Goal: Navigation & Orientation: Find specific page/section

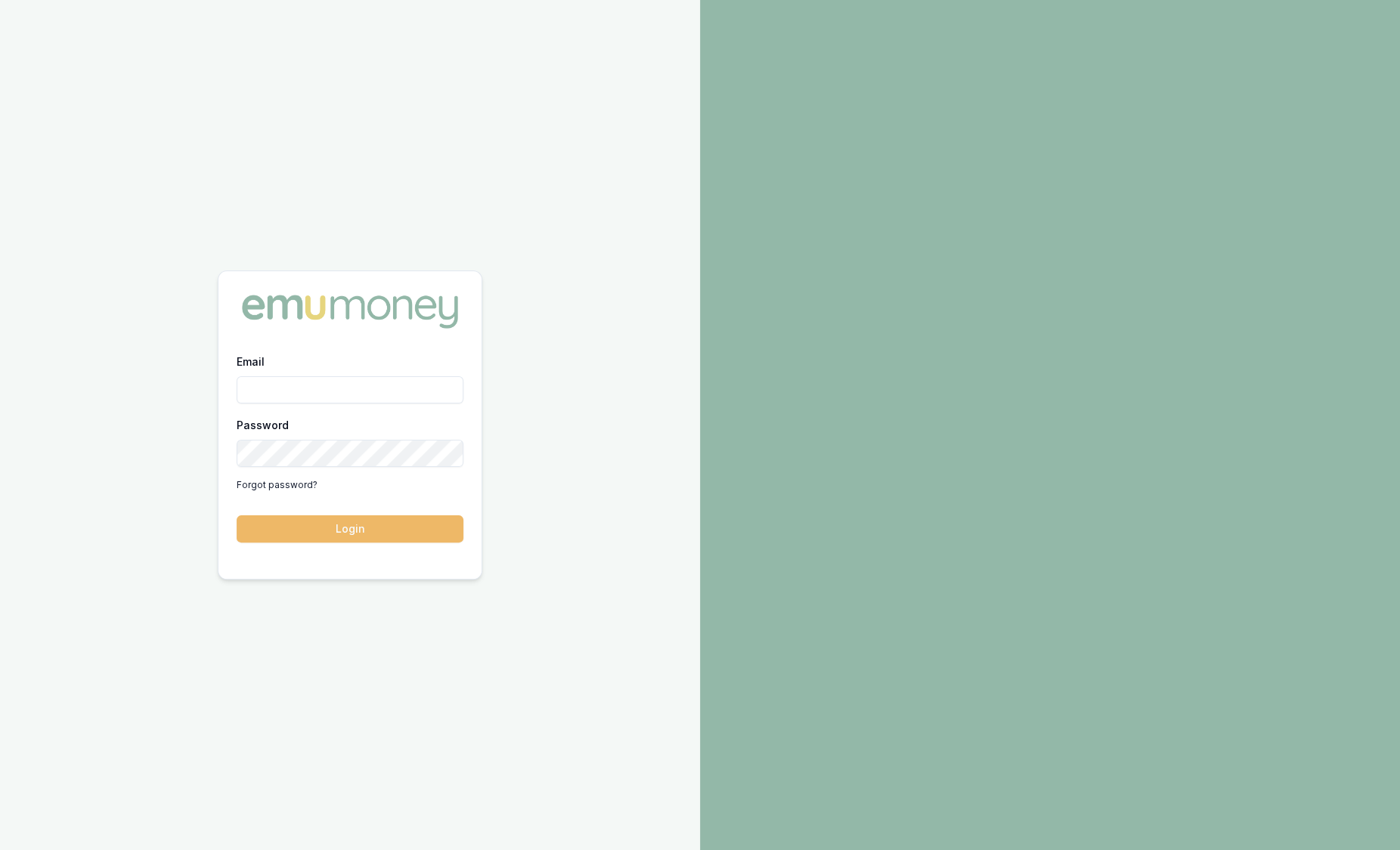
type input "sam.crouch@emumoney.com.au"
click at [306, 538] on button "Login" at bounding box center [350, 529] width 227 height 27
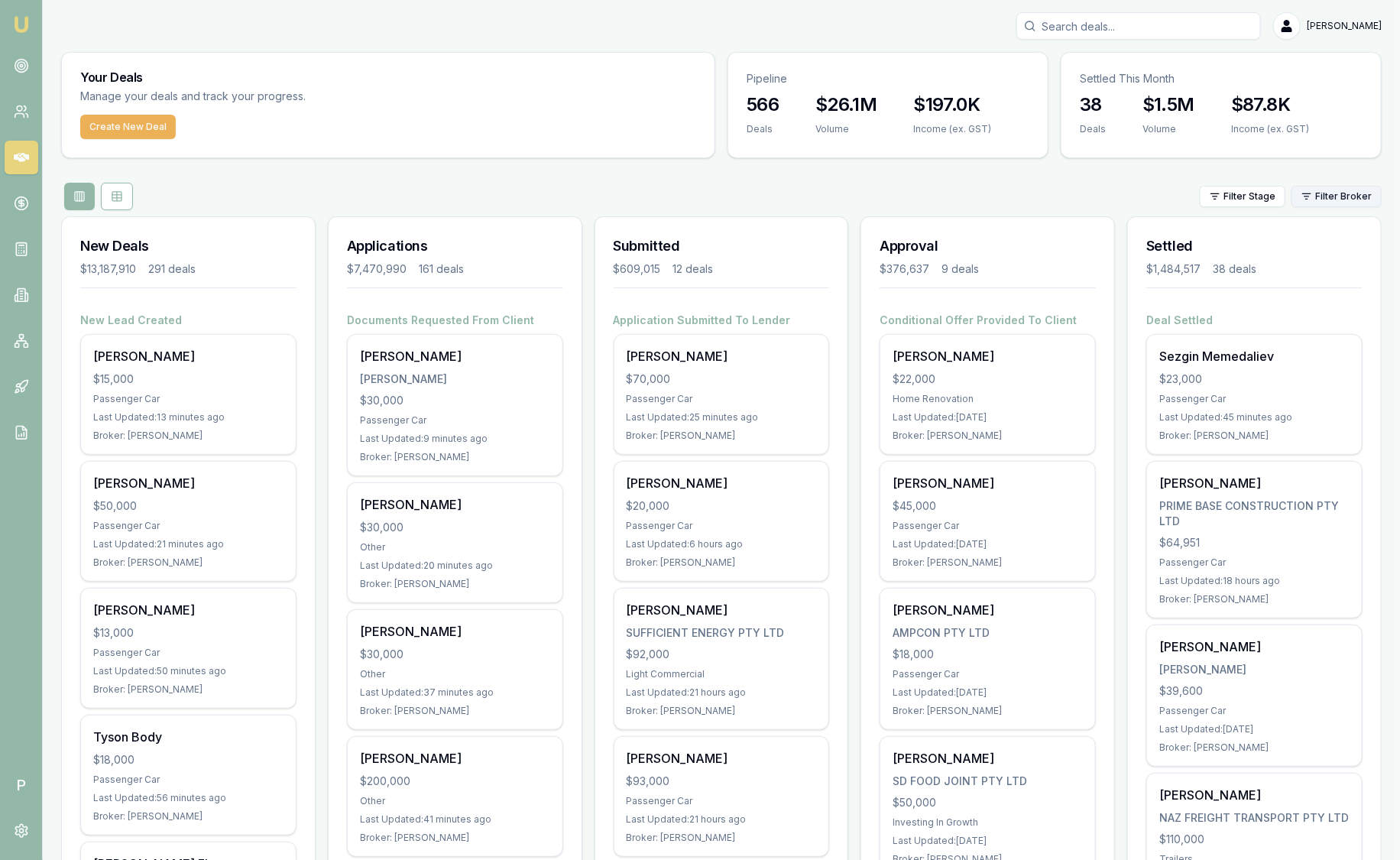
click at [1335, 198] on html "Emu Broker P Sam Crouch Toggle Menu Your Deals Manage your deals and track your…" at bounding box center [700, 430] width 1400 height 860
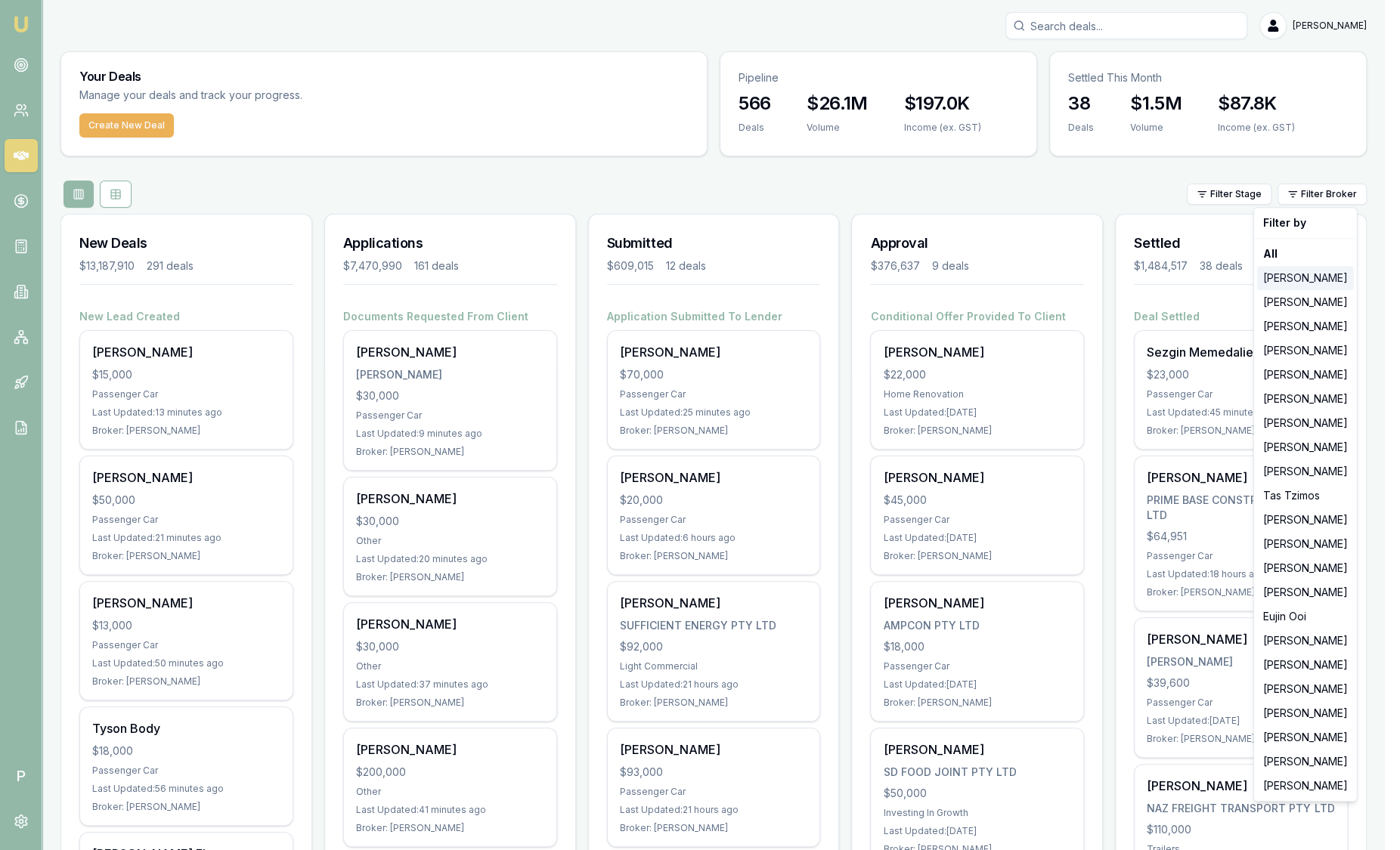
click at [1321, 275] on div "[PERSON_NAME]" at bounding box center [1305, 278] width 97 height 24
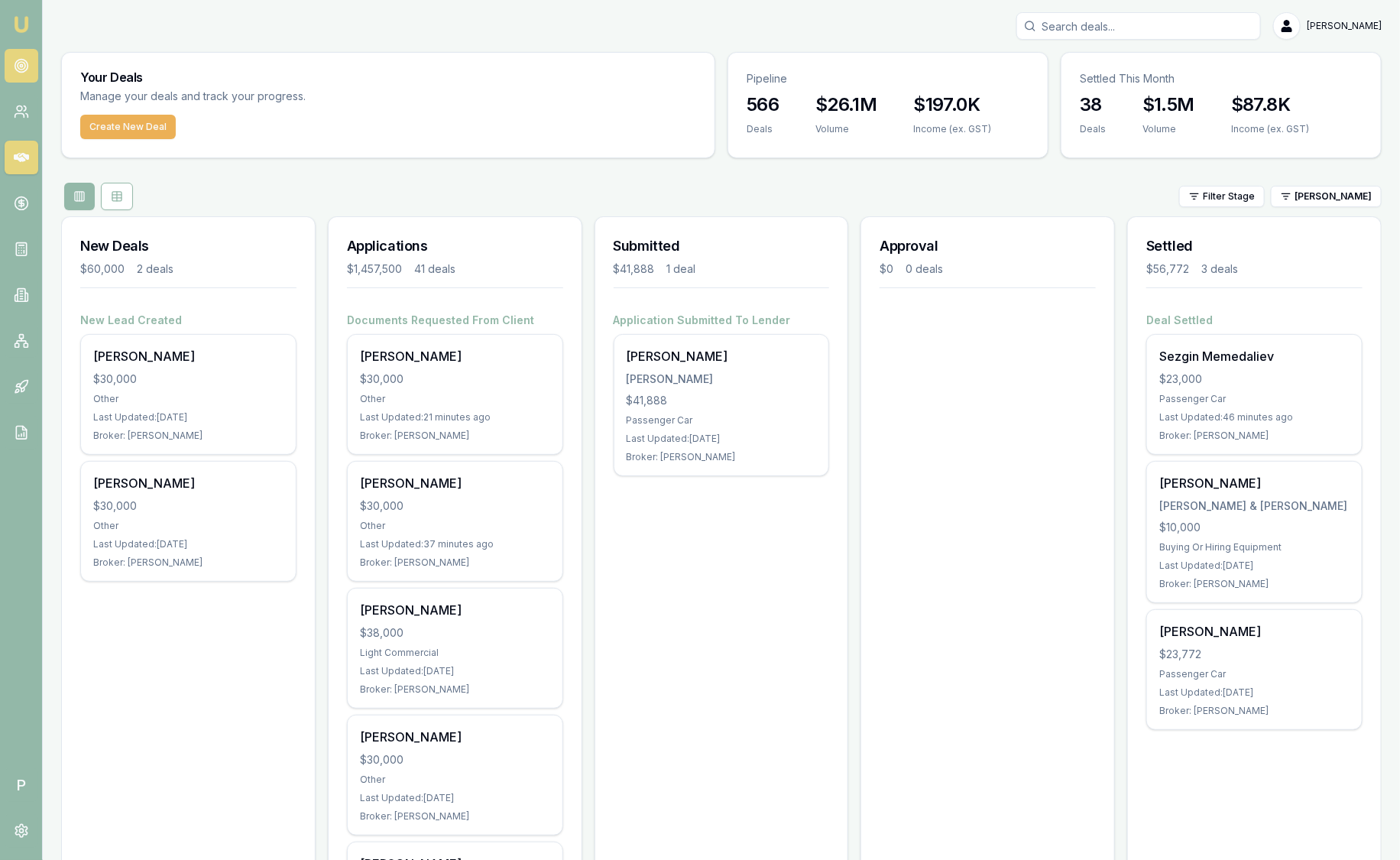
click at [11, 66] on link at bounding box center [20, 65] width 33 height 33
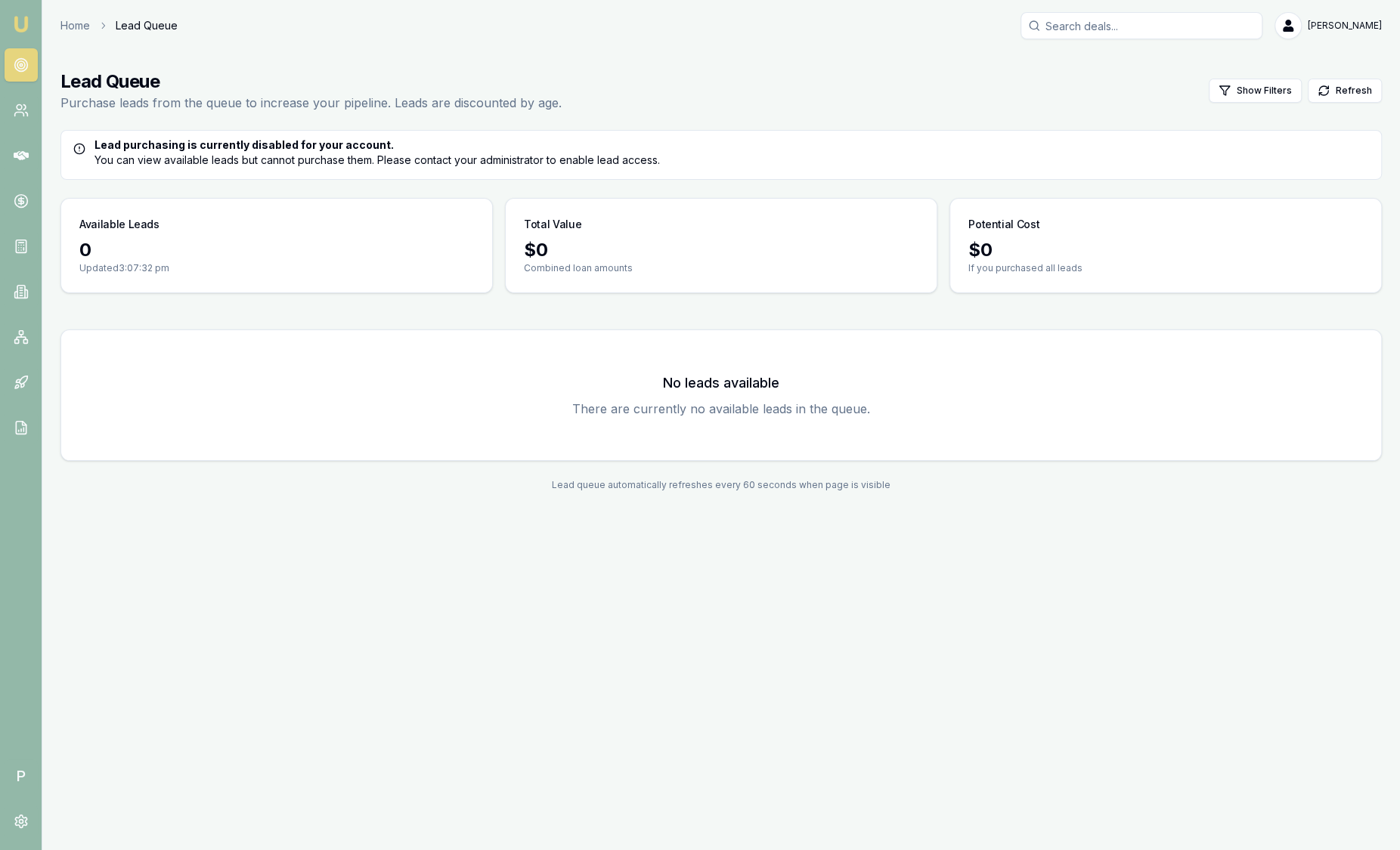
click at [30, 26] on link "Emu Broker" at bounding box center [21, 24] width 24 height 24
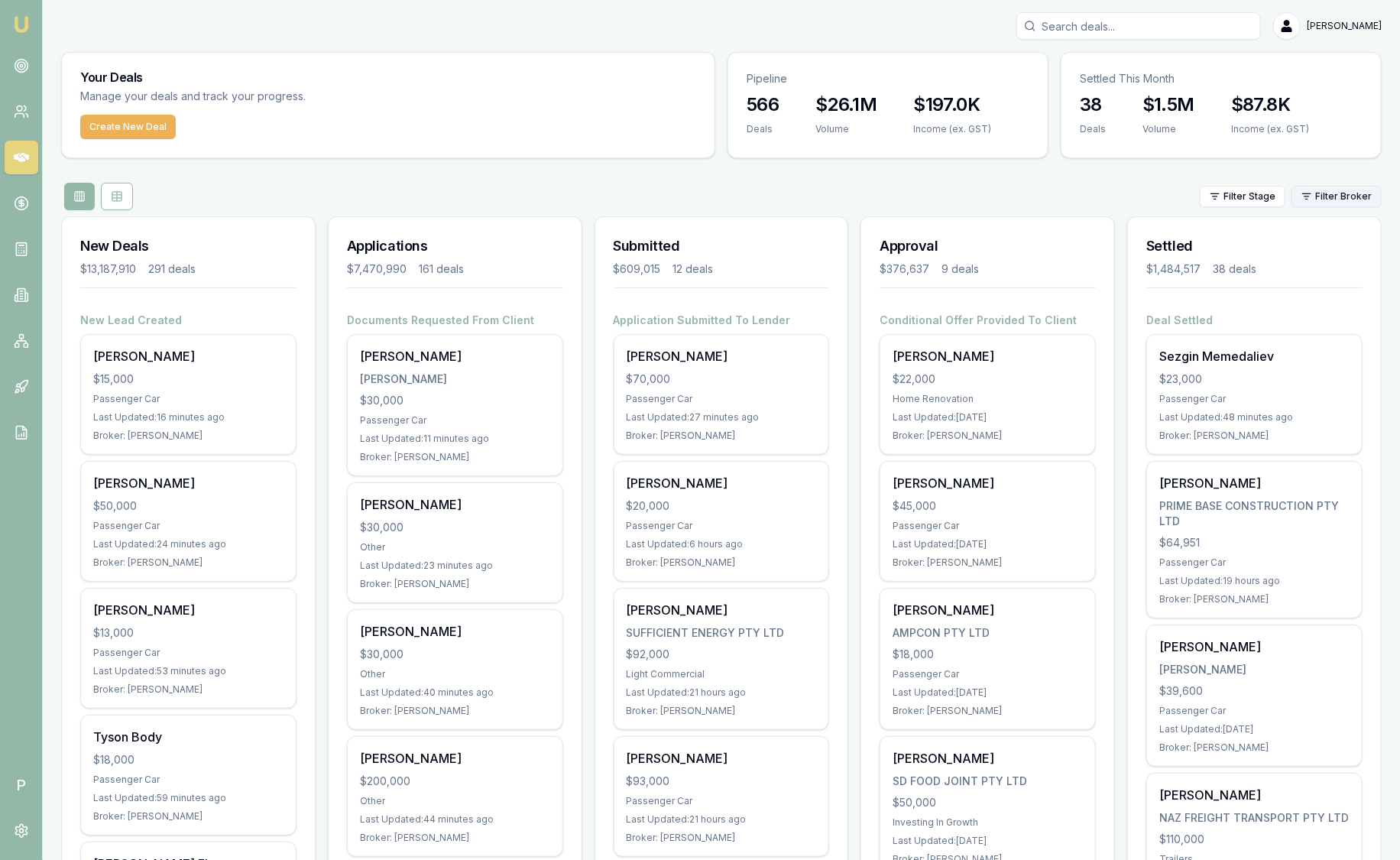
click at [1341, 200] on html "Emu Broker P Sam Crouch Toggle Menu Your Deals Manage your deals and track your…" at bounding box center [700, 430] width 1400 height 860
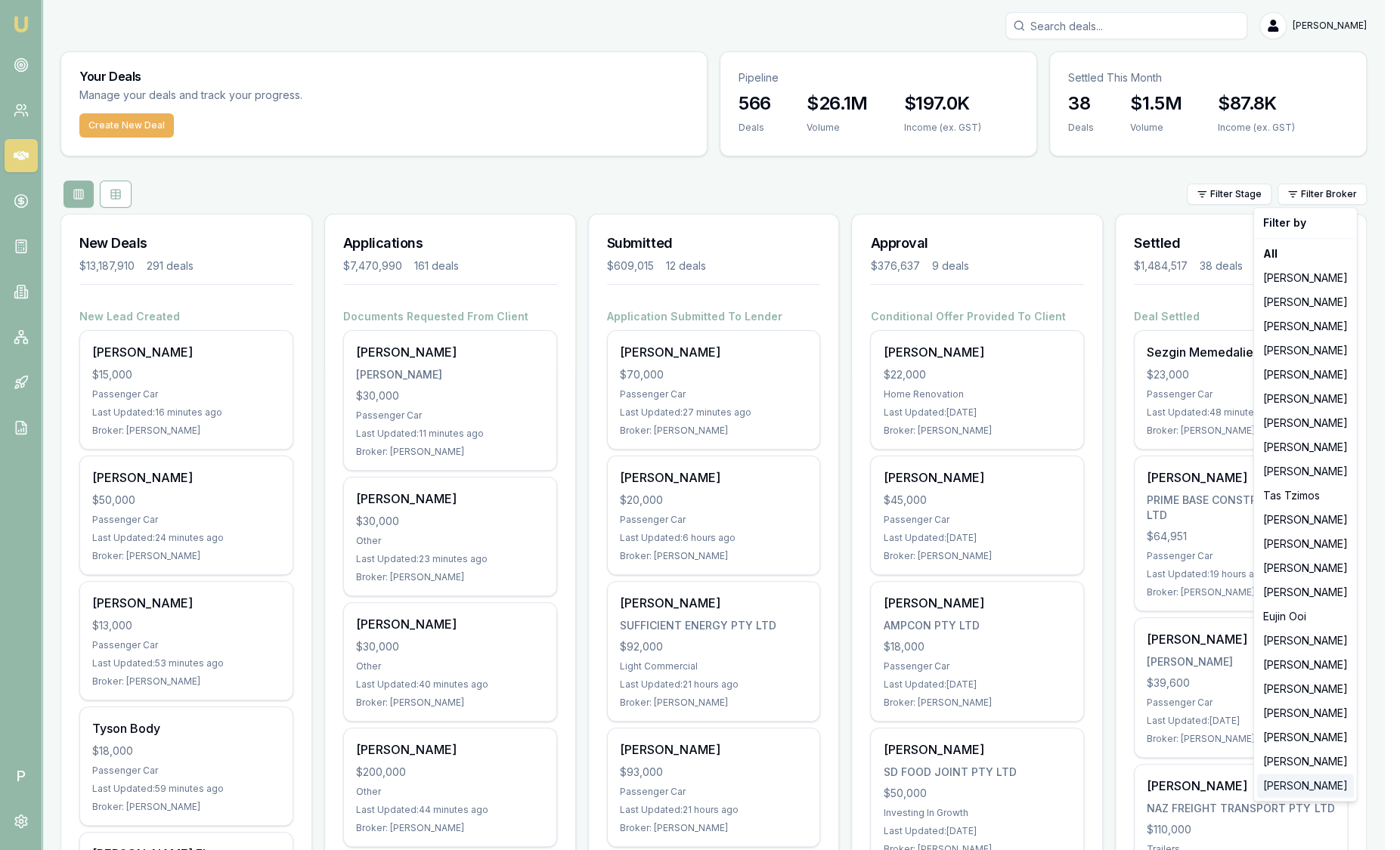
click at [1314, 792] on div "[PERSON_NAME]" at bounding box center [1305, 785] width 97 height 24
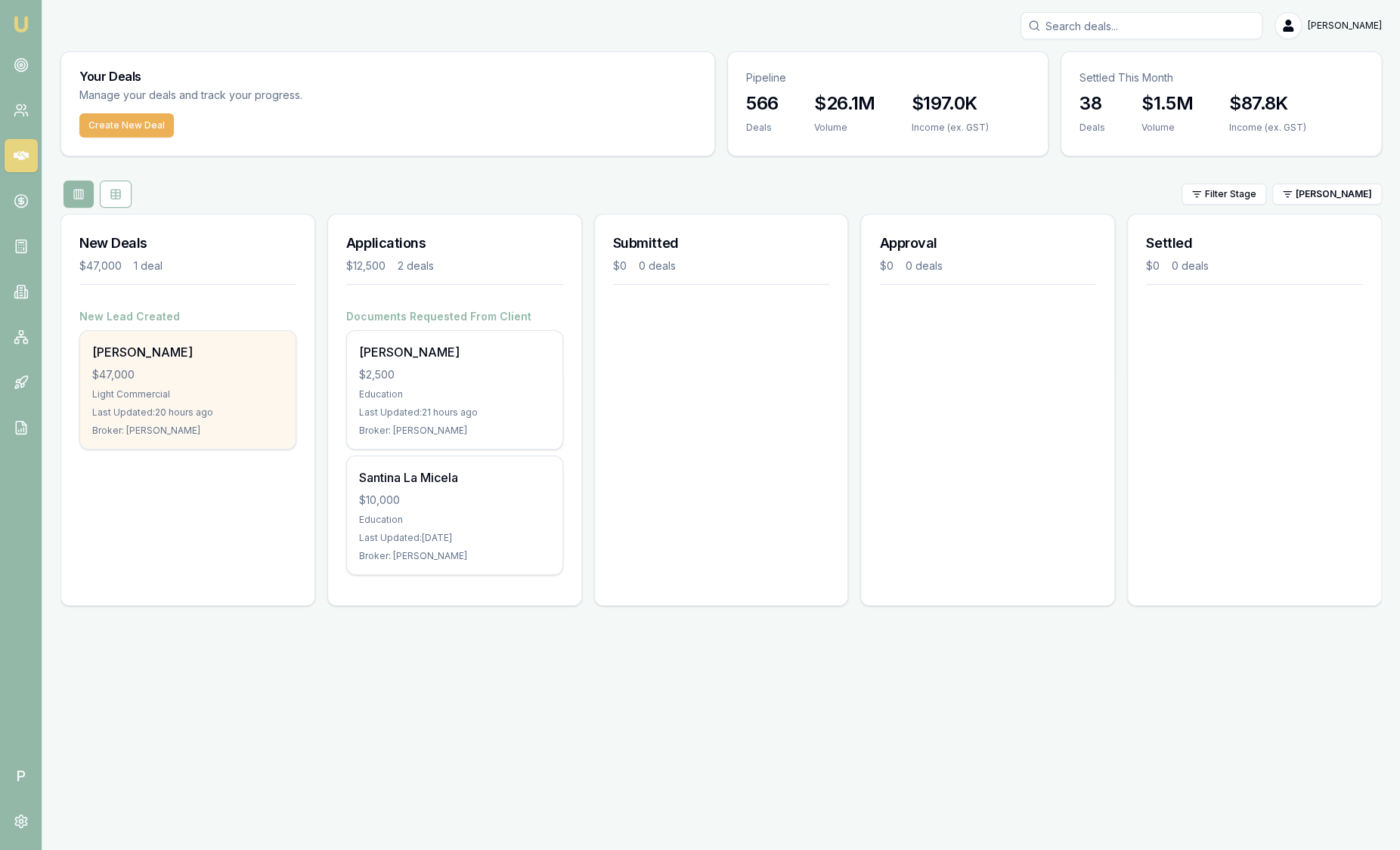
click at [209, 362] on div "Ashutosh Patel $47,000 Light Commercial Last Updated: 20 hours ago Broker: Laur…" at bounding box center [188, 390] width 216 height 118
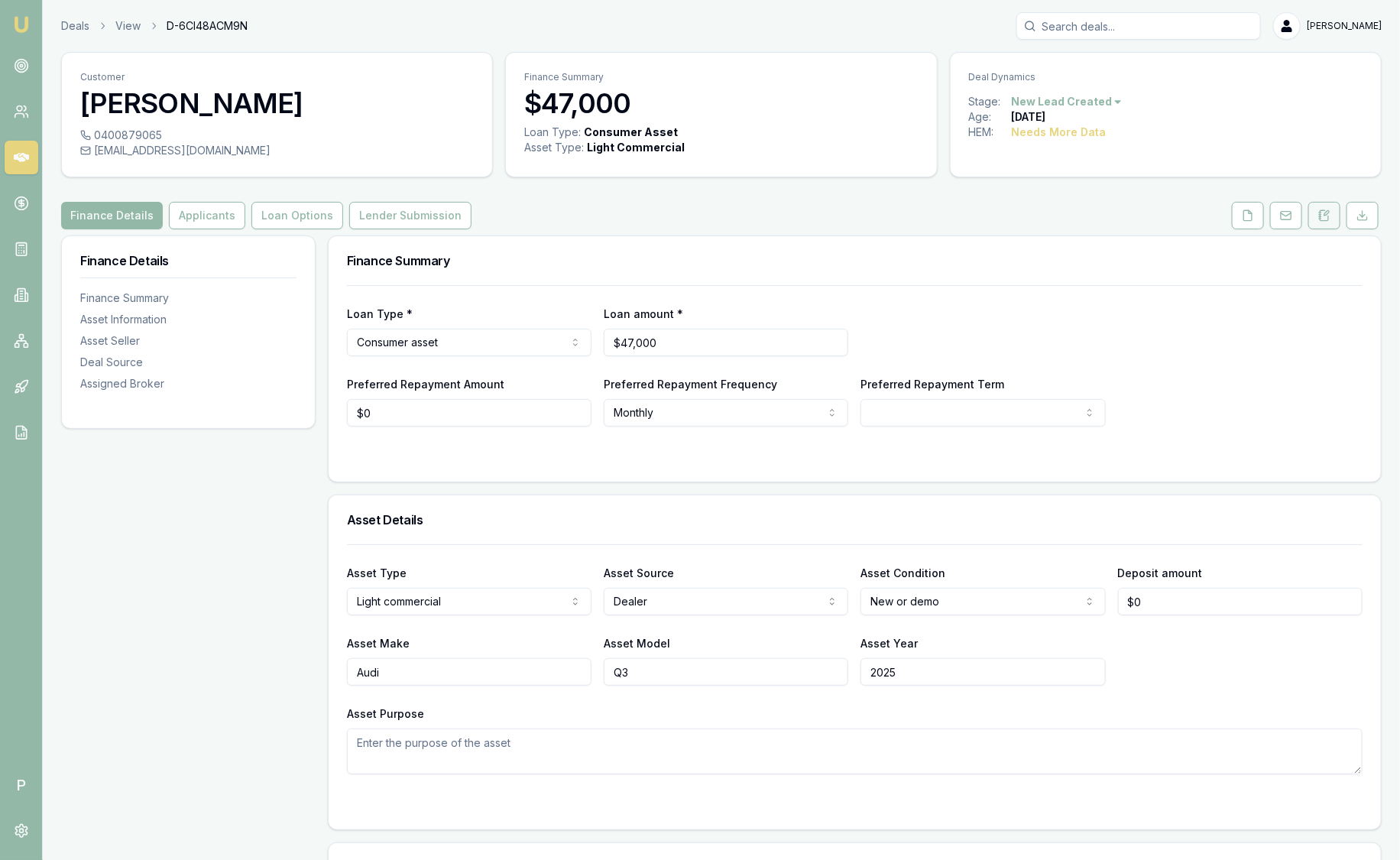
click at [1333, 218] on button at bounding box center [1324, 216] width 32 height 27
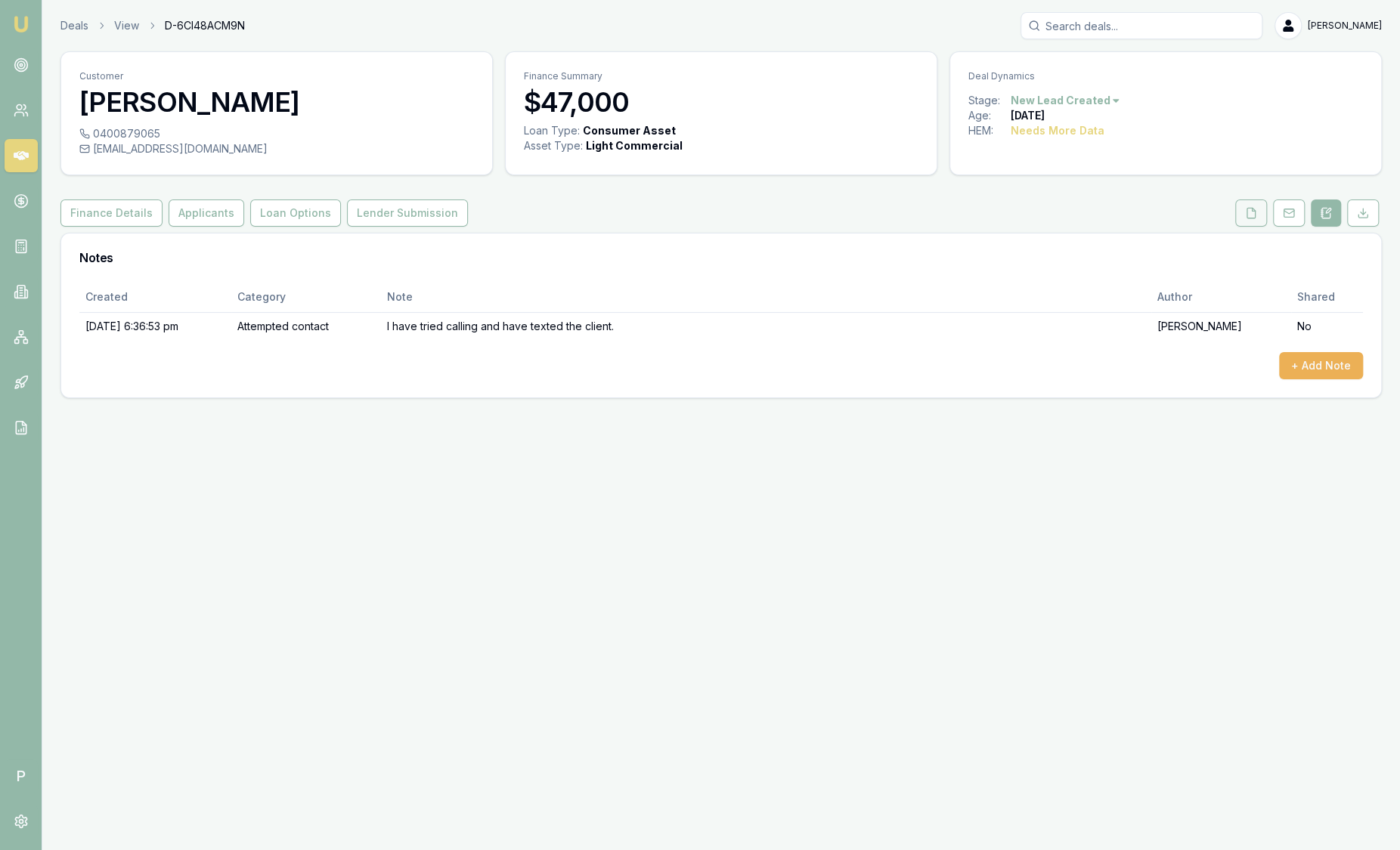
click at [1252, 216] on icon at bounding box center [1251, 213] width 12 height 12
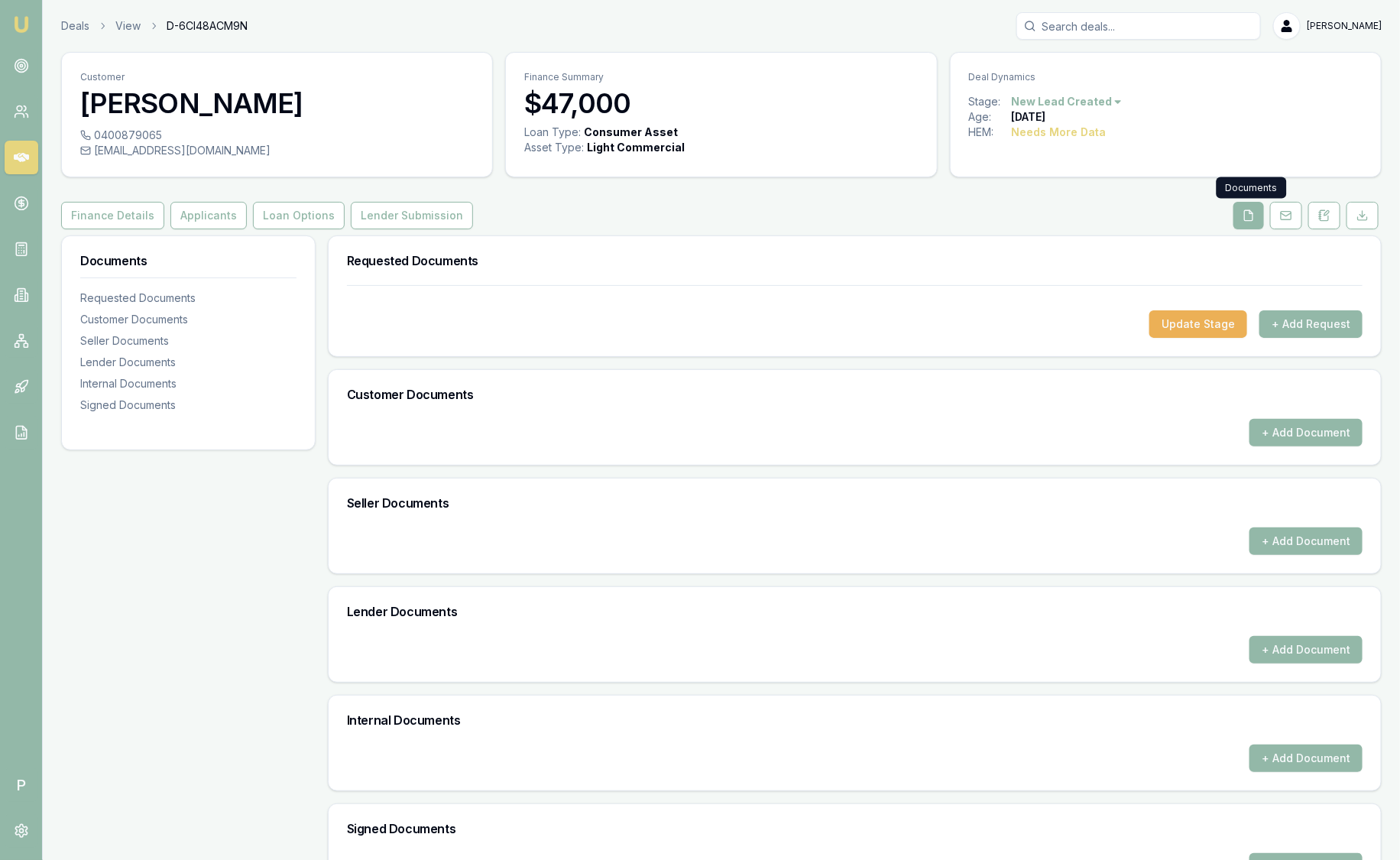
click at [1267, 217] on link at bounding box center [1248, 216] width 37 height 27
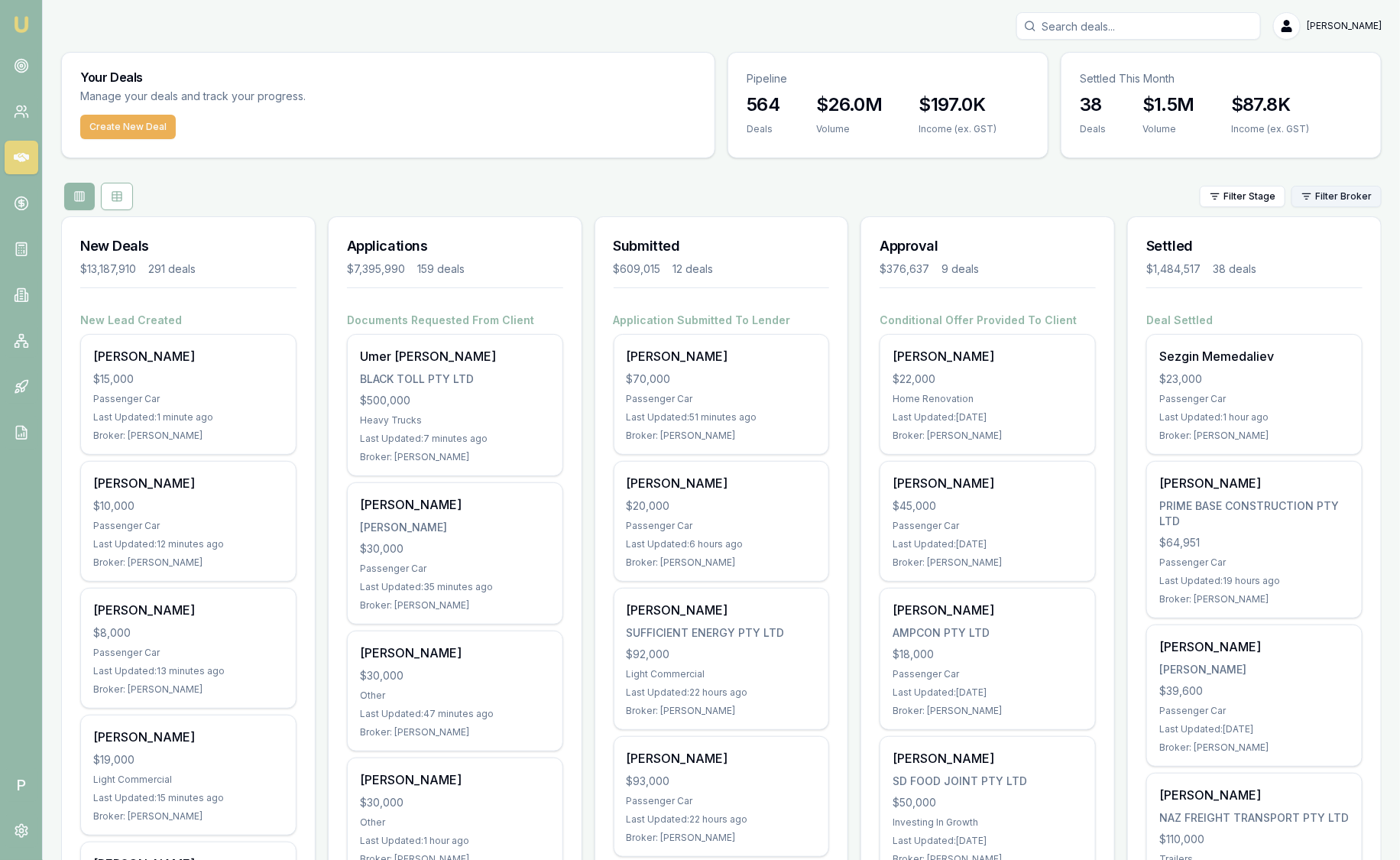
click at [1337, 196] on html "Emu Broker P [PERSON_NAME] Toggle Menu Your Deals Manage your deals and track y…" at bounding box center [700, 430] width 1400 height 860
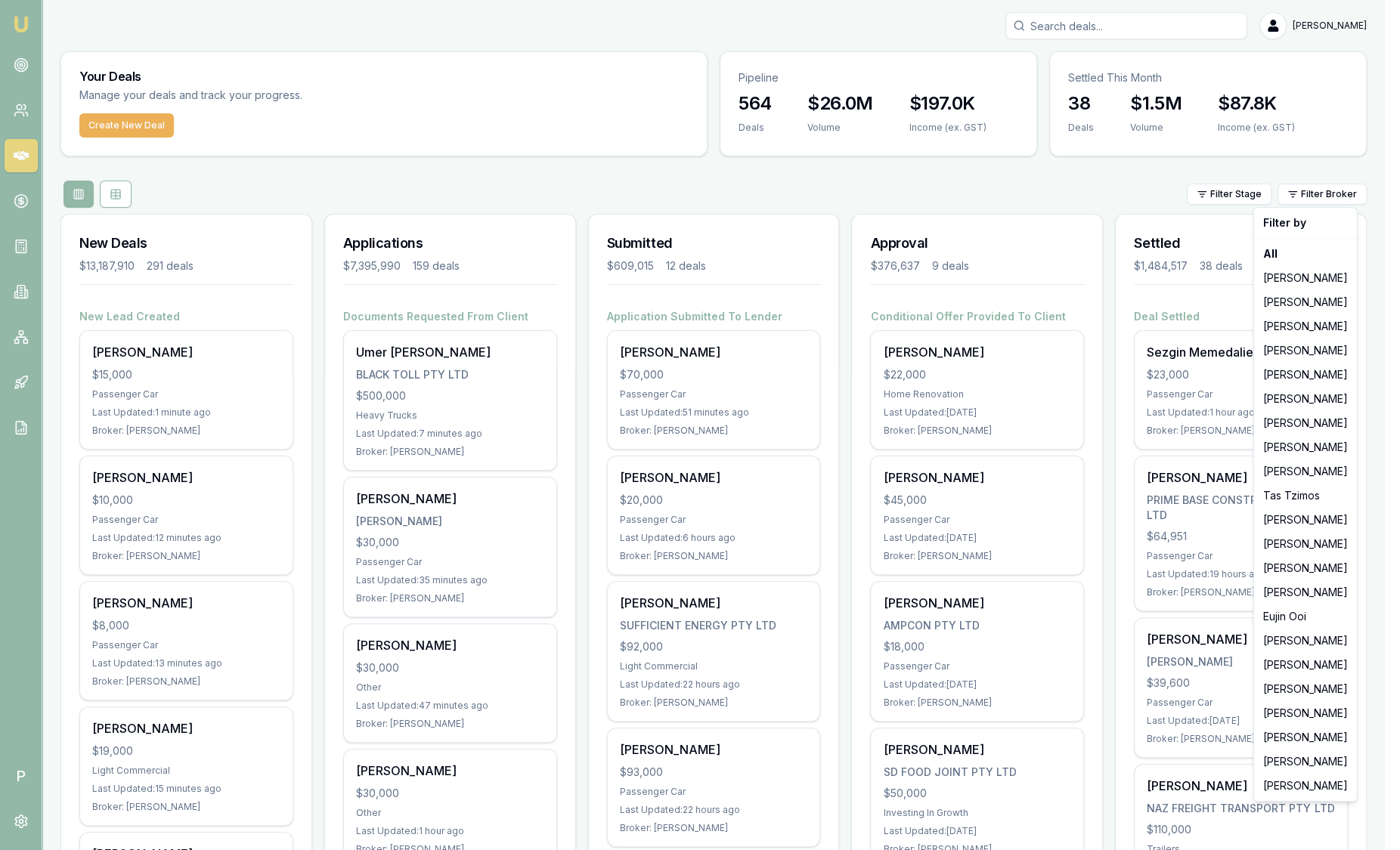
click at [923, 195] on html "Emu Broker P Sam Crouch Toggle Menu Your Deals Manage your deals and track your…" at bounding box center [700, 425] width 1400 height 850
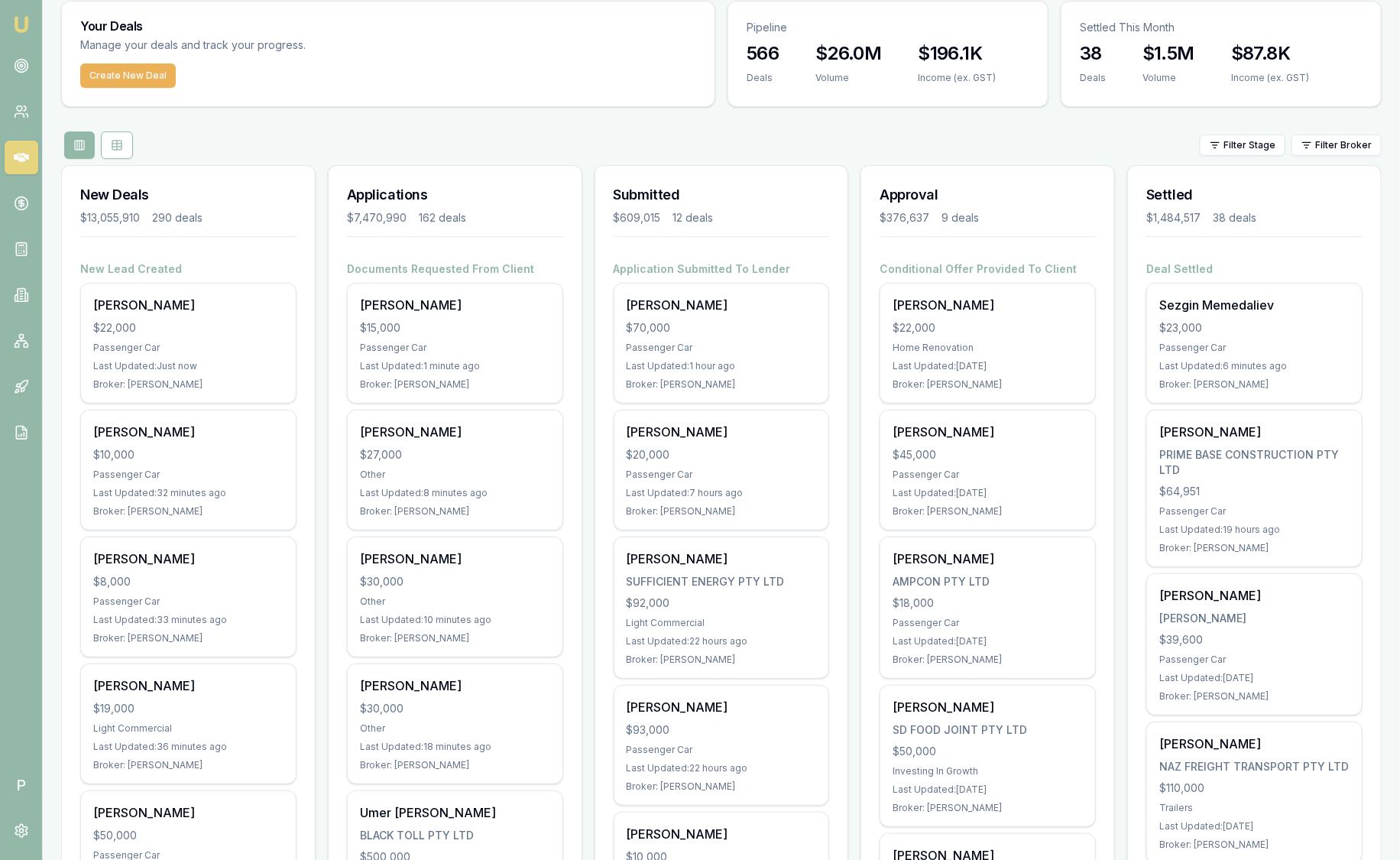
scroll to position [95, 0]
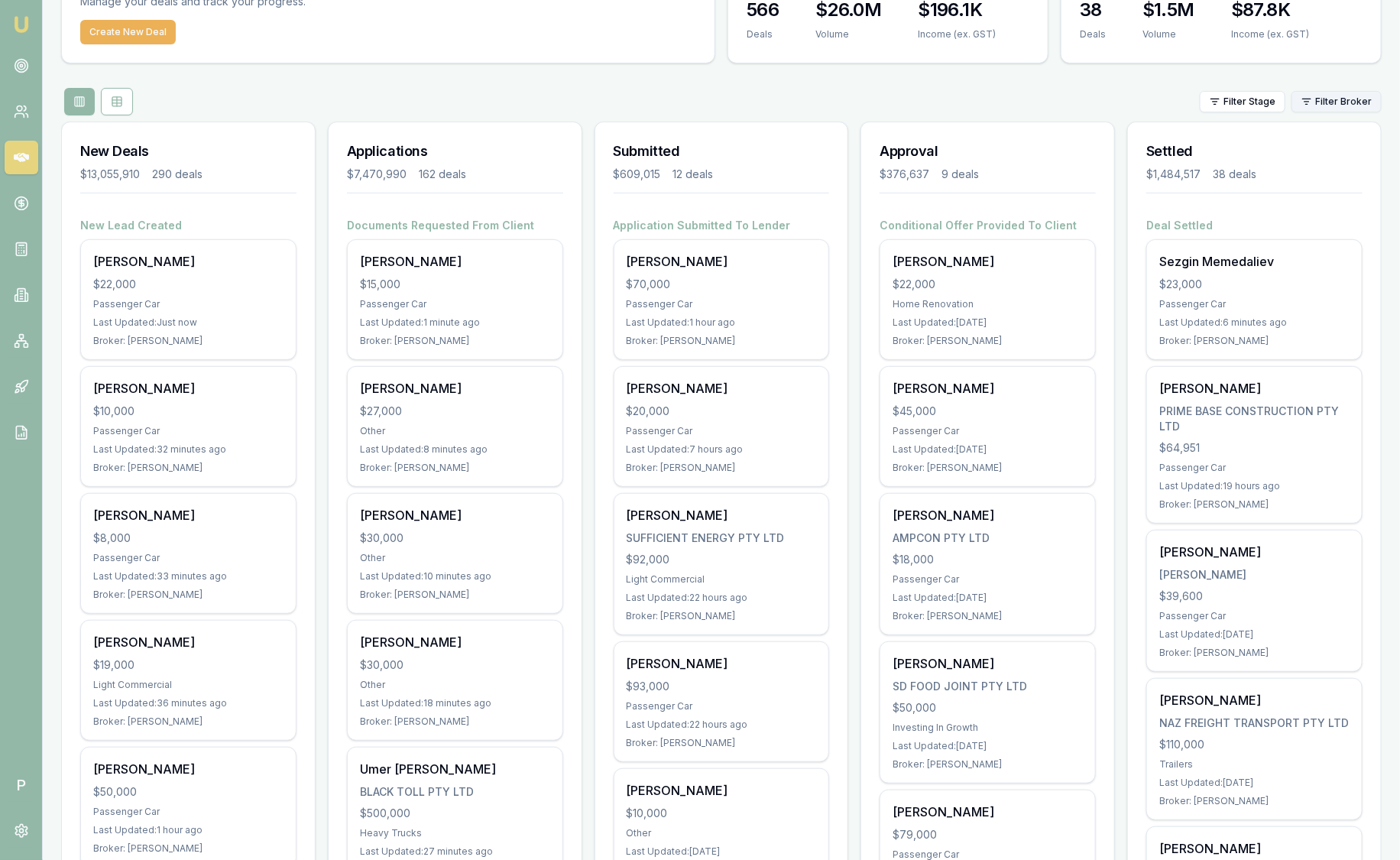
click at [1330, 109] on html "Emu Broker P [PERSON_NAME] Toggle Menu Your Deals Manage your deals and track y…" at bounding box center [700, 335] width 1400 height 860
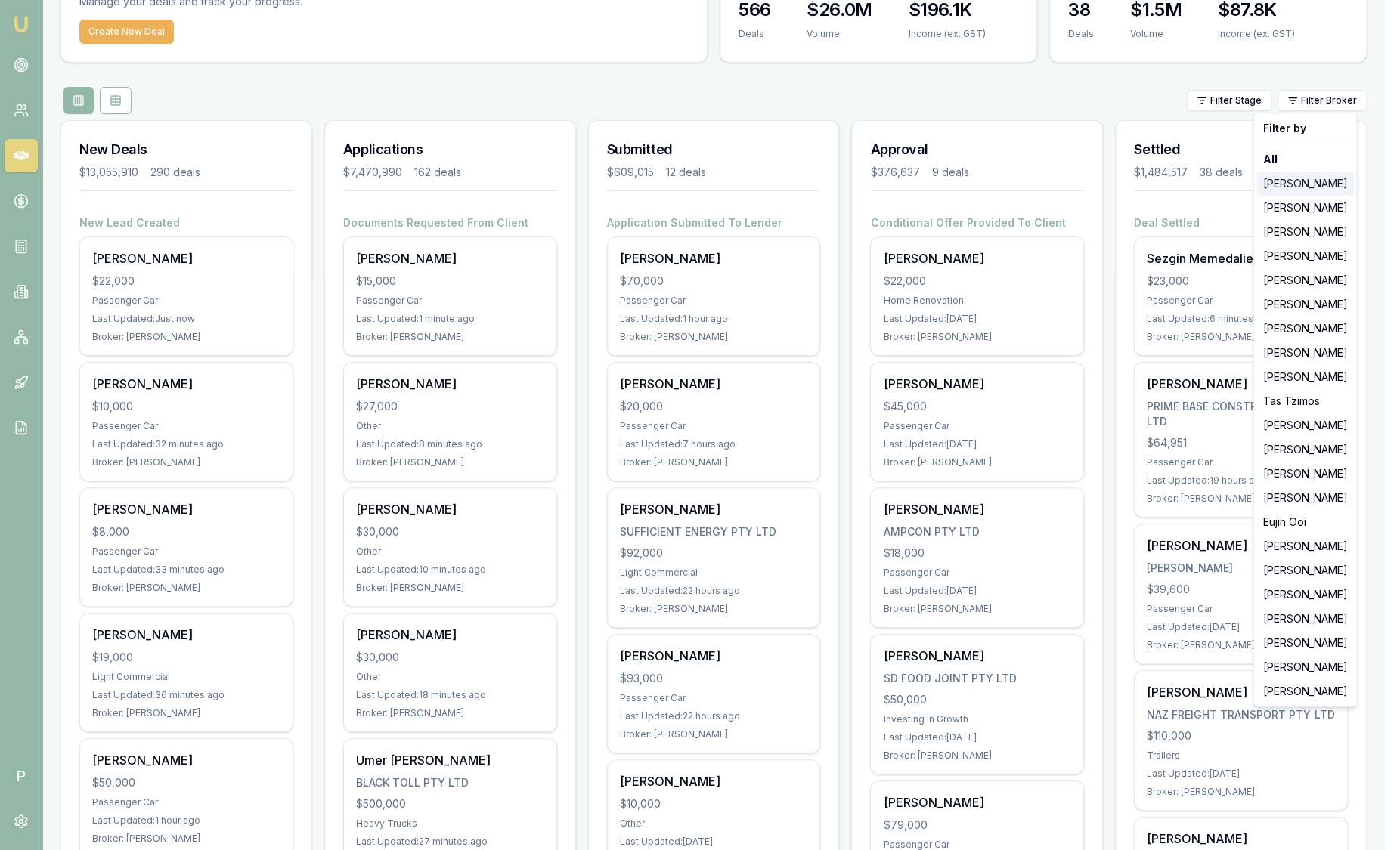
click at [1317, 178] on div "[PERSON_NAME]" at bounding box center [1305, 184] width 97 height 24
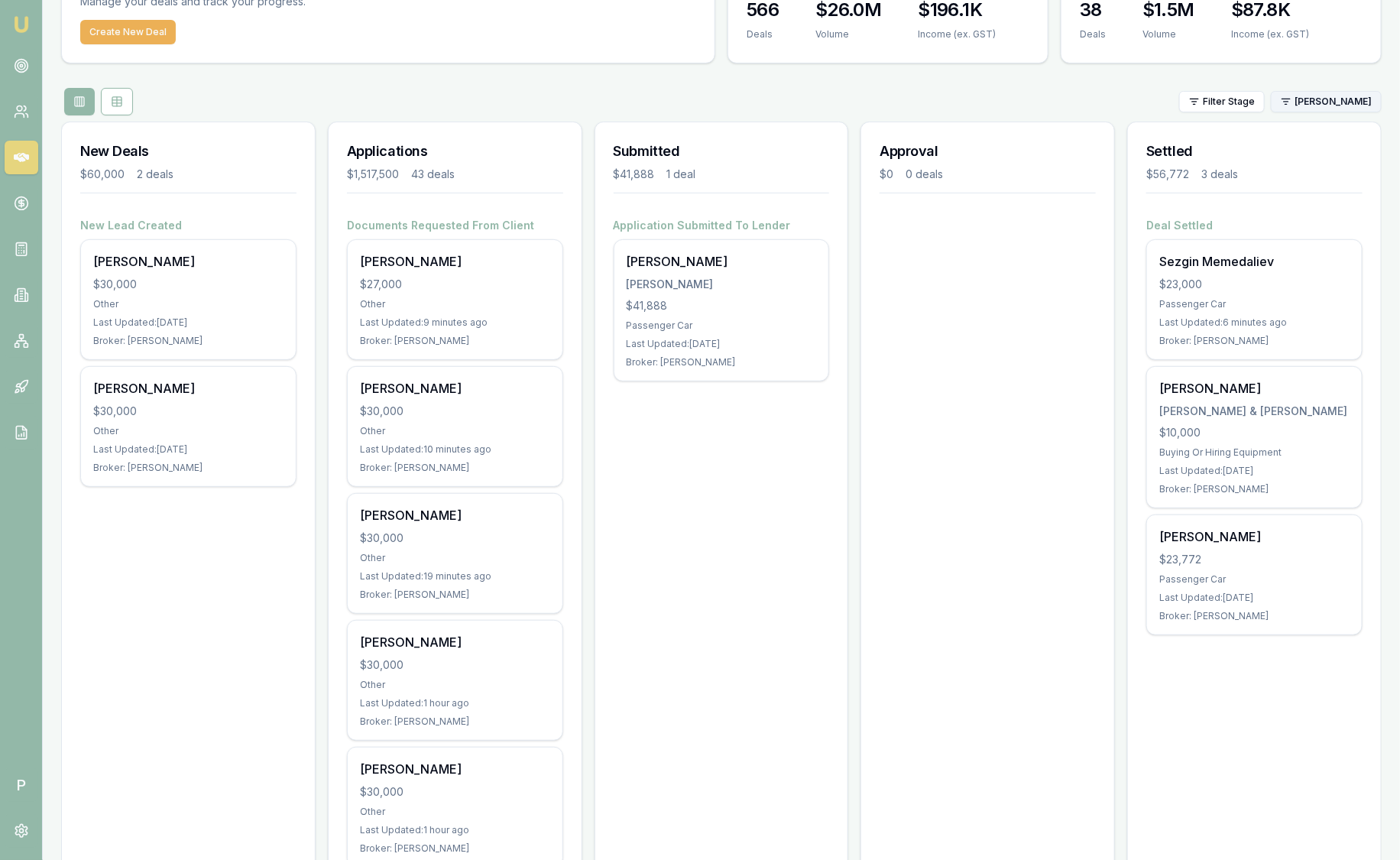
click at [1308, 103] on html "Emu Broker P Sam Crouch Toggle Menu Your Deals Manage your deals and track your…" at bounding box center [700, 335] width 1400 height 860
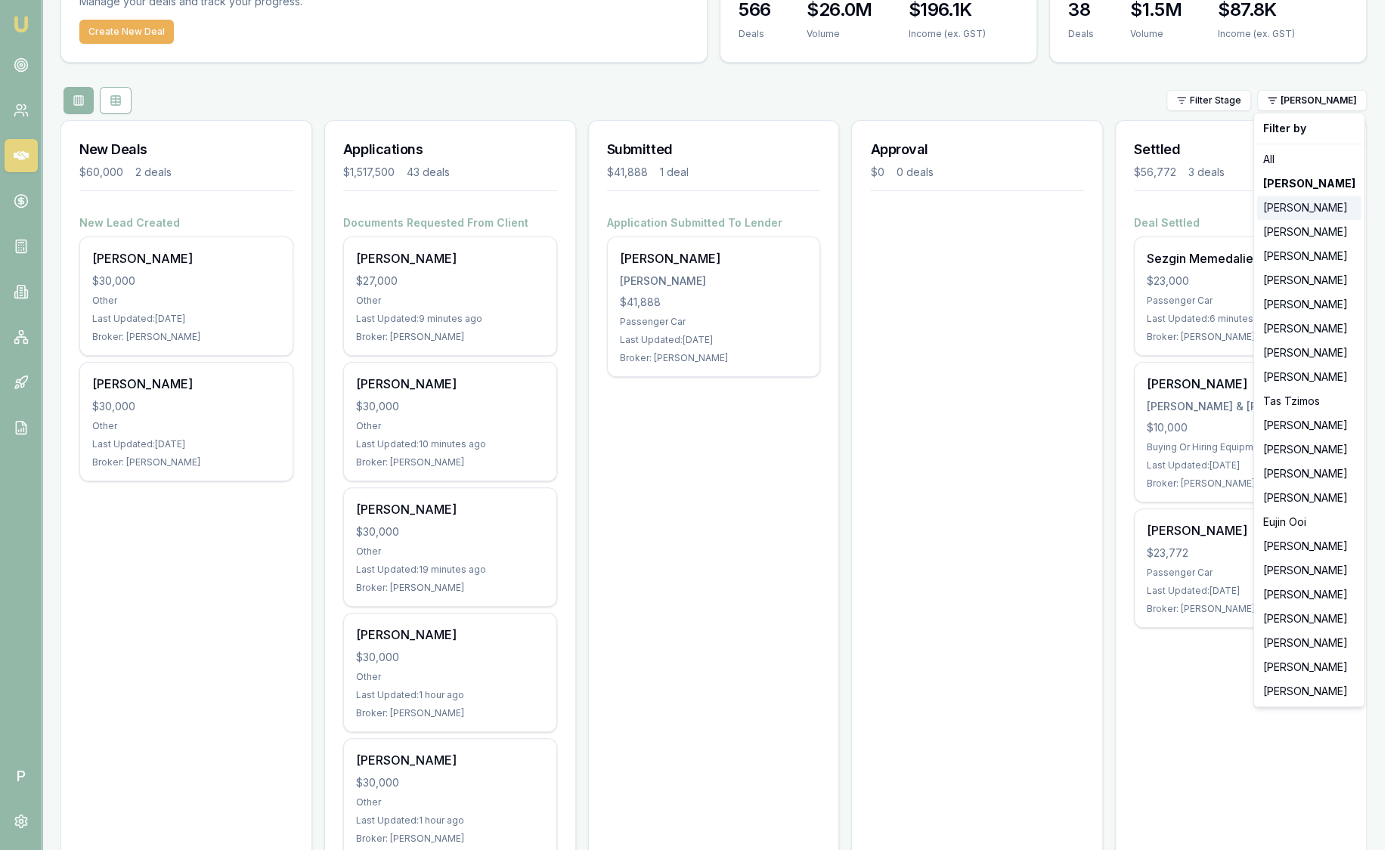
click at [1296, 217] on div "[PERSON_NAME]" at bounding box center [1309, 207] width 105 height 24
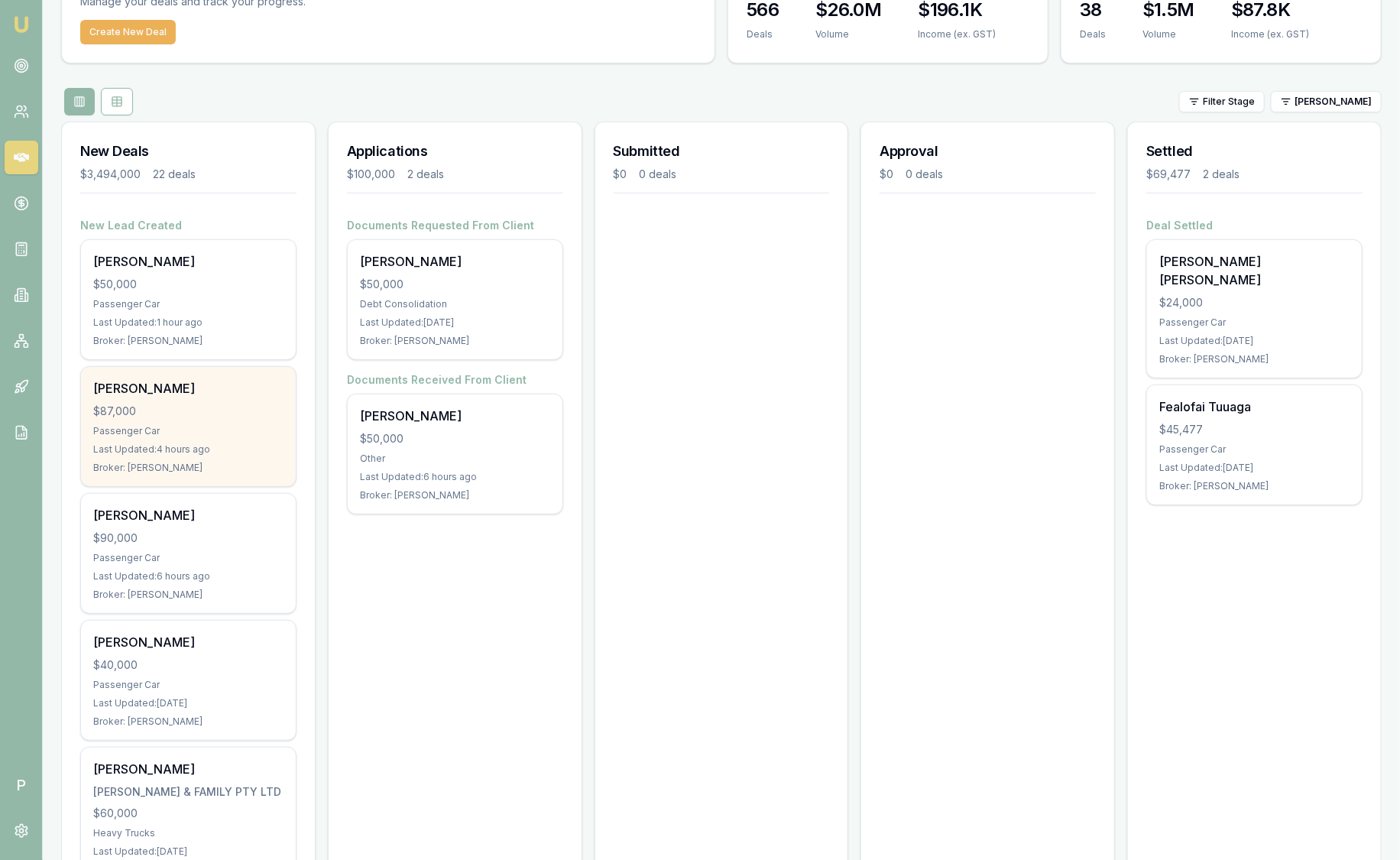
click at [200, 409] on div "$87,000" at bounding box center [187, 411] width 190 height 15
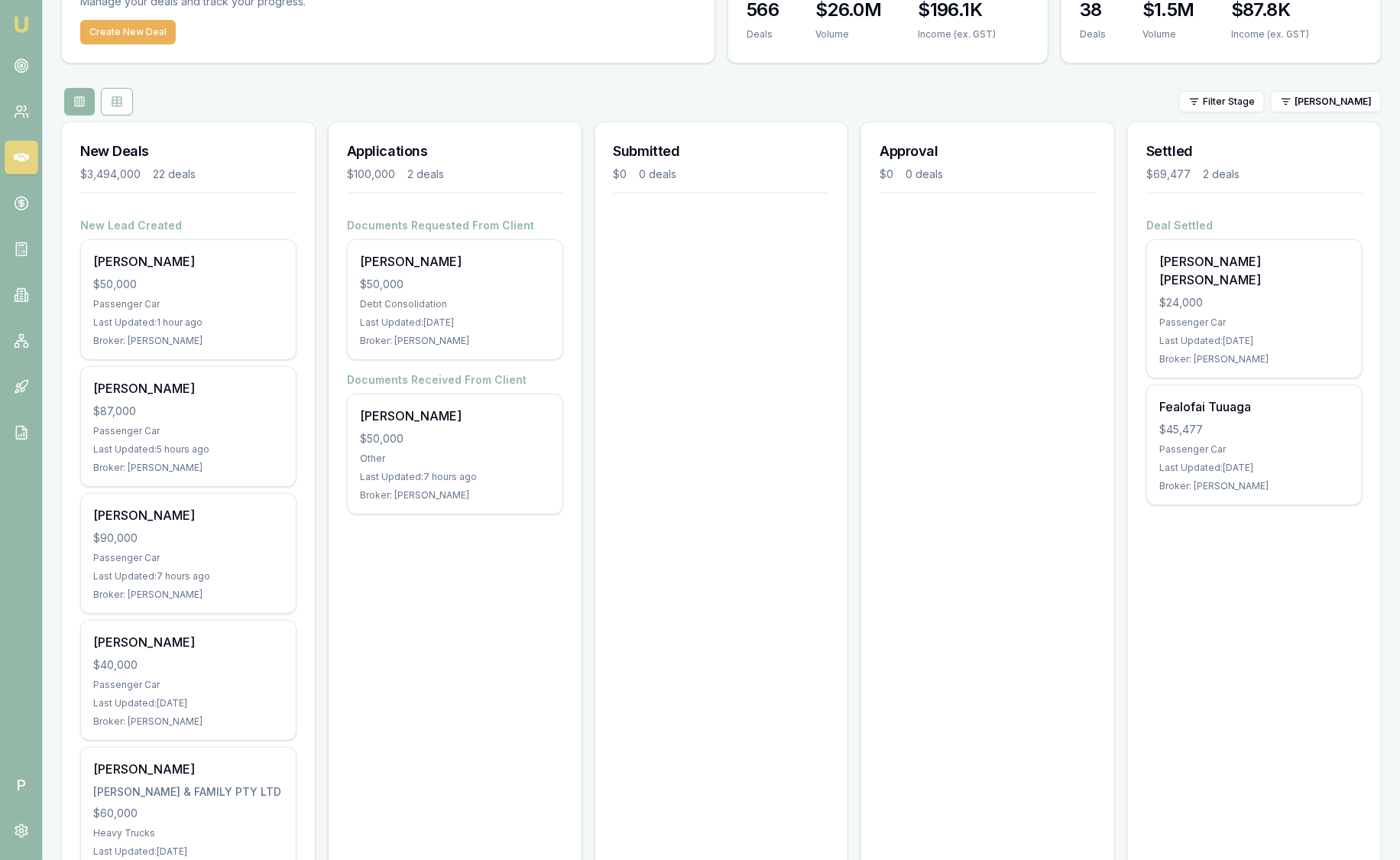
scroll to position [0, 0]
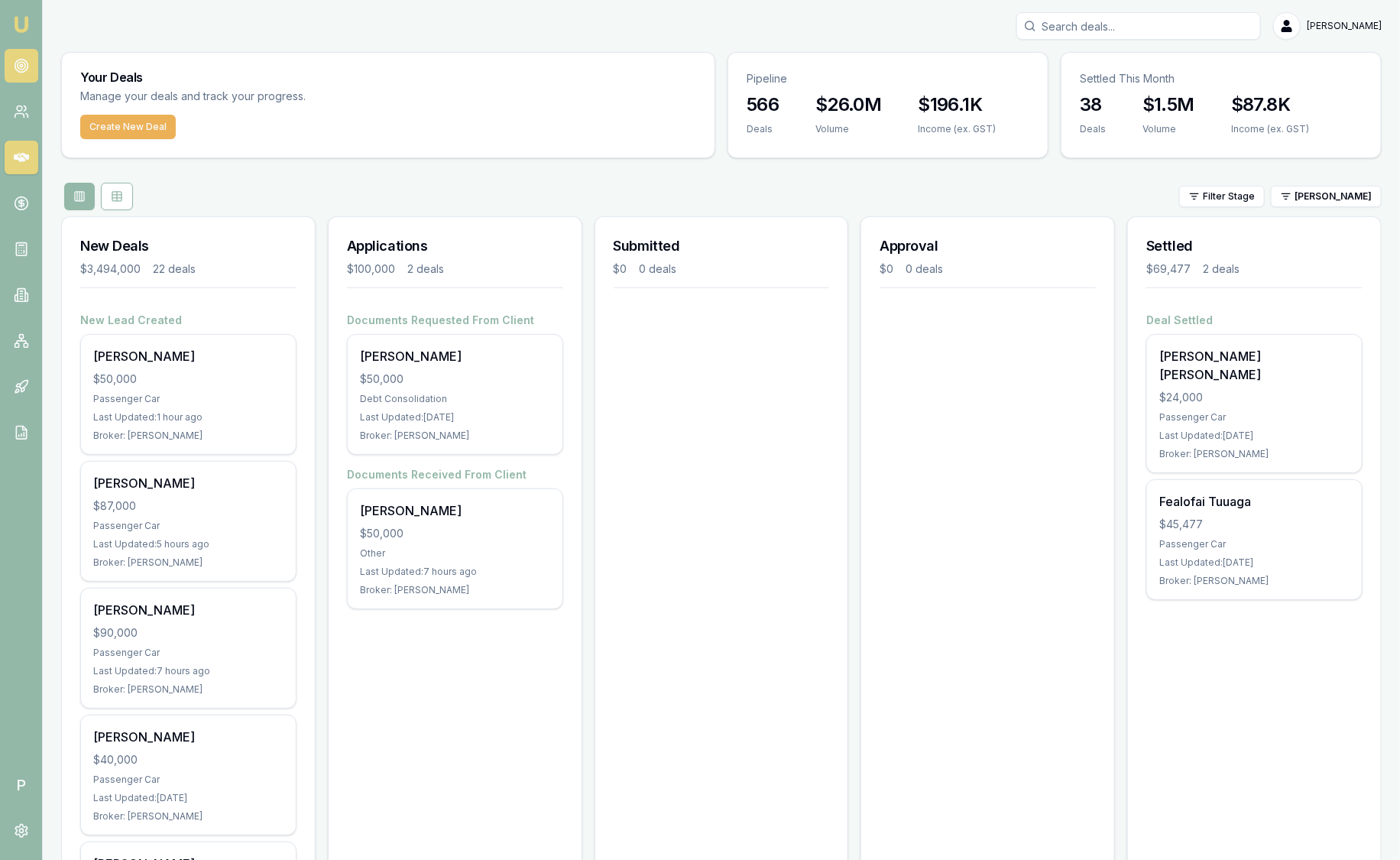
click at [19, 61] on icon at bounding box center [21, 66] width 15 height 15
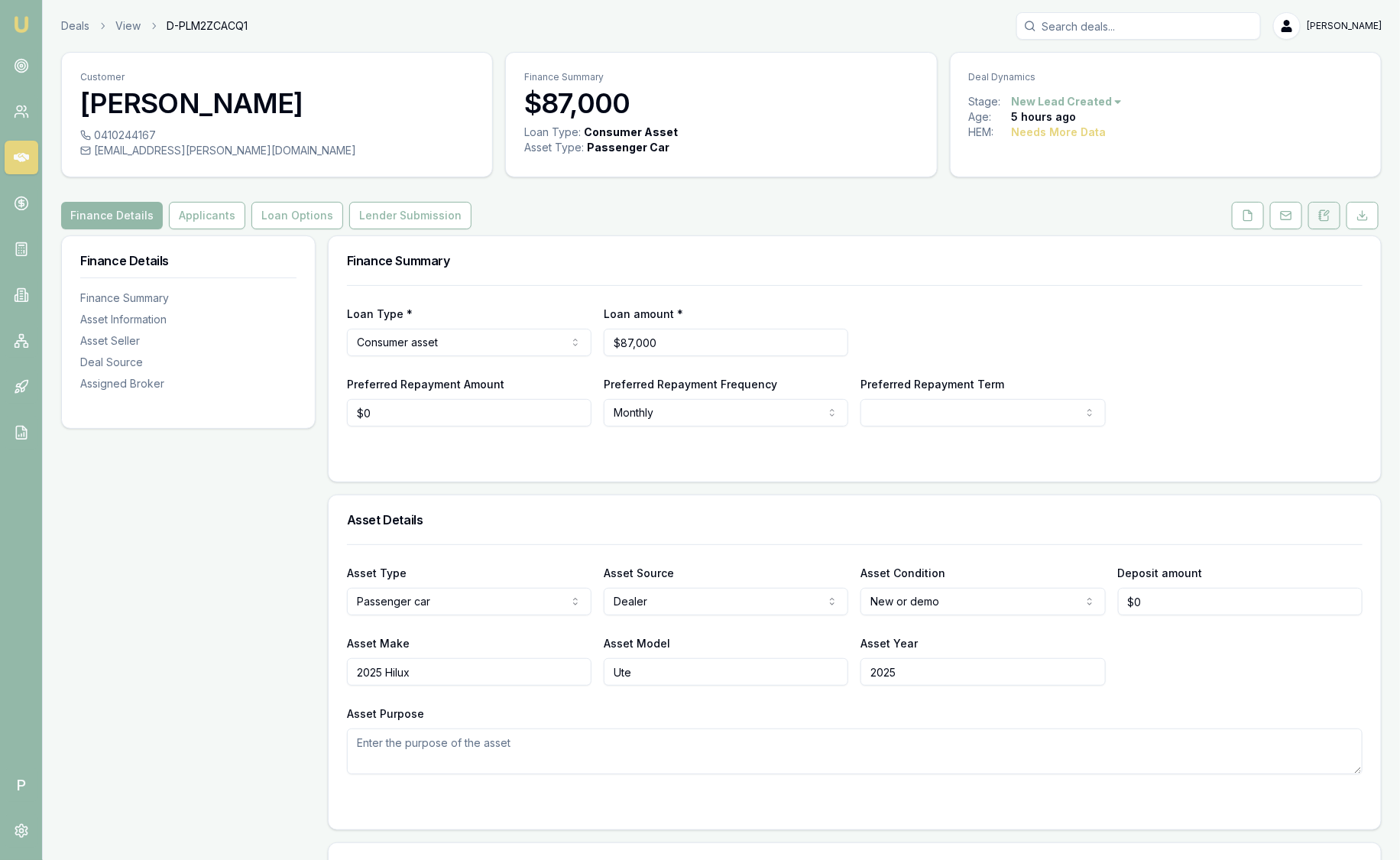
click at [1320, 218] on icon at bounding box center [1320, 218] width 3 height 0
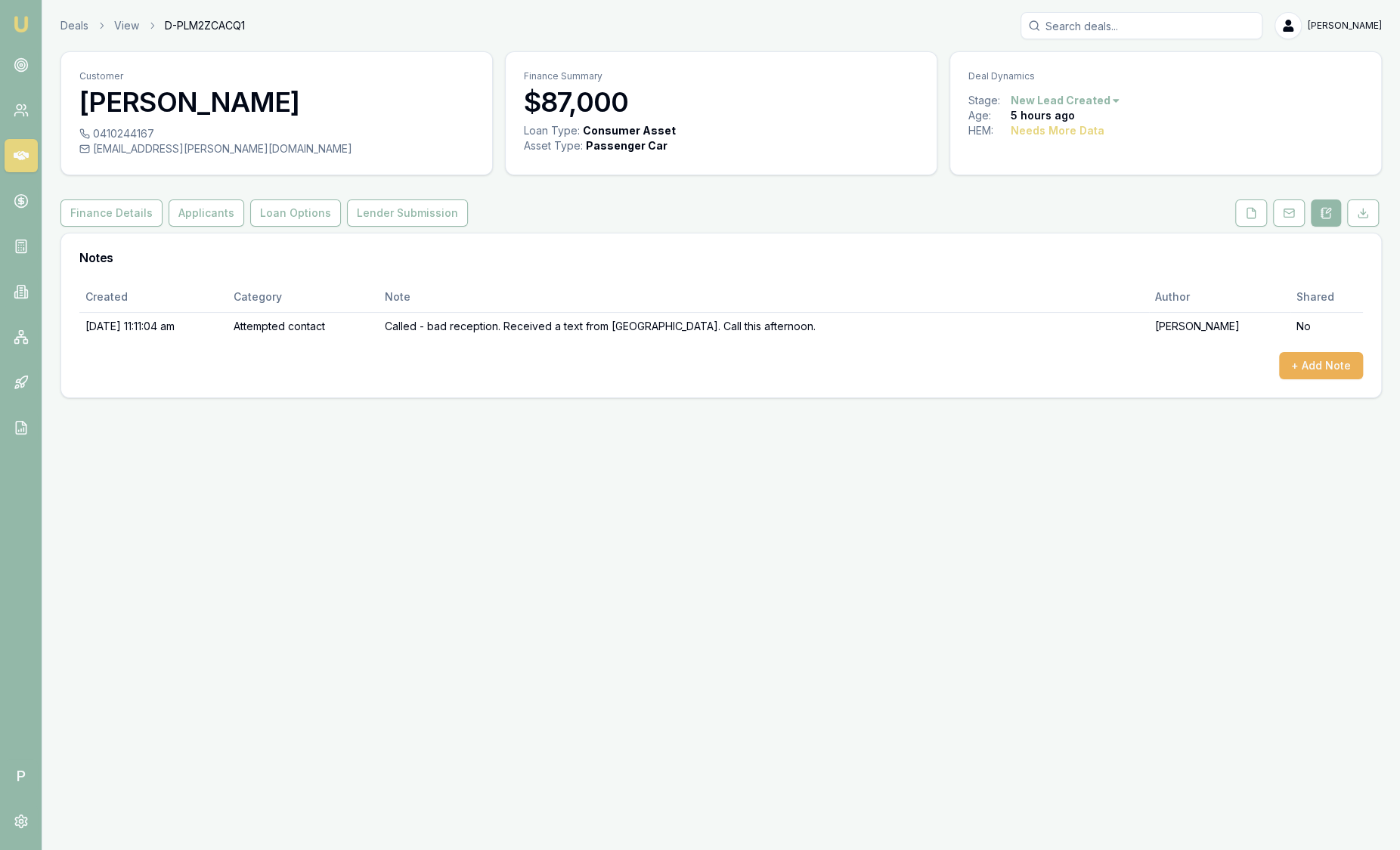
click at [74, 11] on div "Deals View D-PLM2ZCACQ1 Sam Crouch Toggle Menu Customer Austin Rees 0410244167 …" at bounding box center [700, 205] width 1400 height 410
click at [75, 19] on link "Deals" at bounding box center [74, 26] width 28 height 15
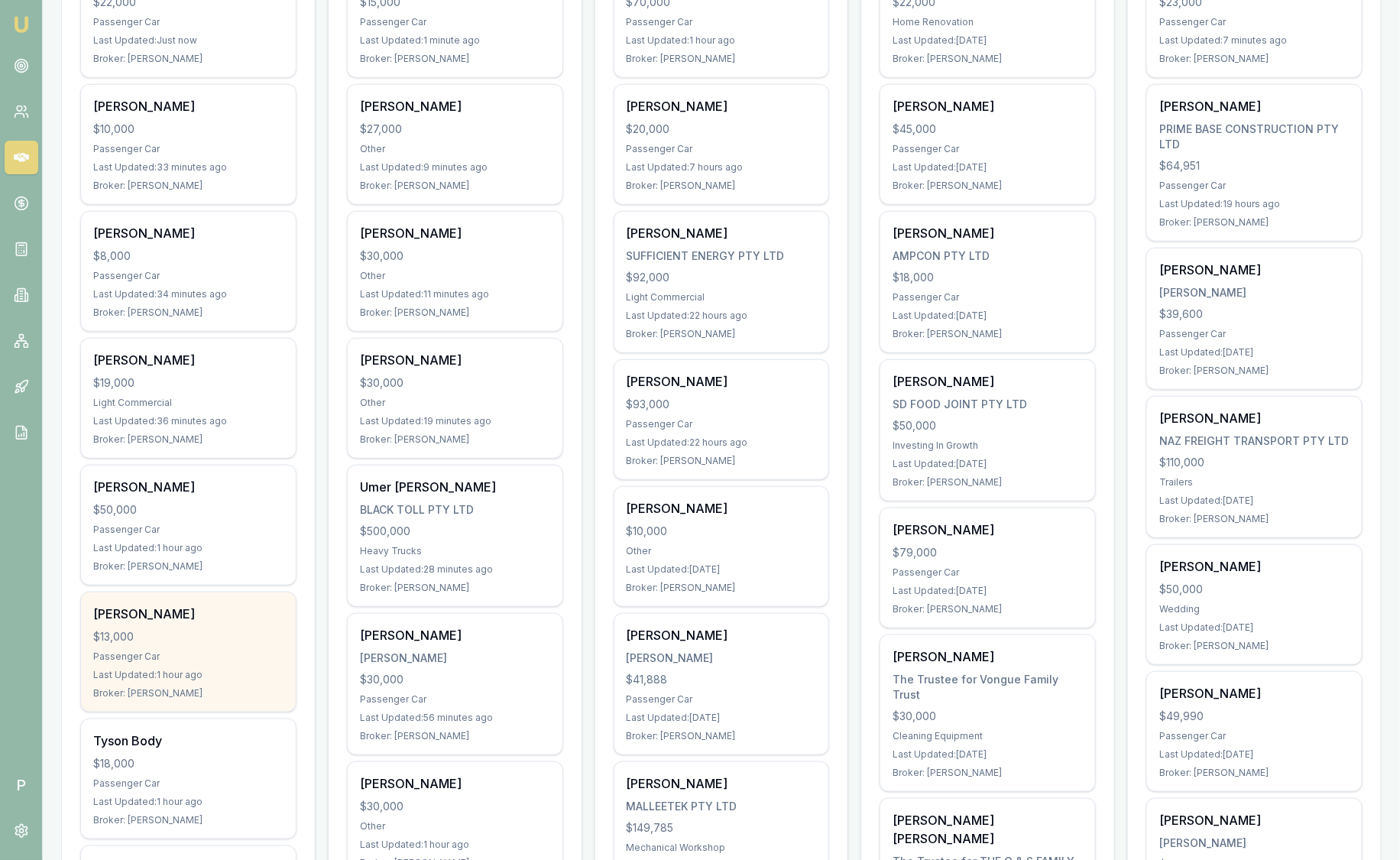
scroll to position [381, 0]
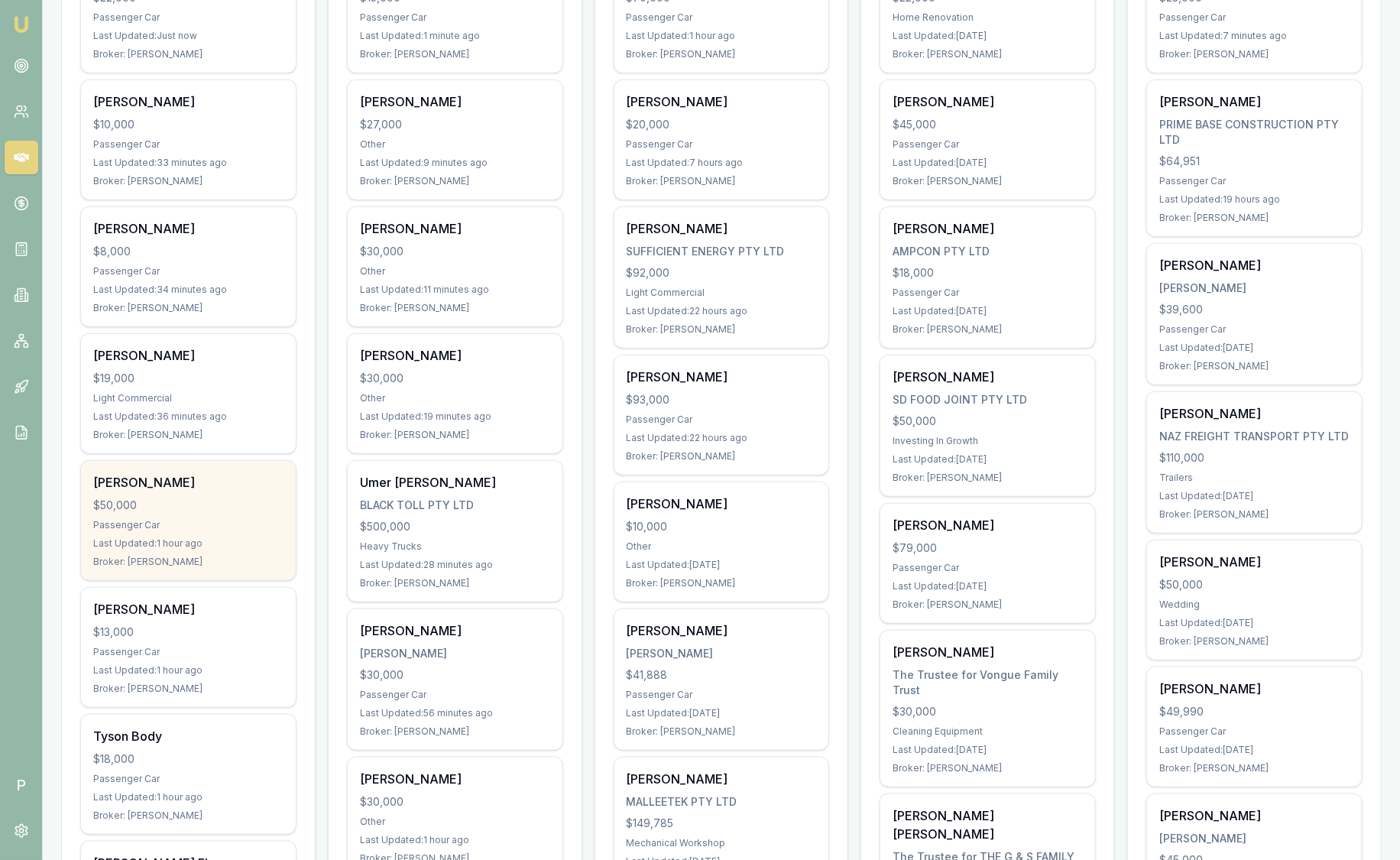
click at [211, 512] on div "Asana Deaves $50,000 Passenger Car Last Updated: 1 hour ago Broker: Stevette Ge…" at bounding box center [188, 521] width 215 height 119
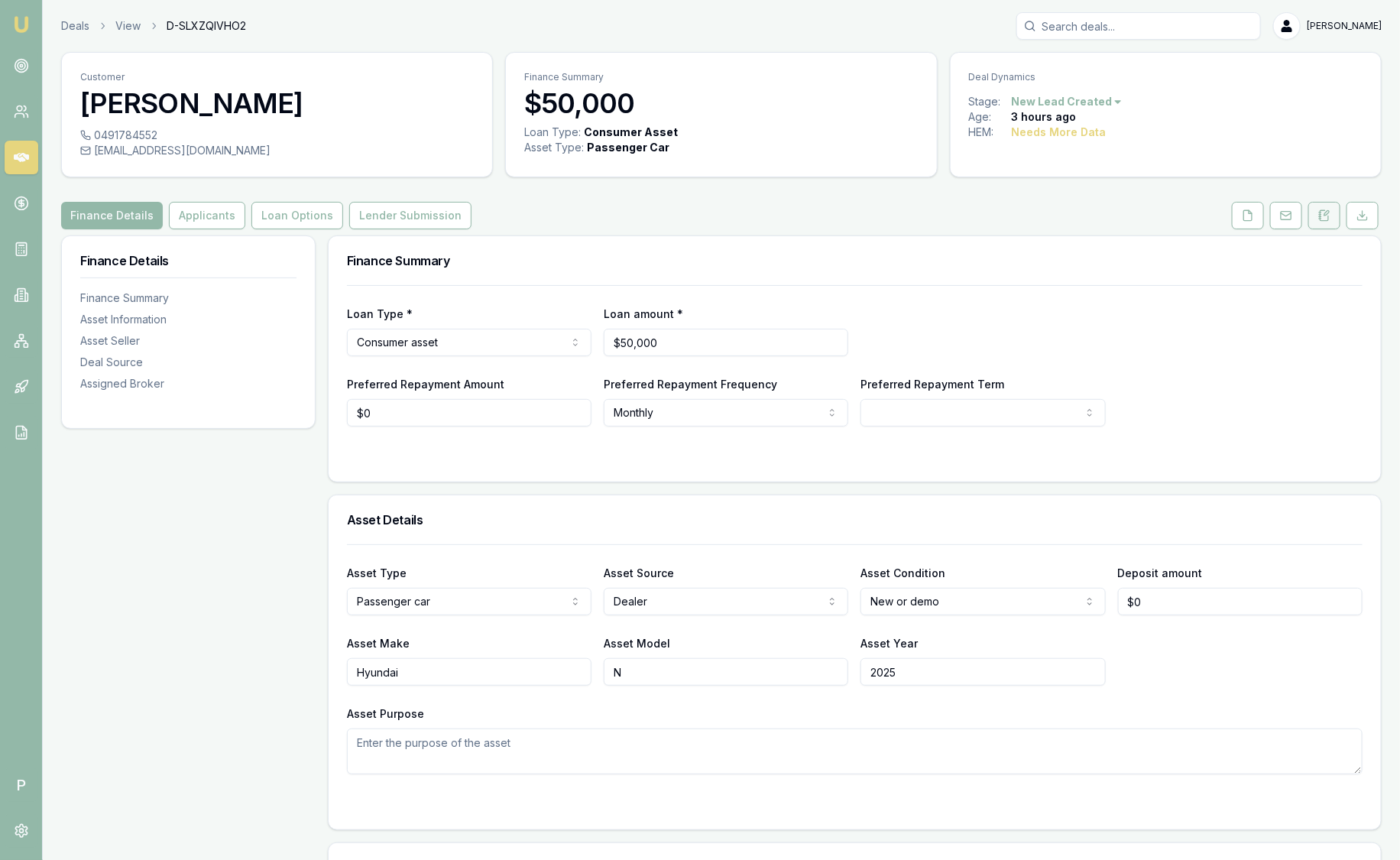
click at [1318, 214] on icon at bounding box center [1324, 216] width 12 height 12
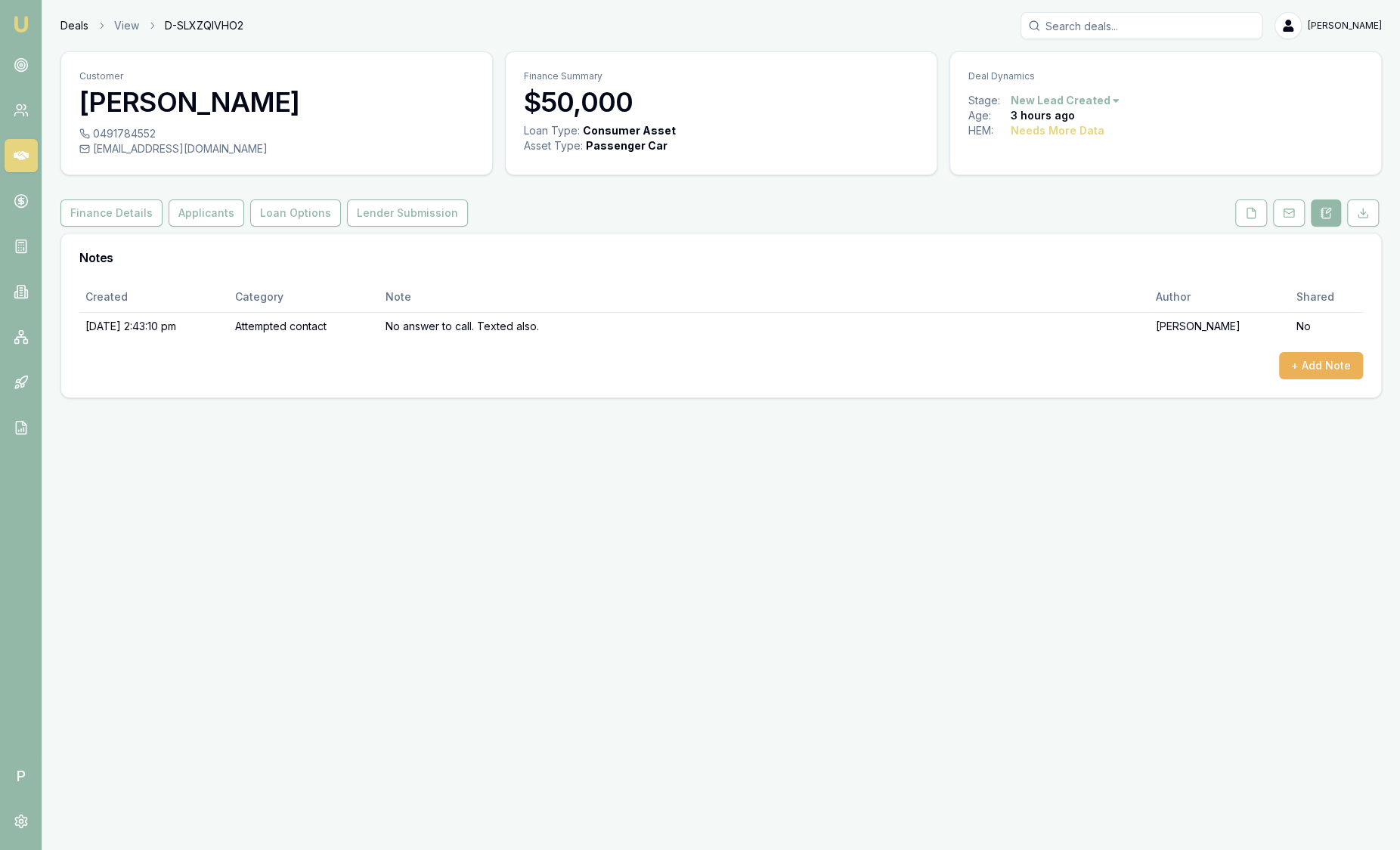
click at [76, 21] on link "Deals" at bounding box center [74, 26] width 28 height 15
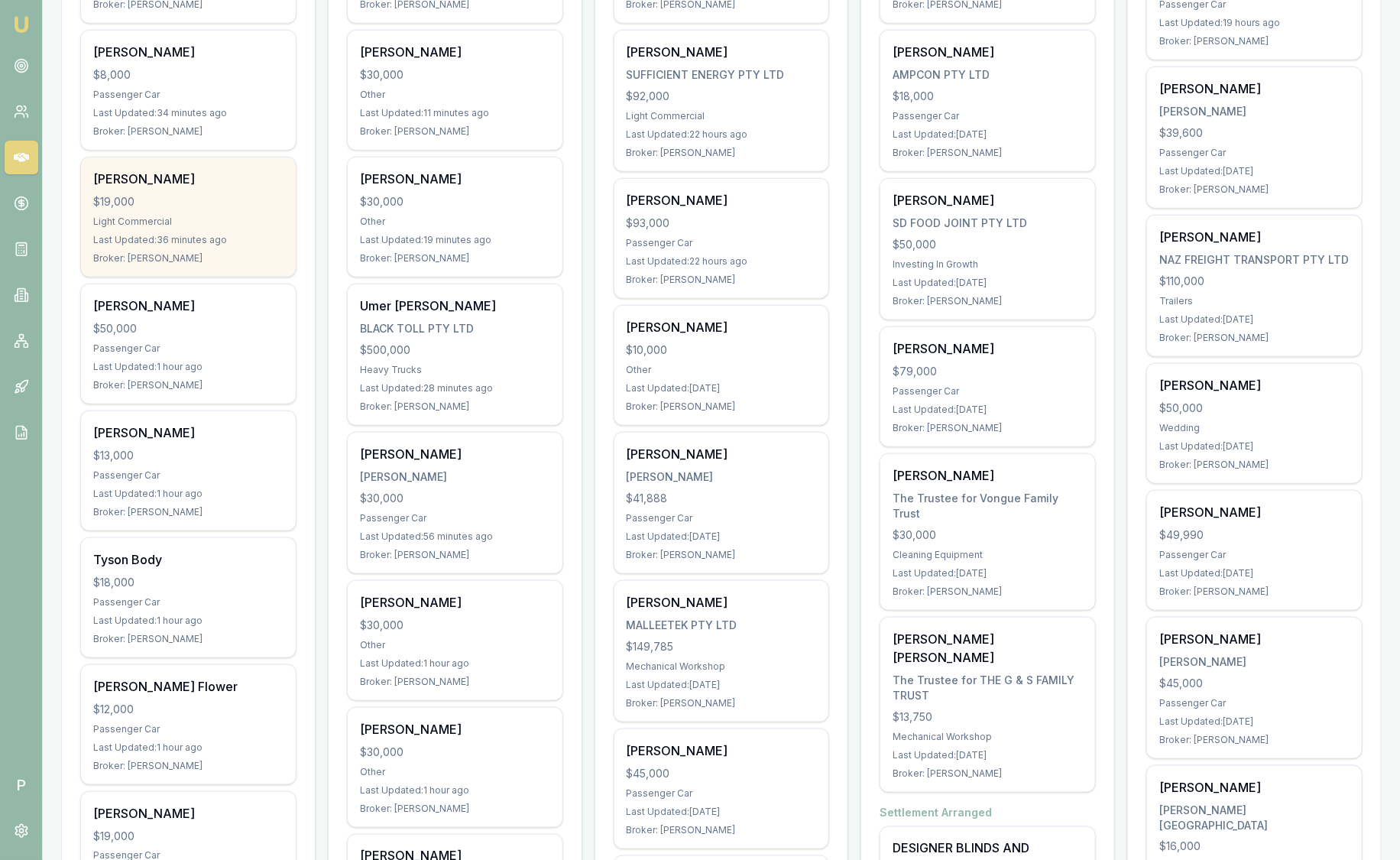
scroll to position [764, 0]
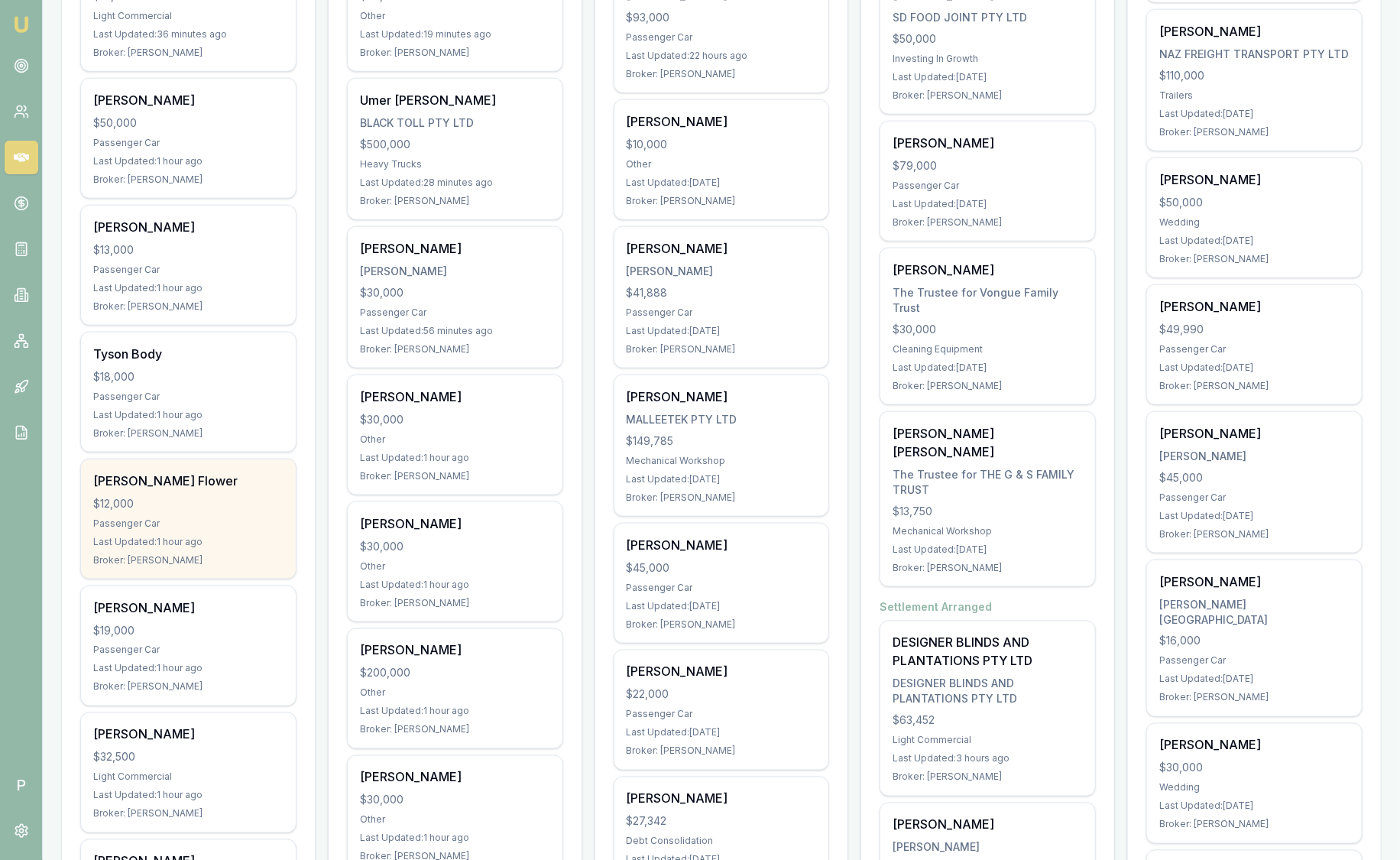
click at [217, 484] on div "[PERSON_NAME] Flower" at bounding box center [187, 481] width 190 height 19
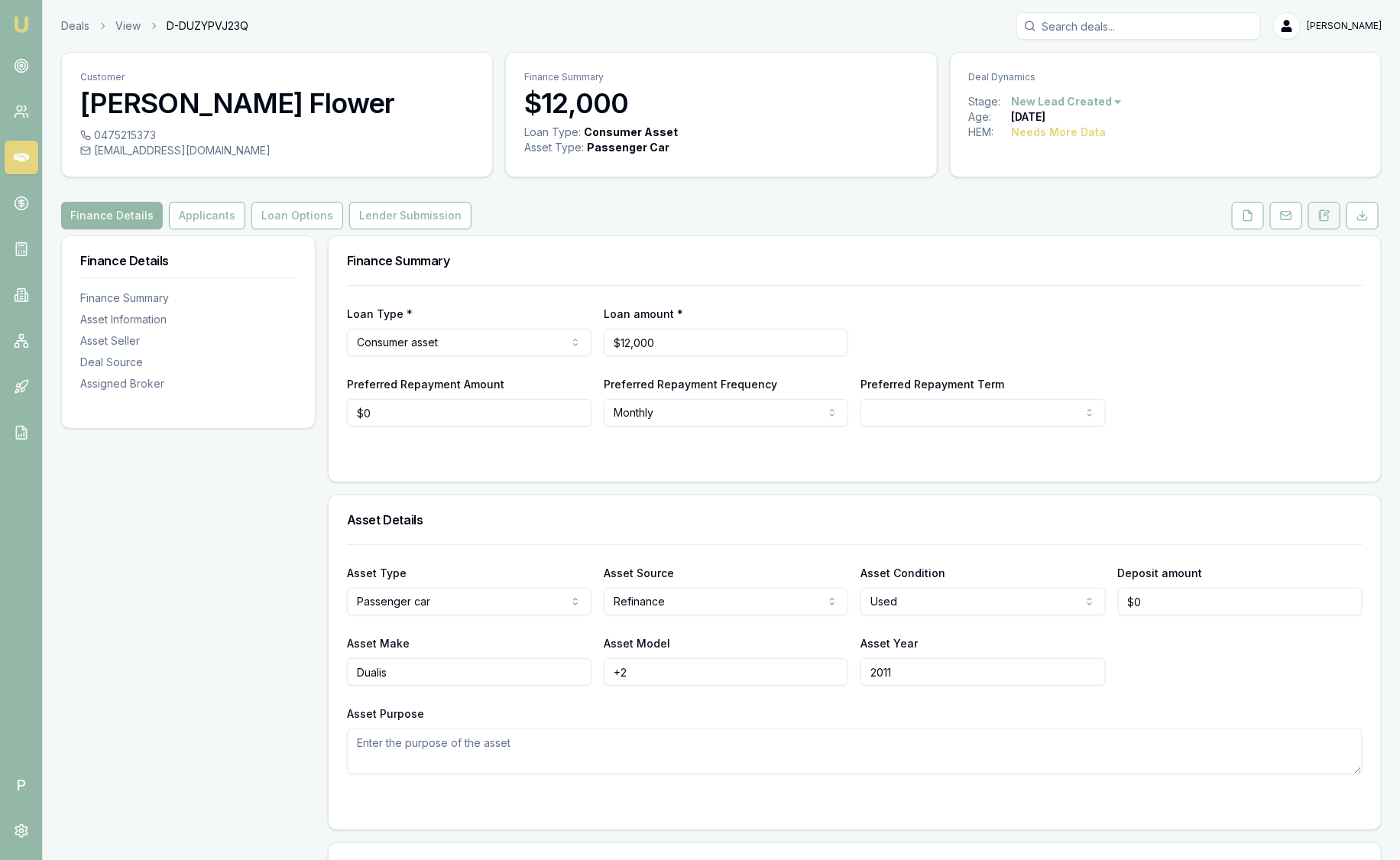
click at [1322, 218] on icon at bounding box center [1324, 216] width 12 height 12
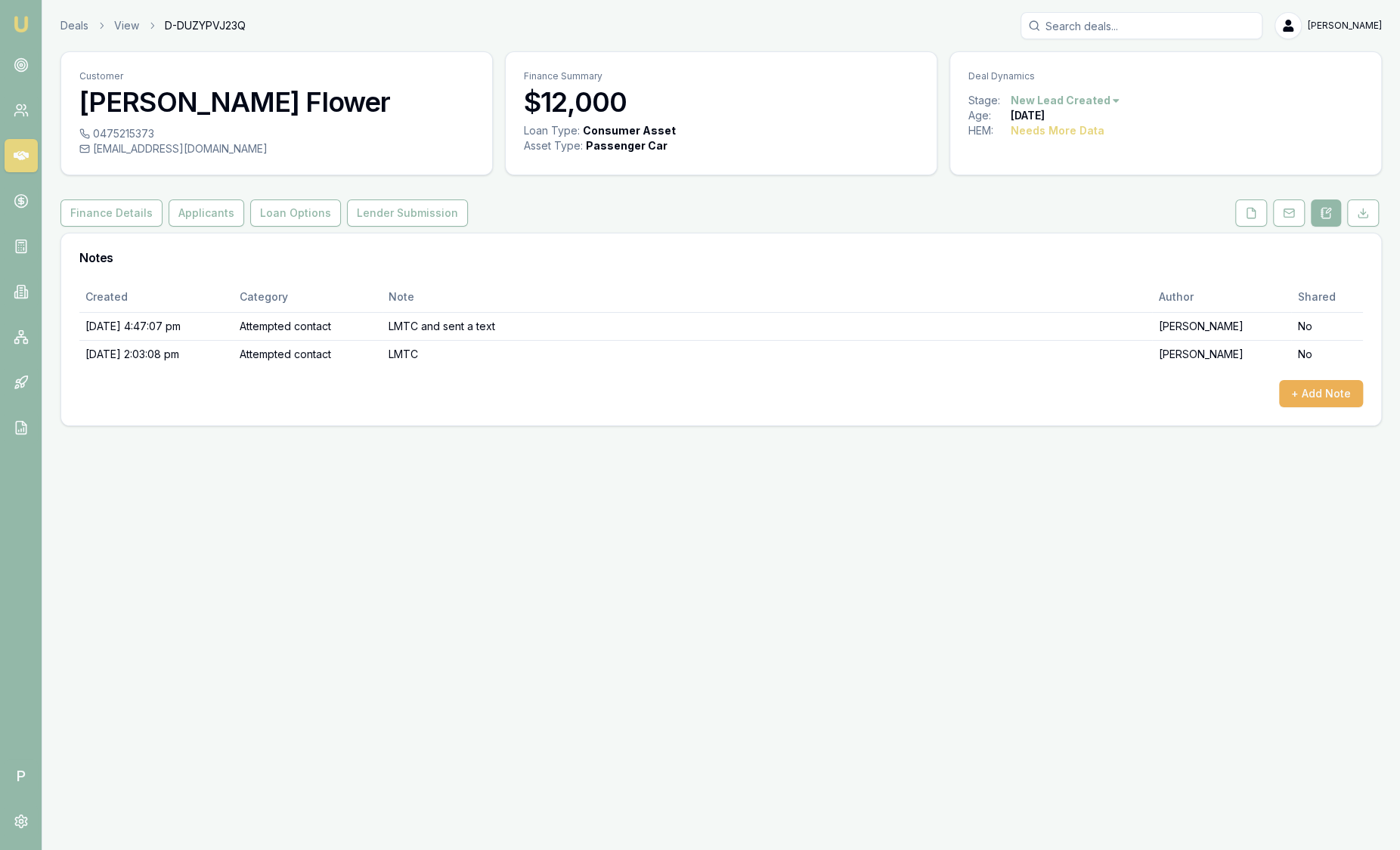
click at [81, 17] on div "Deals View D-DUZYPVJ23Q Sam Crouch" at bounding box center [721, 25] width 1322 height 27
click at [81, 23] on link "Deals" at bounding box center [74, 26] width 28 height 15
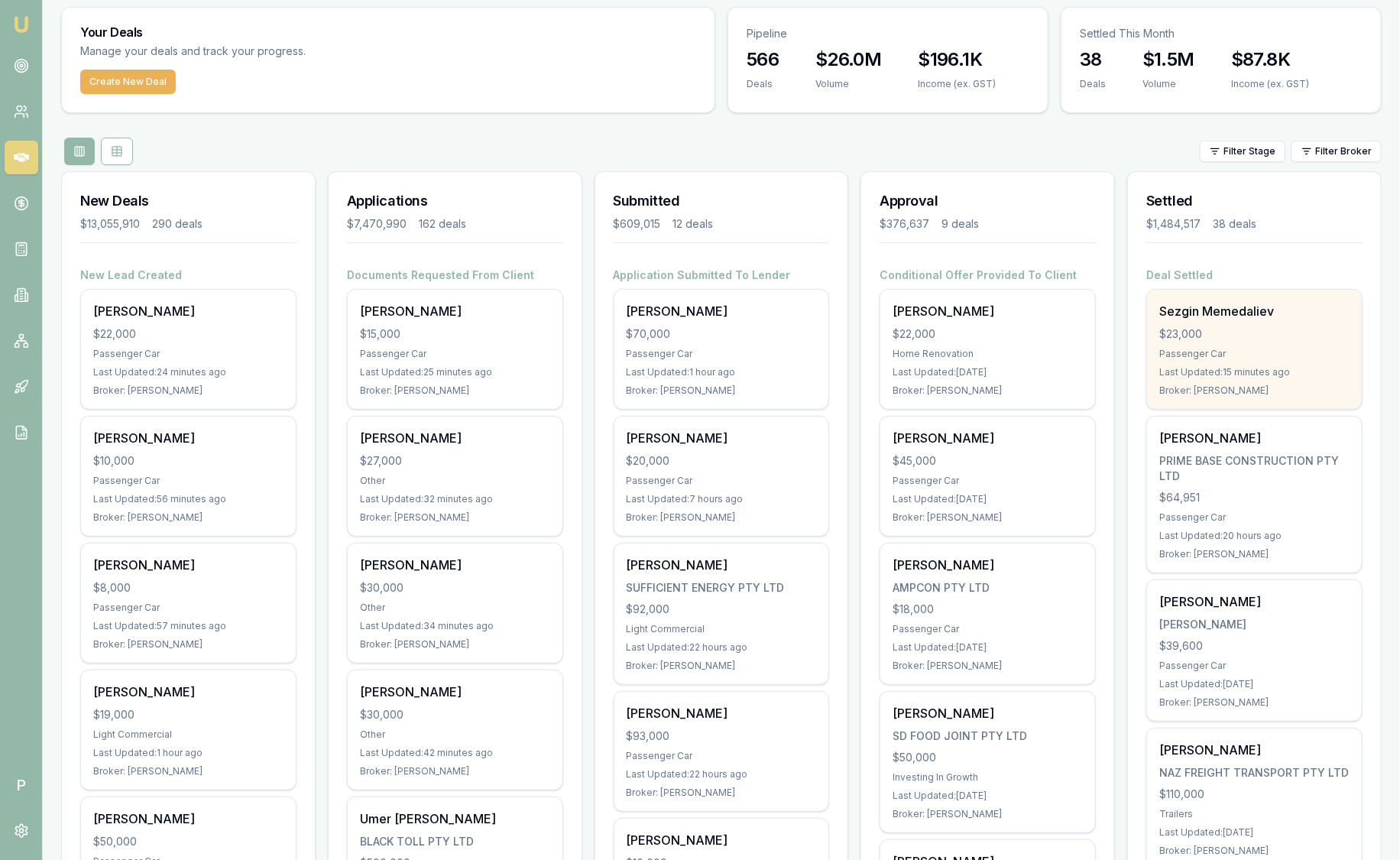
scroll to position [95, 0]
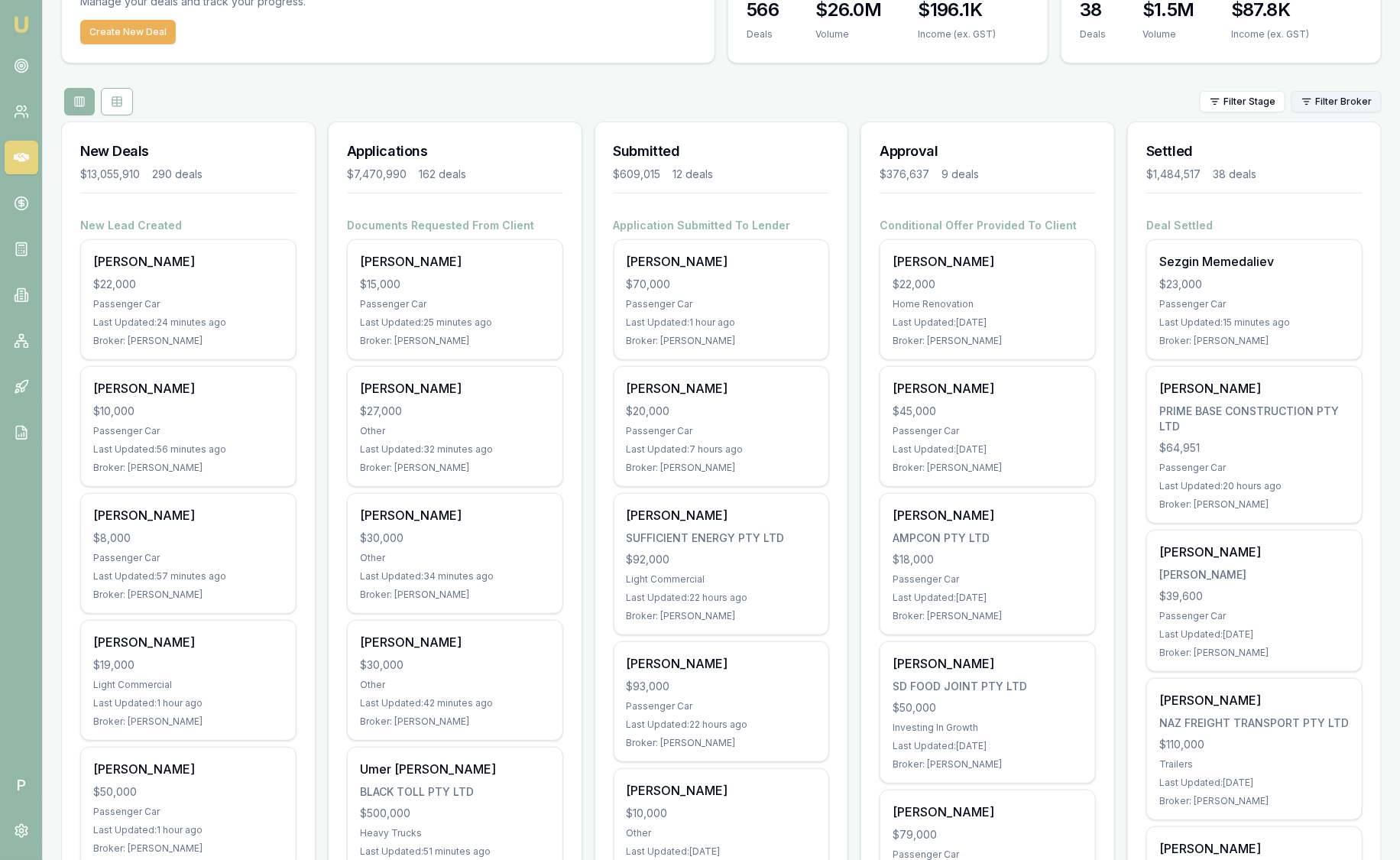
click at [1373, 100] on html "Emu Broker P [PERSON_NAME] Toggle Menu Your Deals Manage your deals and track y…" at bounding box center [700, 335] width 1400 height 860
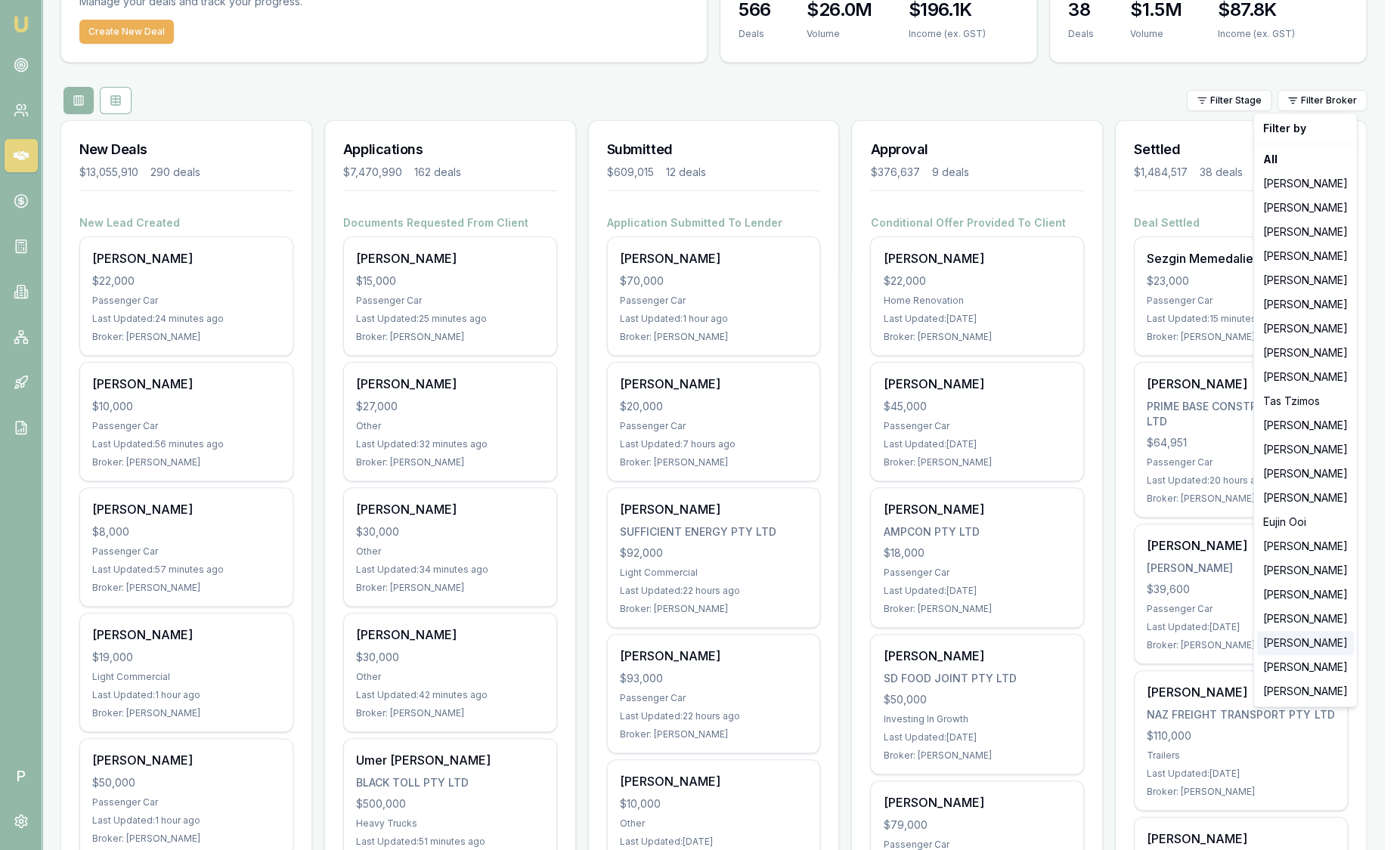
click at [1306, 650] on div "[PERSON_NAME]" at bounding box center [1305, 643] width 97 height 24
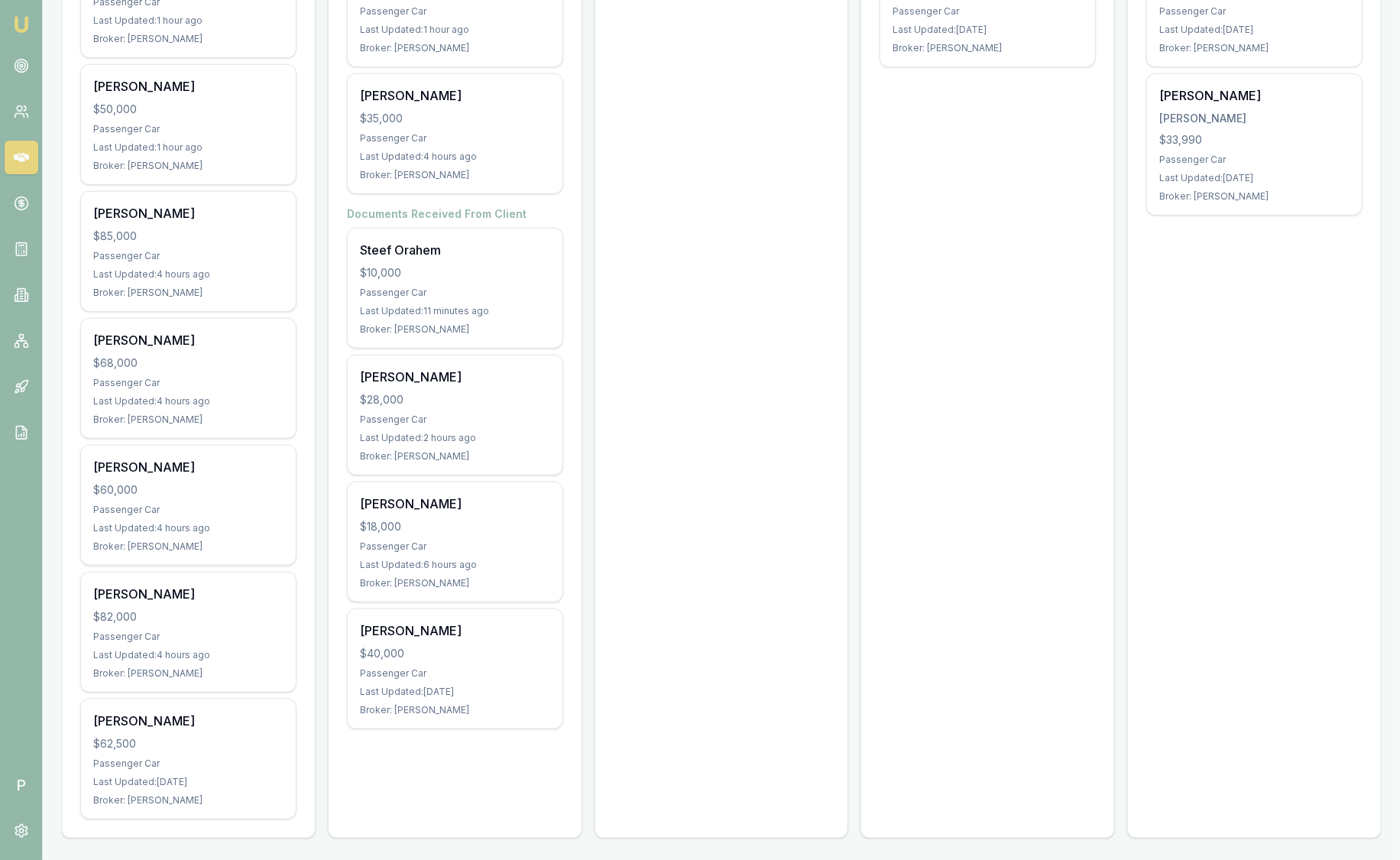
scroll to position [0, 0]
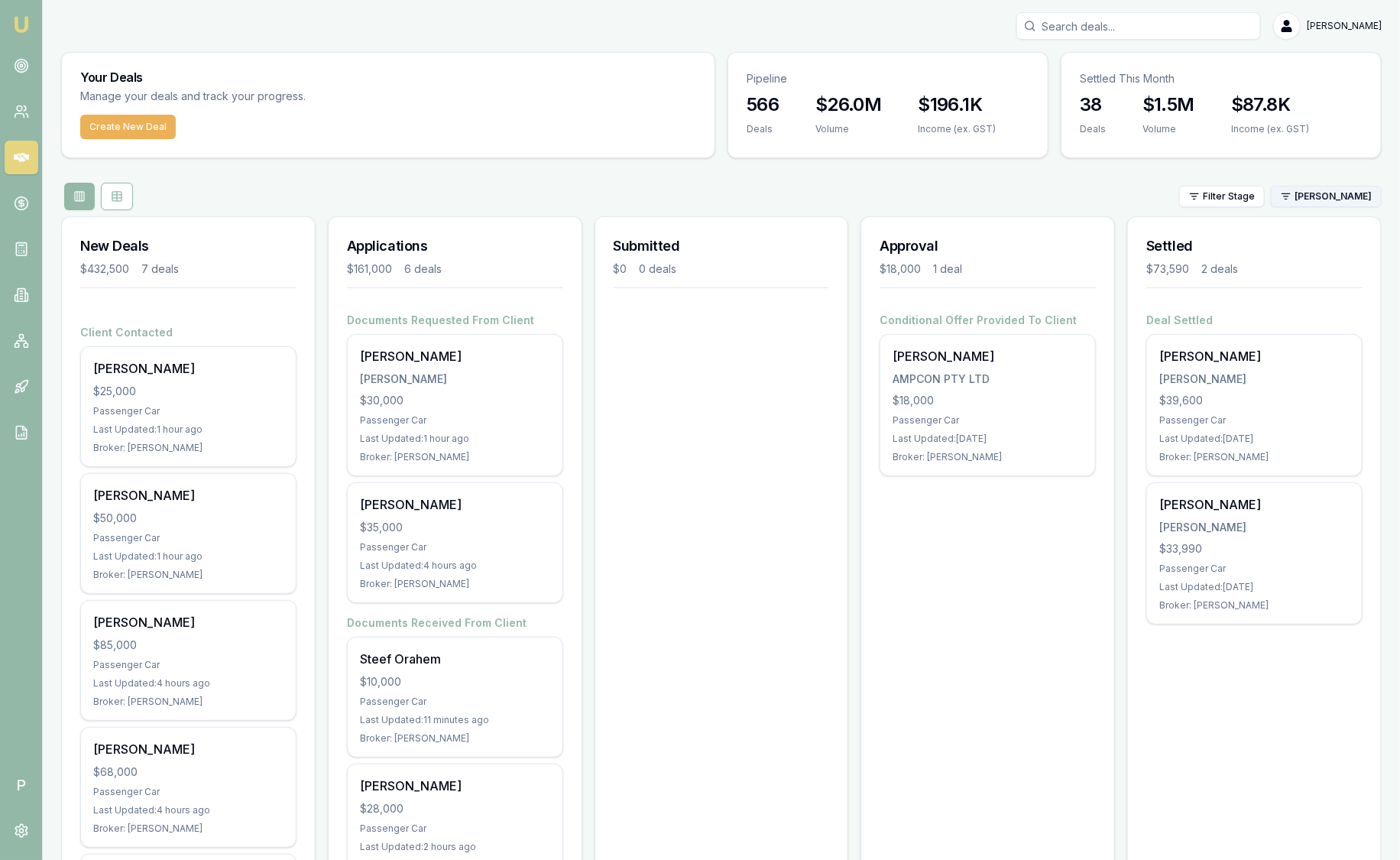
click at [1373, 199] on html "Emu Broker P Sam Crouch Toggle Menu Your Deals Manage your deals and track your…" at bounding box center [700, 430] width 1400 height 860
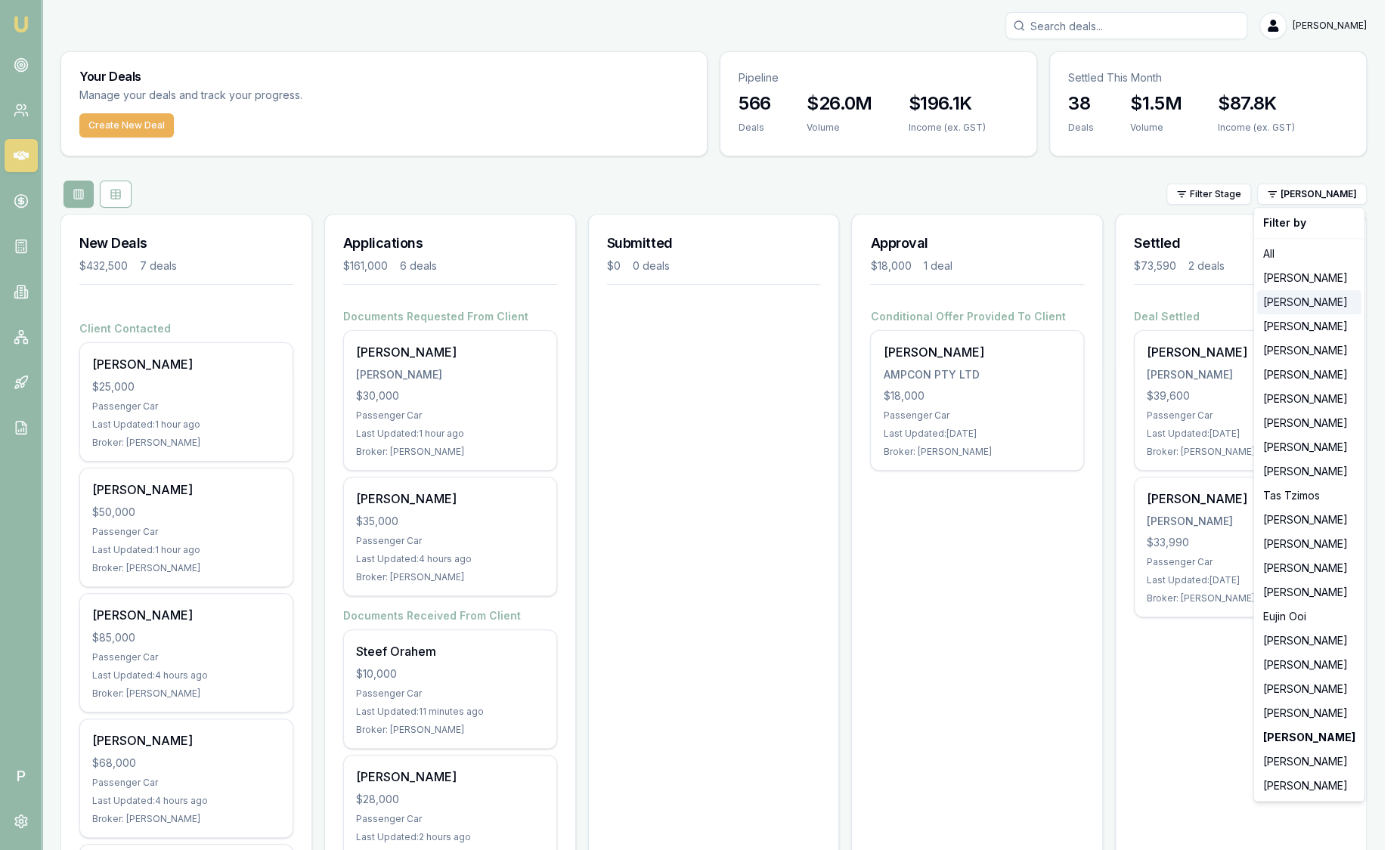
click at [1275, 295] on div "[PERSON_NAME]" at bounding box center [1309, 302] width 105 height 24
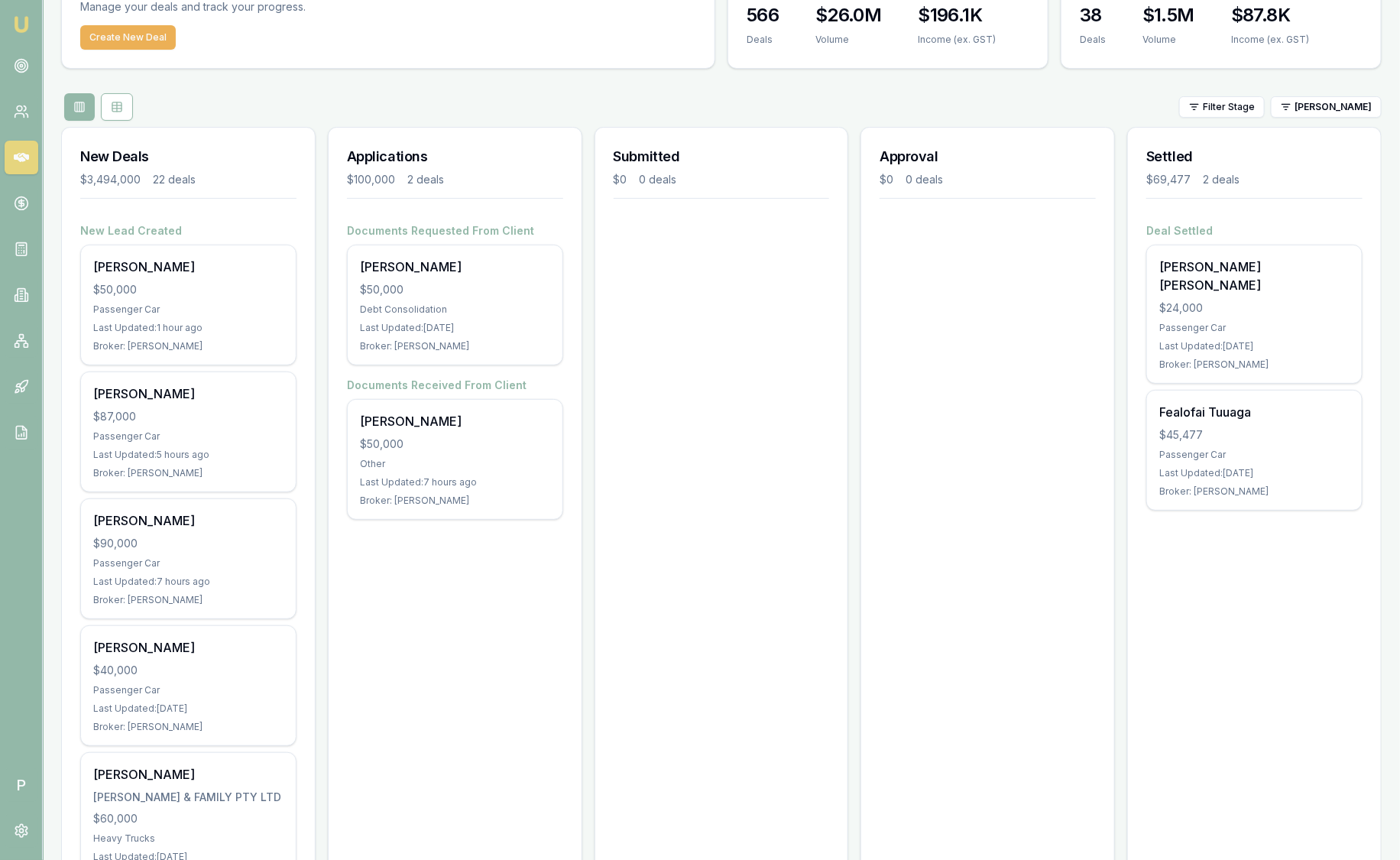
scroll to position [95, 0]
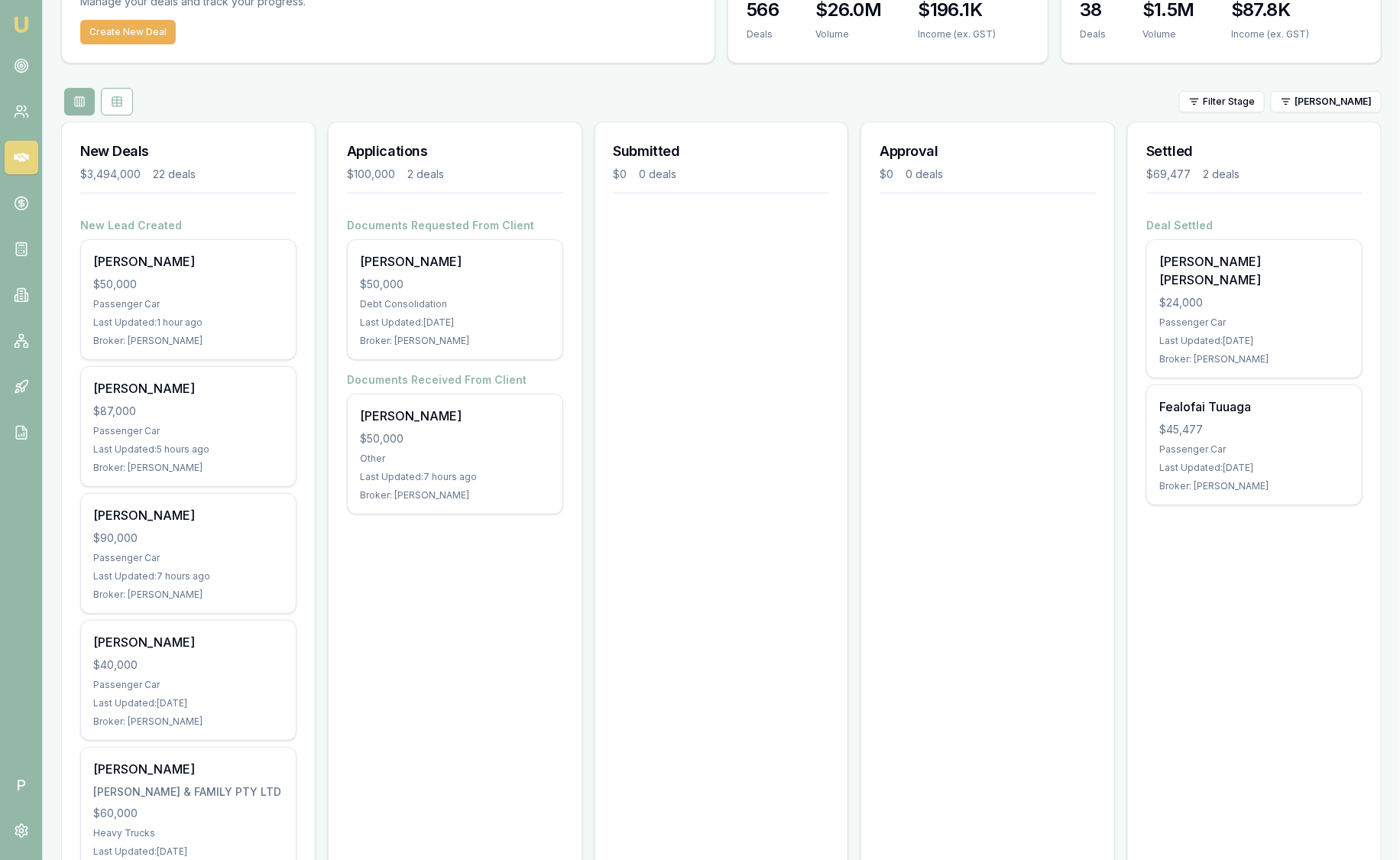
click at [1354, 34] on div "38 Deals $1.5M Volume $87.8K Income (ex. GST)" at bounding box center [1221, 28] width 320 height 61
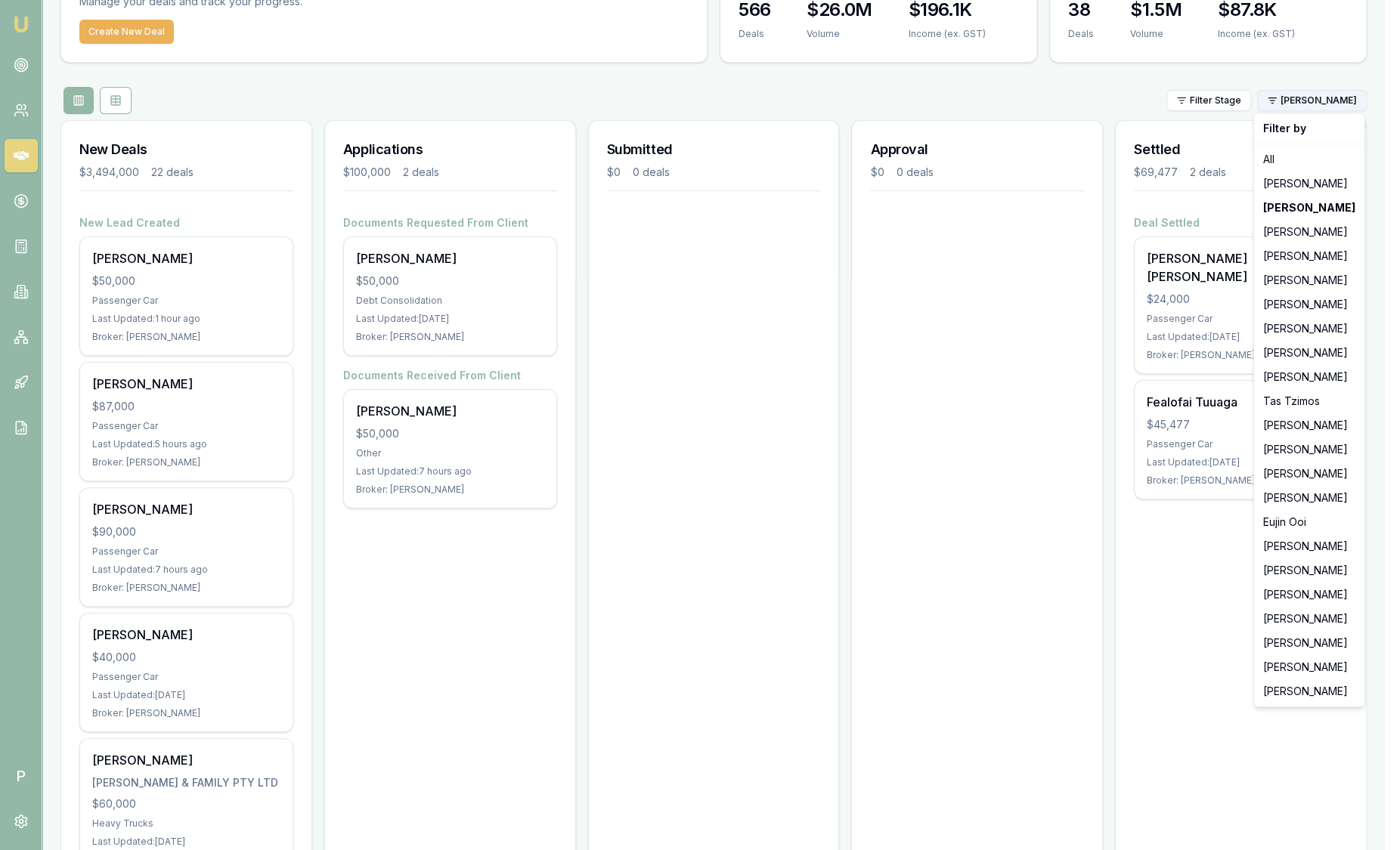
click at [1308, 101] on html "Emu Broker P Sam Crouch Toggle Menu Your Deals Manage your deals and track your…" at bounding box center [700, 331] width 1400 height 850
click at [1309, 187] on div "[PERSON_NAME]" at bounding box center [1309, 184] width 105 height 24
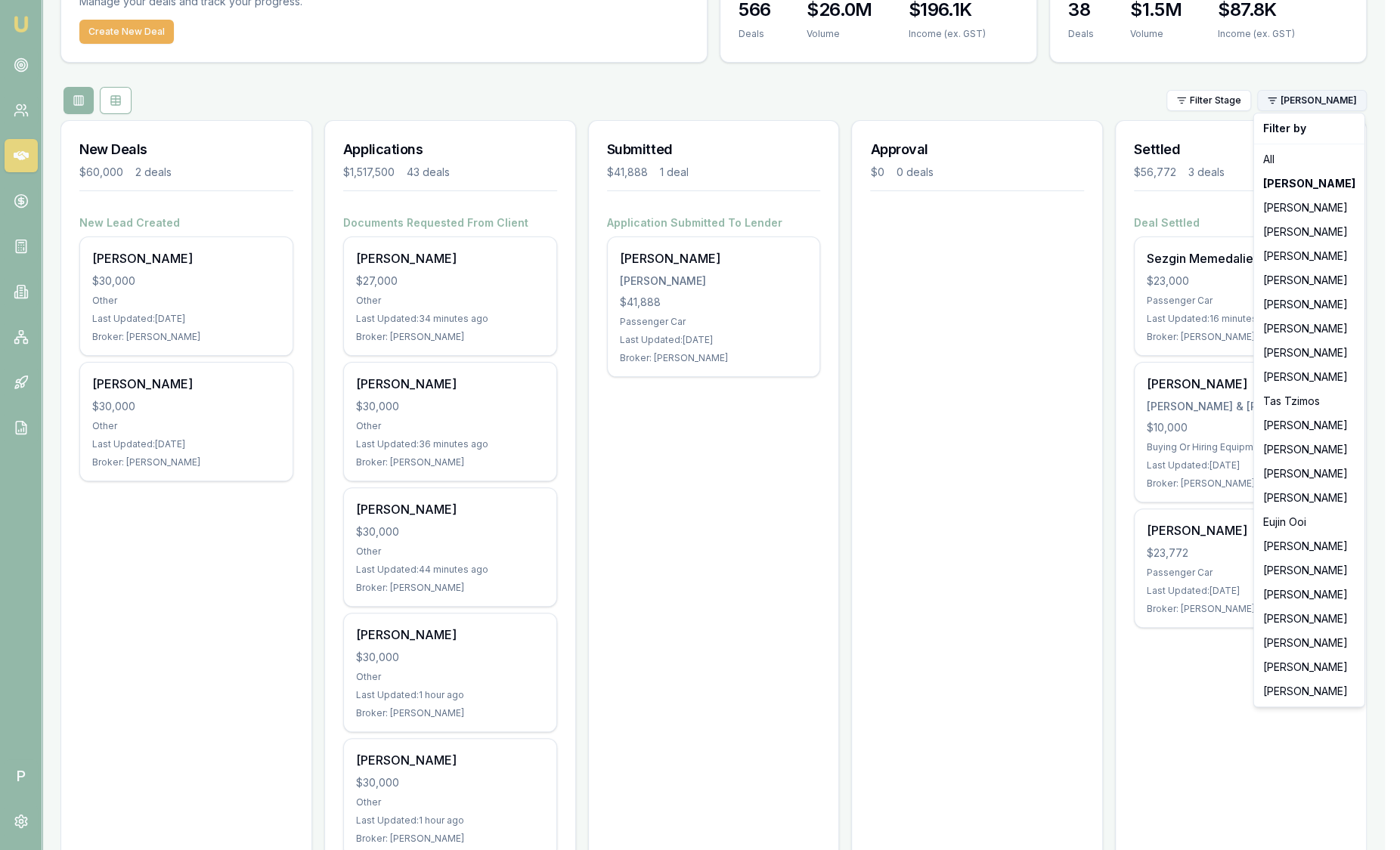
click at [1306, 106] on html "Emu Broker P Sam Crouch Toggle Menu Your Deals Manage your deals and track your…" at bounding box center [700, 331] width 1400 height 850
click at [1292, 238] on div "[PERSON_NAME]" at bounding box center [1309, 232] width 105 height 24
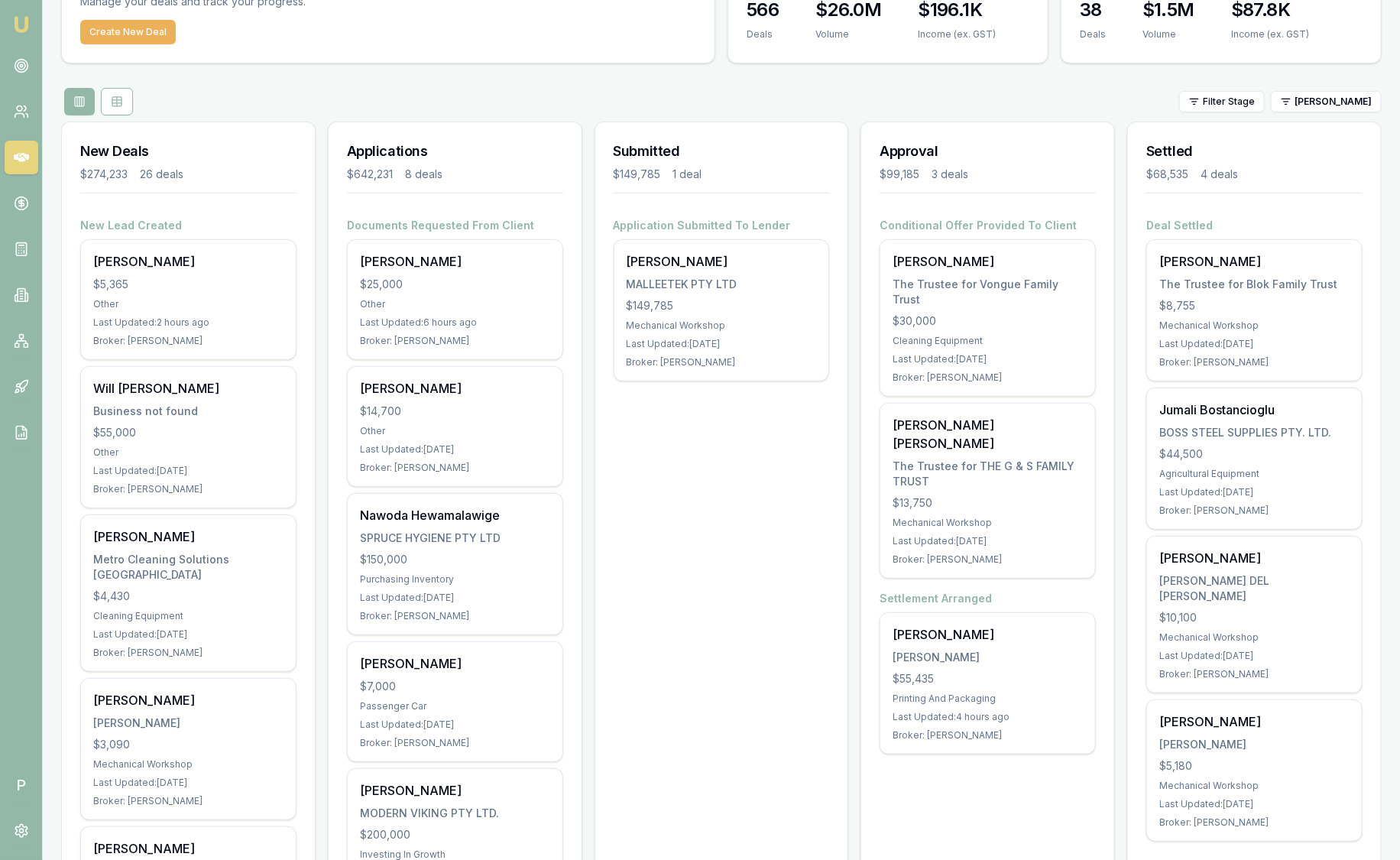
click at [1351, 111] on div "Filter Stage Brad Hearns" at bounding box center [722, 101] width 1321 height 27
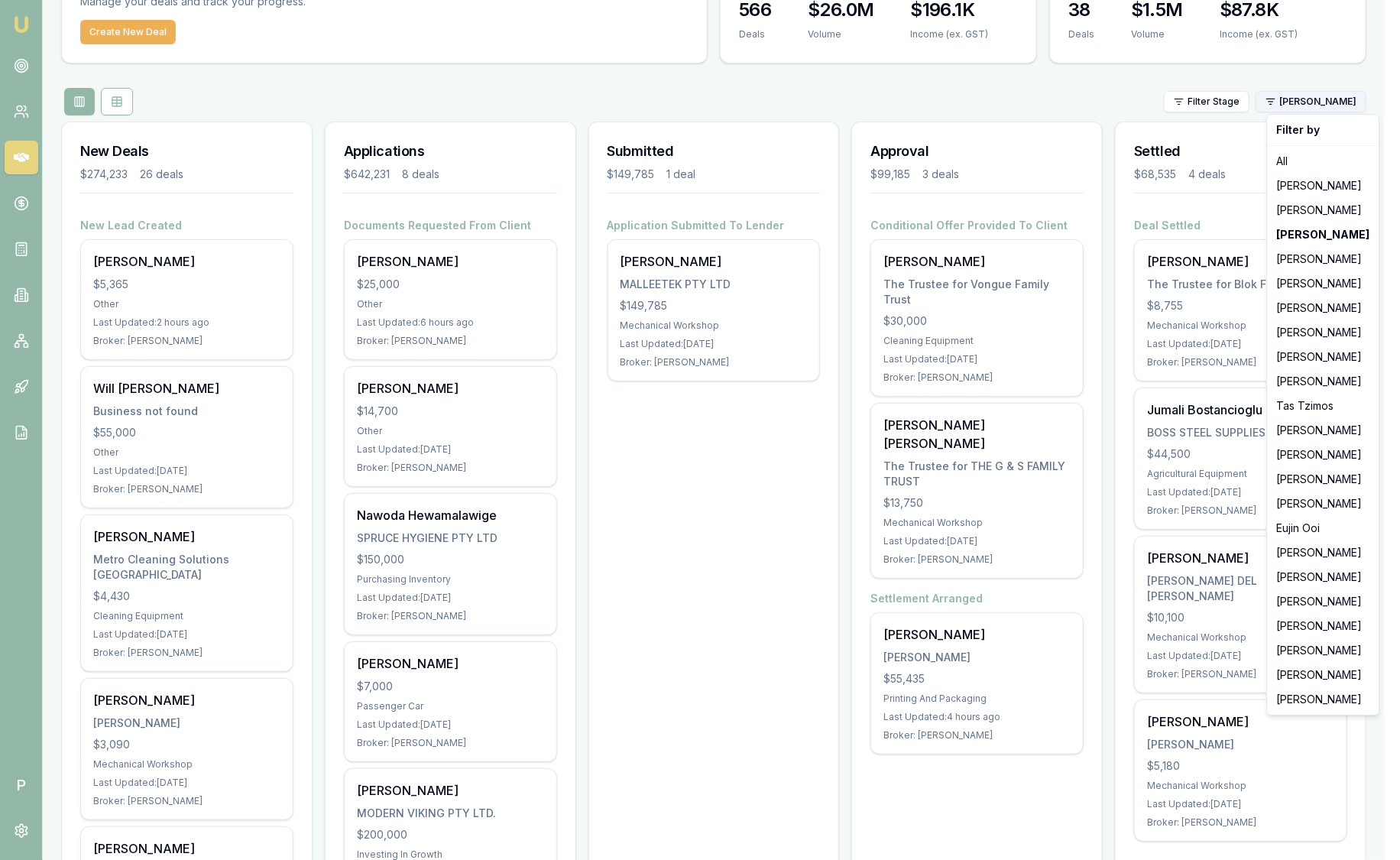
click at [1351, 106] on html "Emu Broker P Sam Crouch Toggle Menu Your Deals Manage your deals and track your…" at bounding box center [700, 335] width 1400 height 860
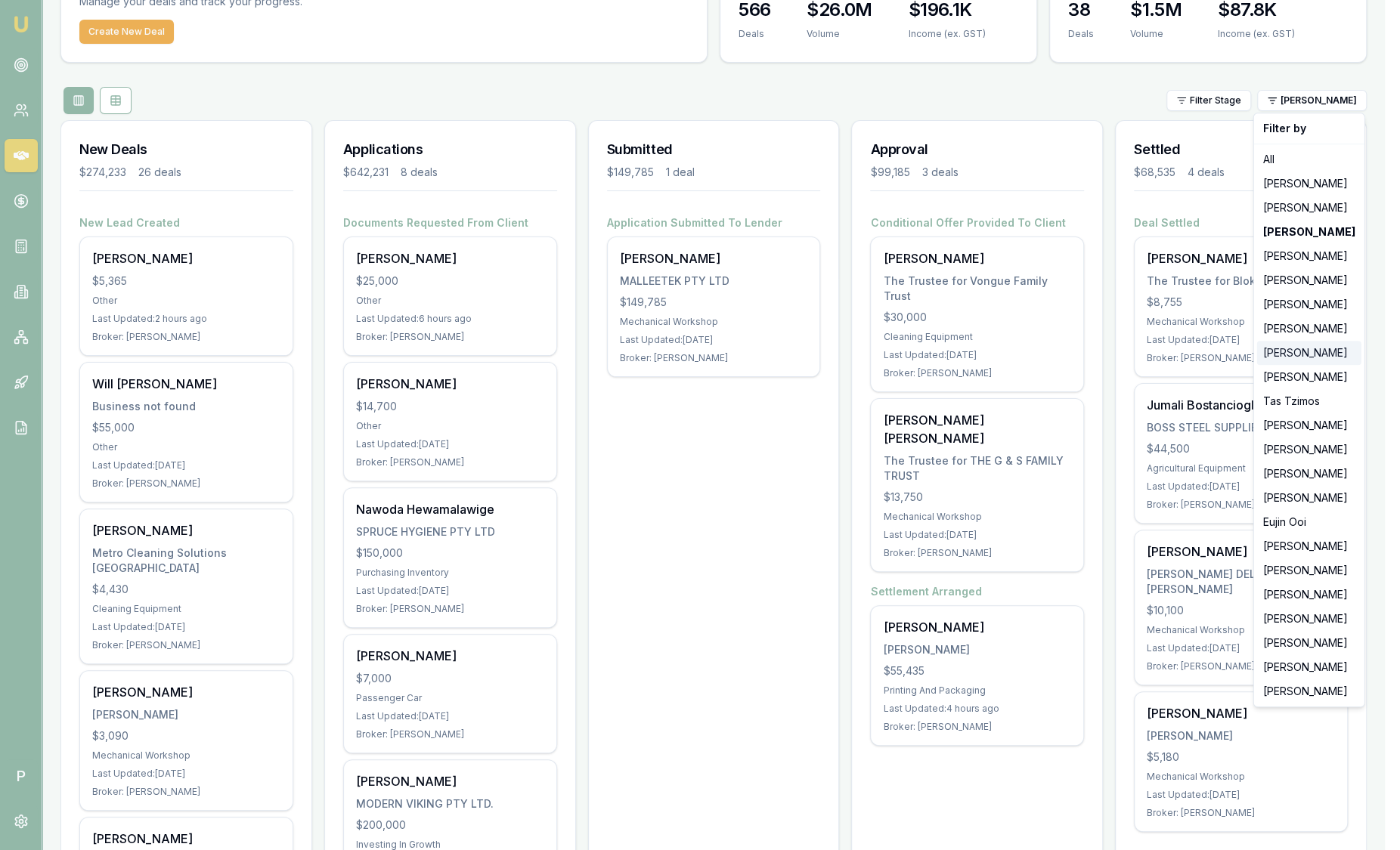
click at [1331, 345] on div "[PERSON_NAME]" at bounding box center [1309, 352] width 105 height 24
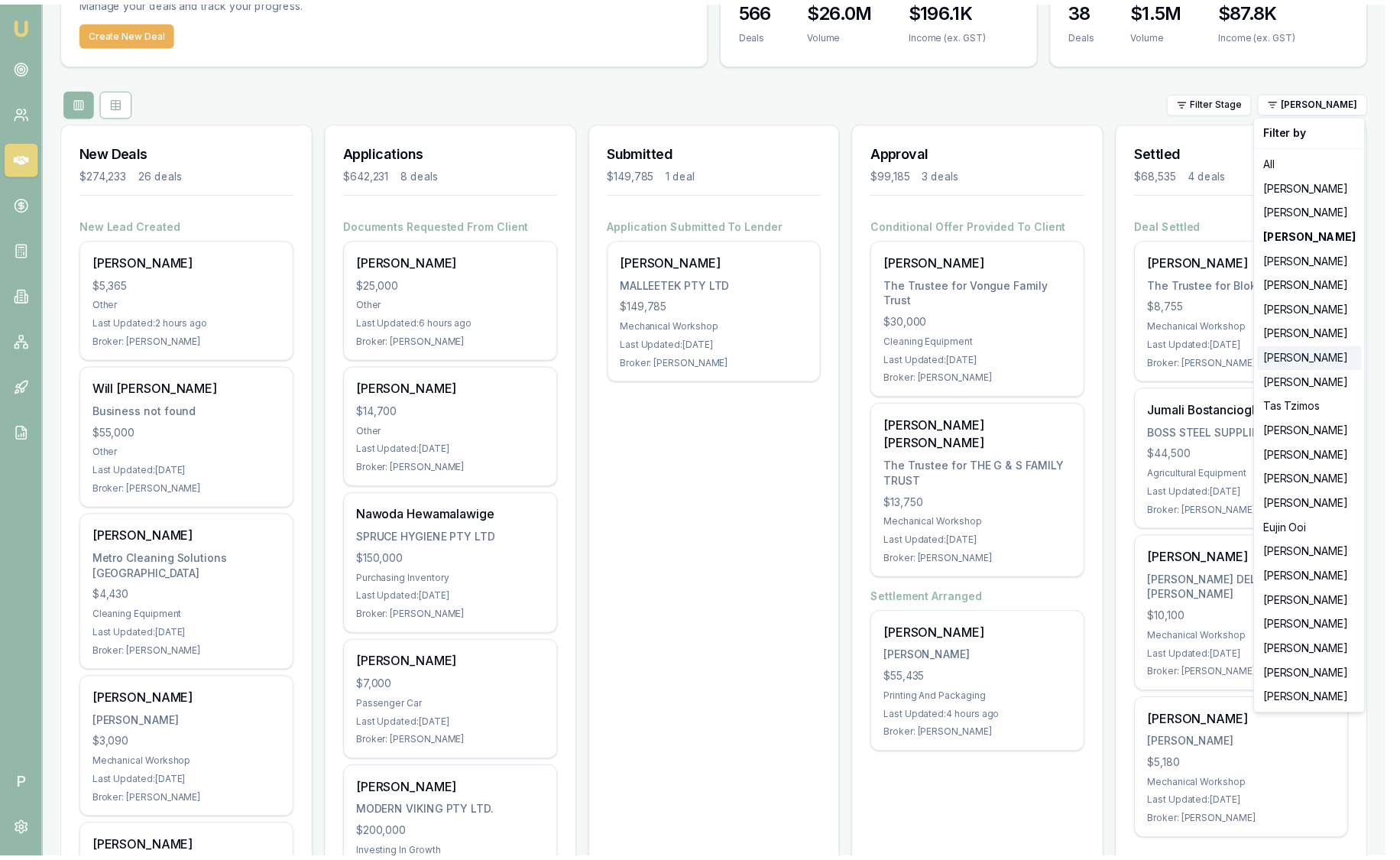
scroll to position [0, 0]
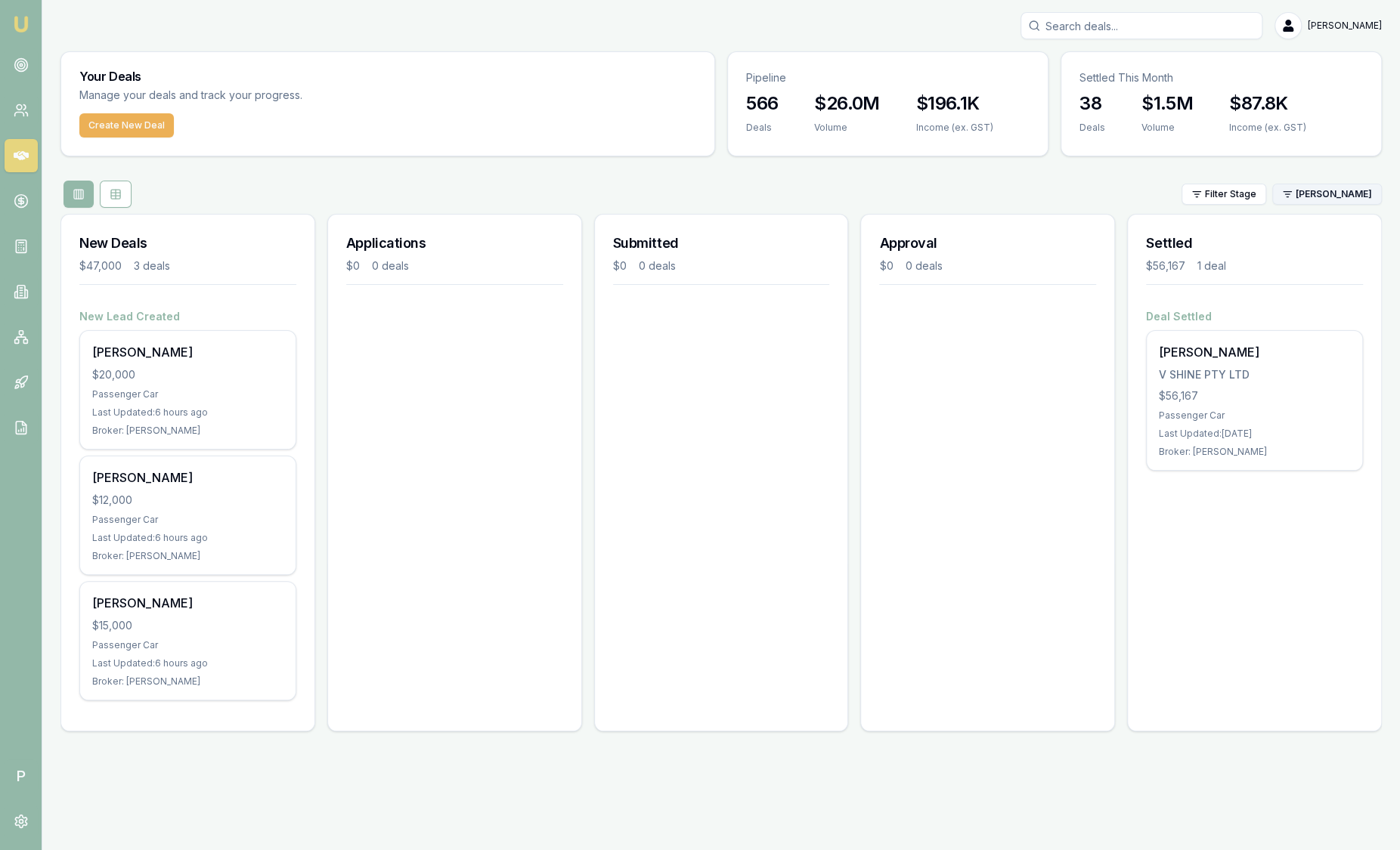
click at [1328, 190] on html "Emu Broker P Sam Crouch Toggle Menu Your Deals Manage your deals and track your…" at bounding box center [700, 425] width 1400 height 850
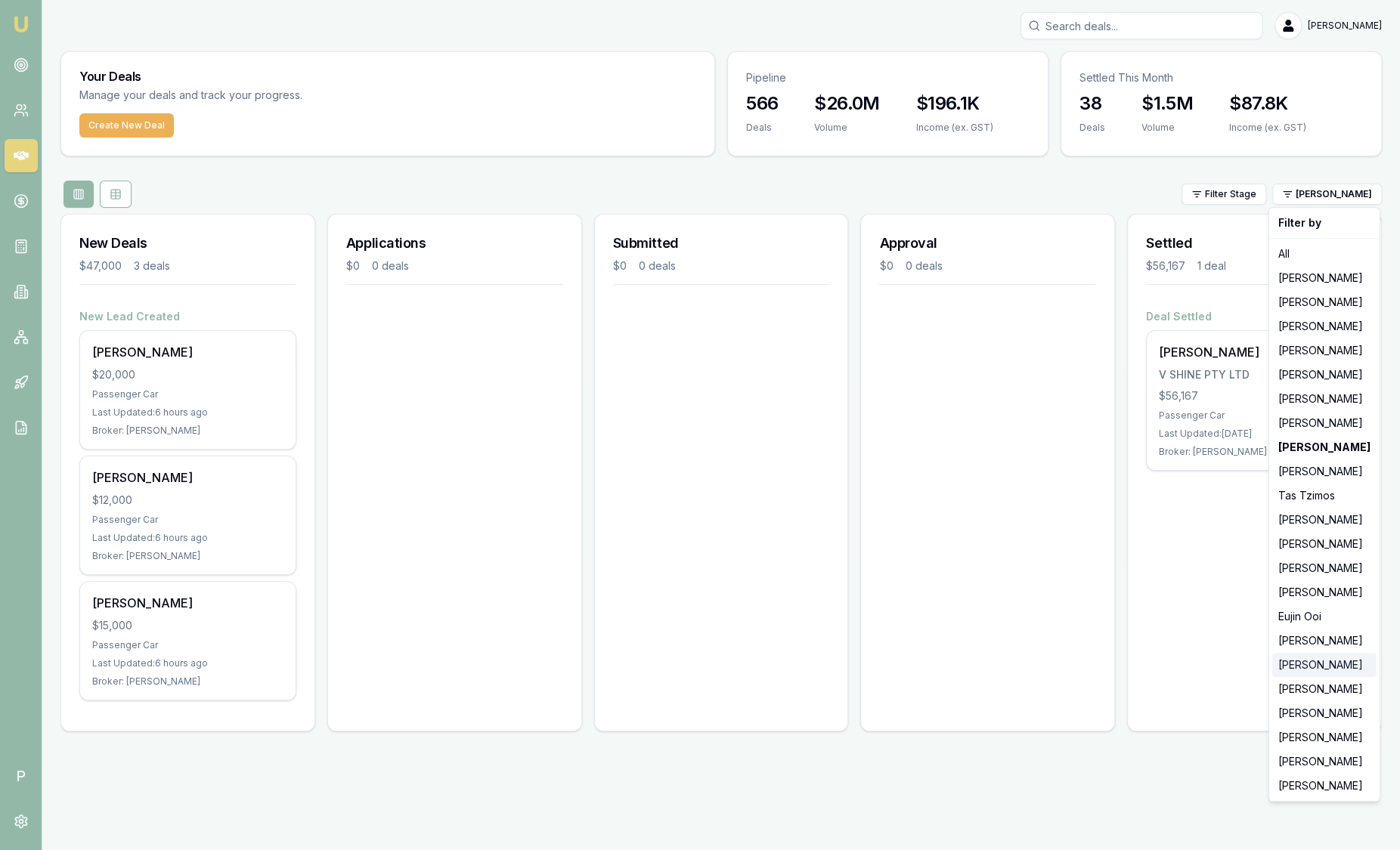
click at [1322, 662] on div "[PERSON_NAME]" at bounding box center [1324, 665] width 105 height 24
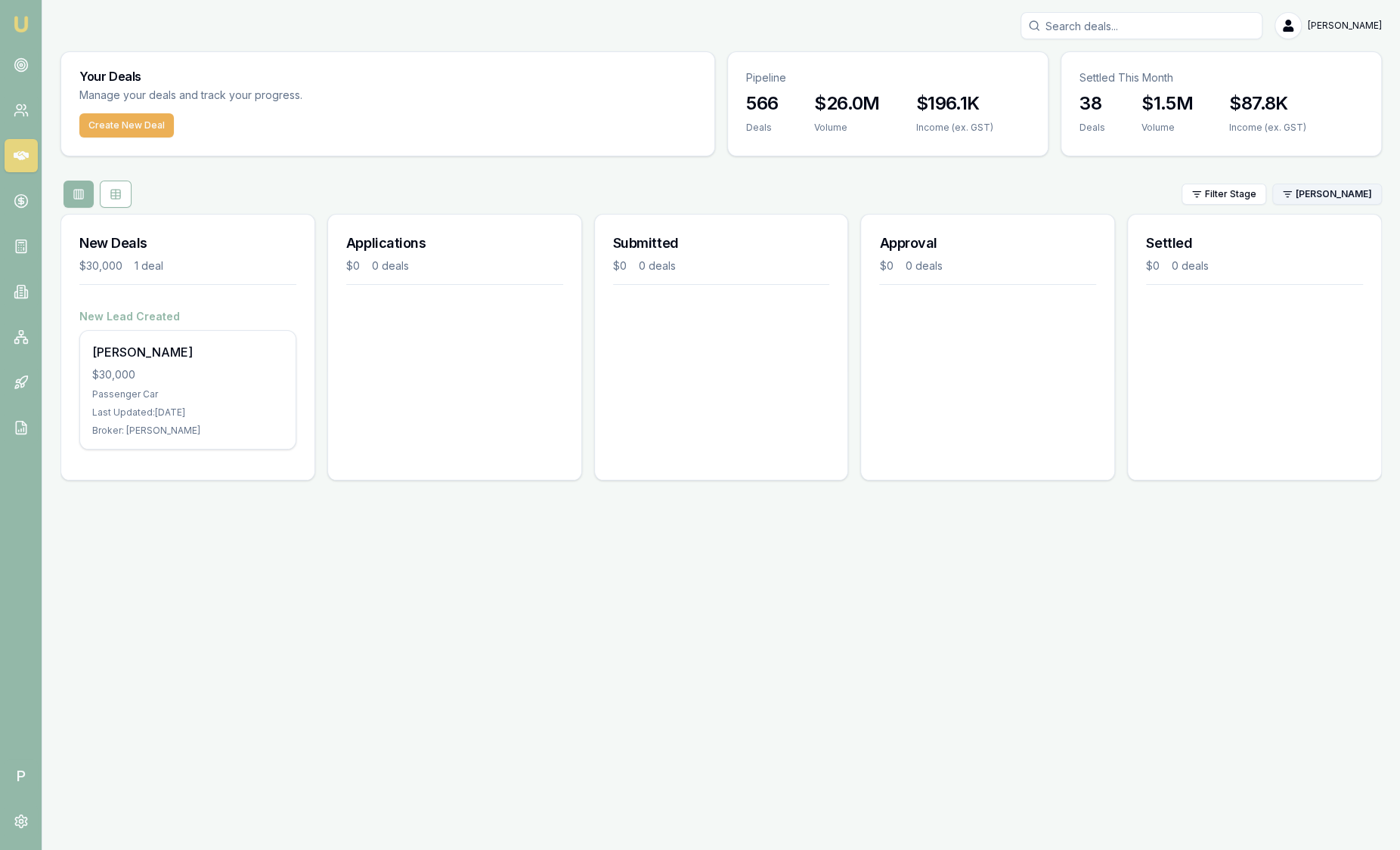
click at [1344, 187] on html "Emu Broker P Sam Crouch Toggle Menu Your Deals Manage your deals and track your…" at bounding box center [700, 425] width 1400 height 850
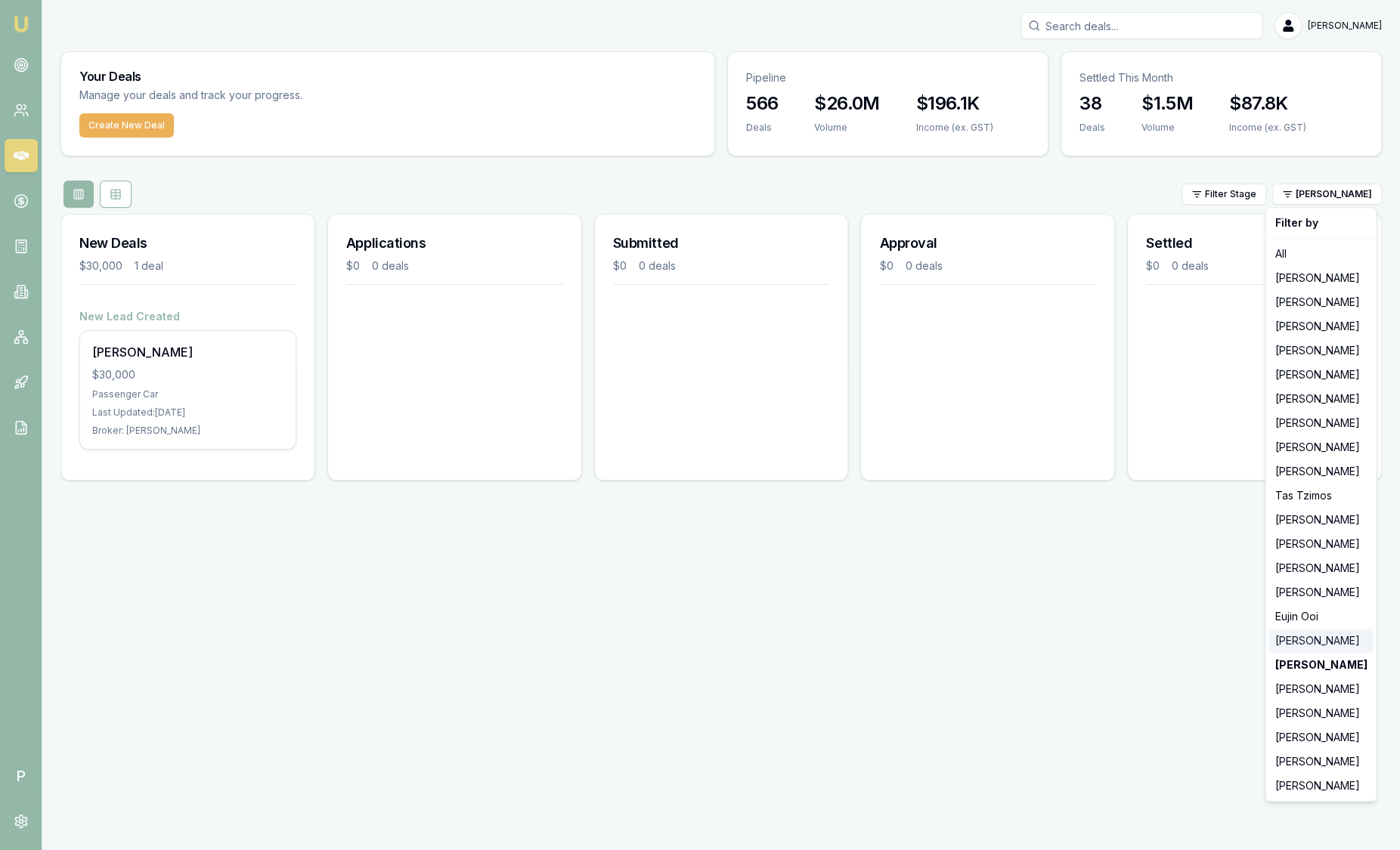
click at [1328, 643] on div "[PERSON_NAME]" at bounding box center [1321, 640] width 105 height 24
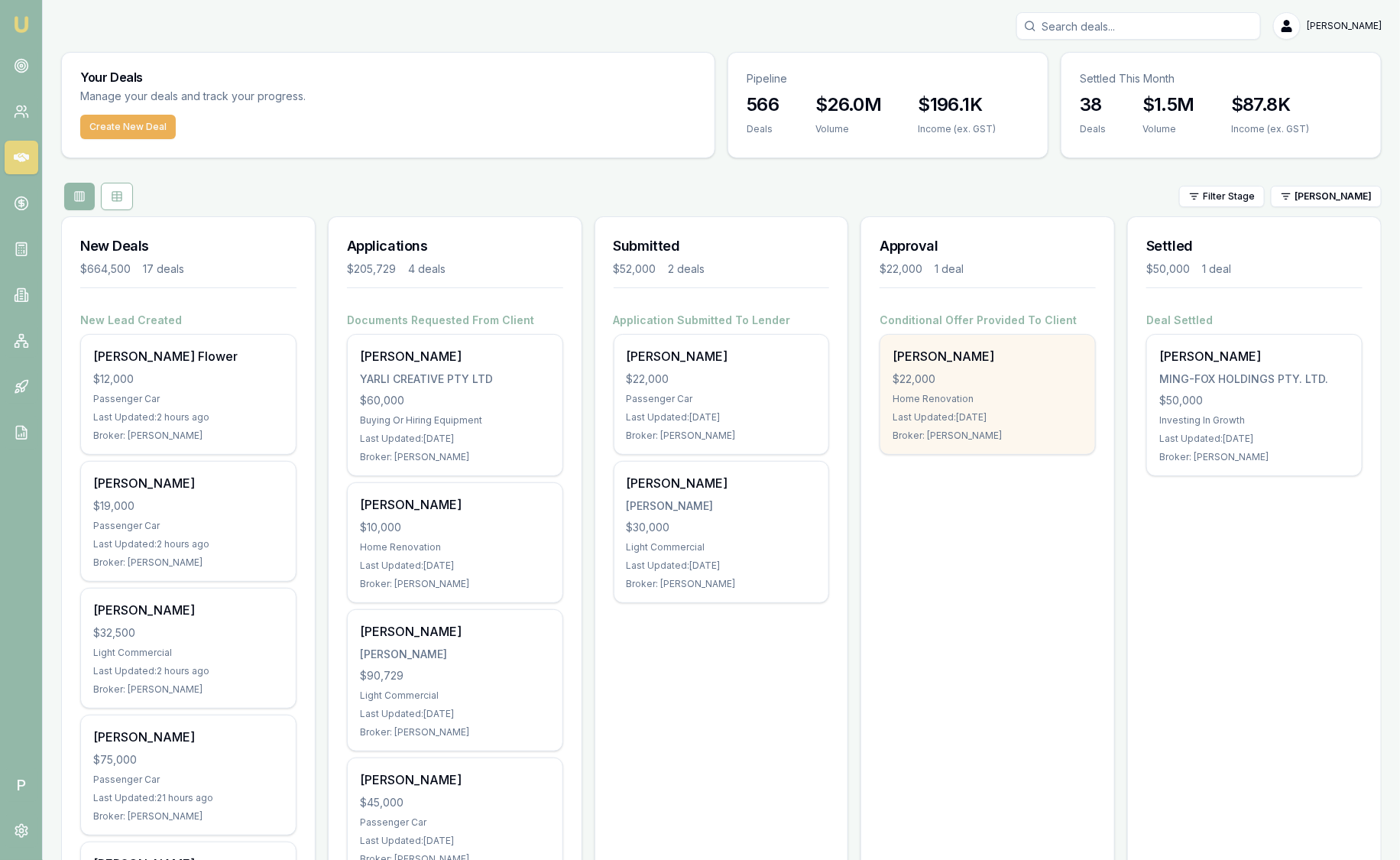
click at [1002, 395] on div "Home Renovation" at bounding box center [987, 399] width 190 height 12
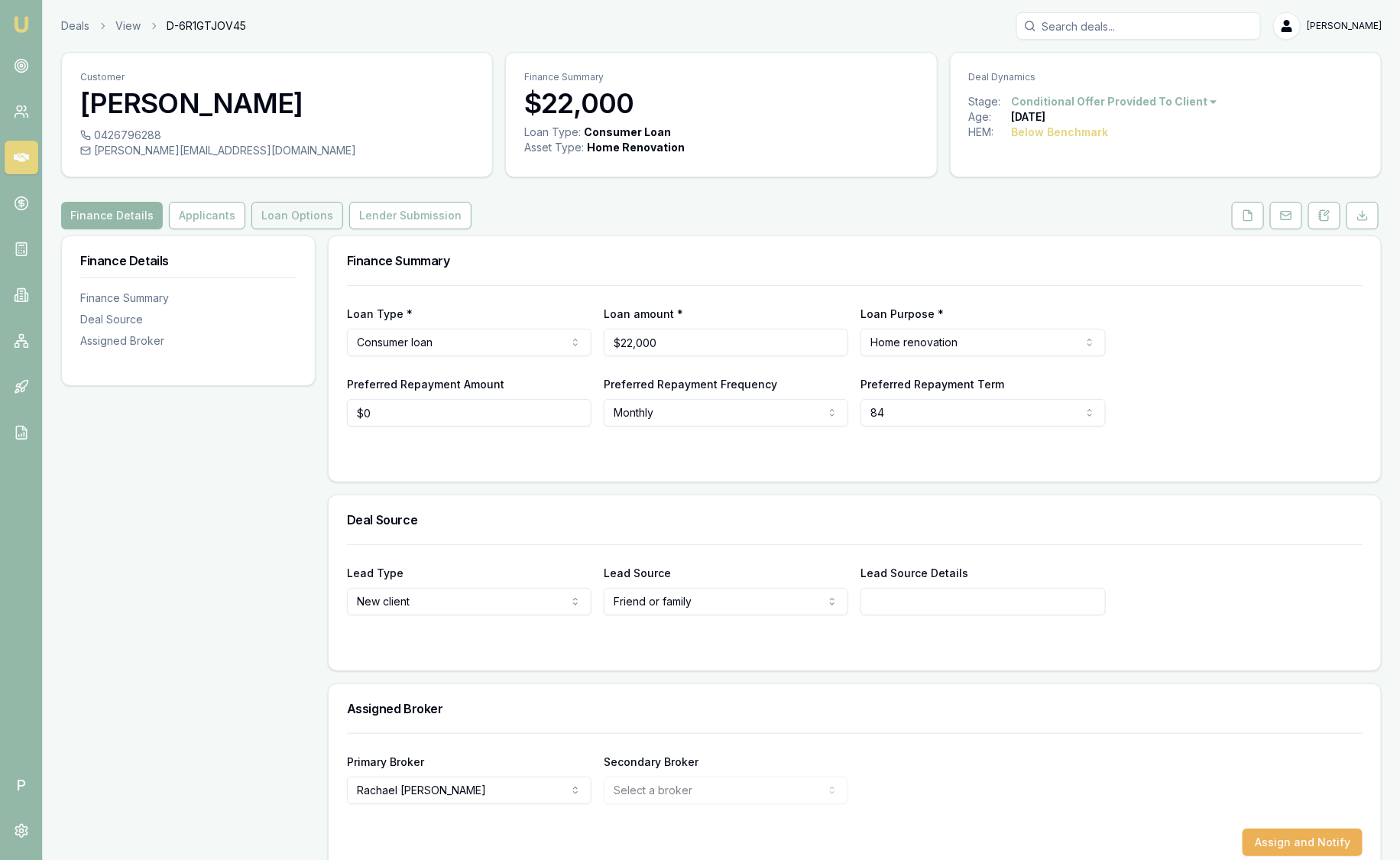
click at [306, 216] on button "Loan Options" at bounding box center [297, 216] width 92 height 27
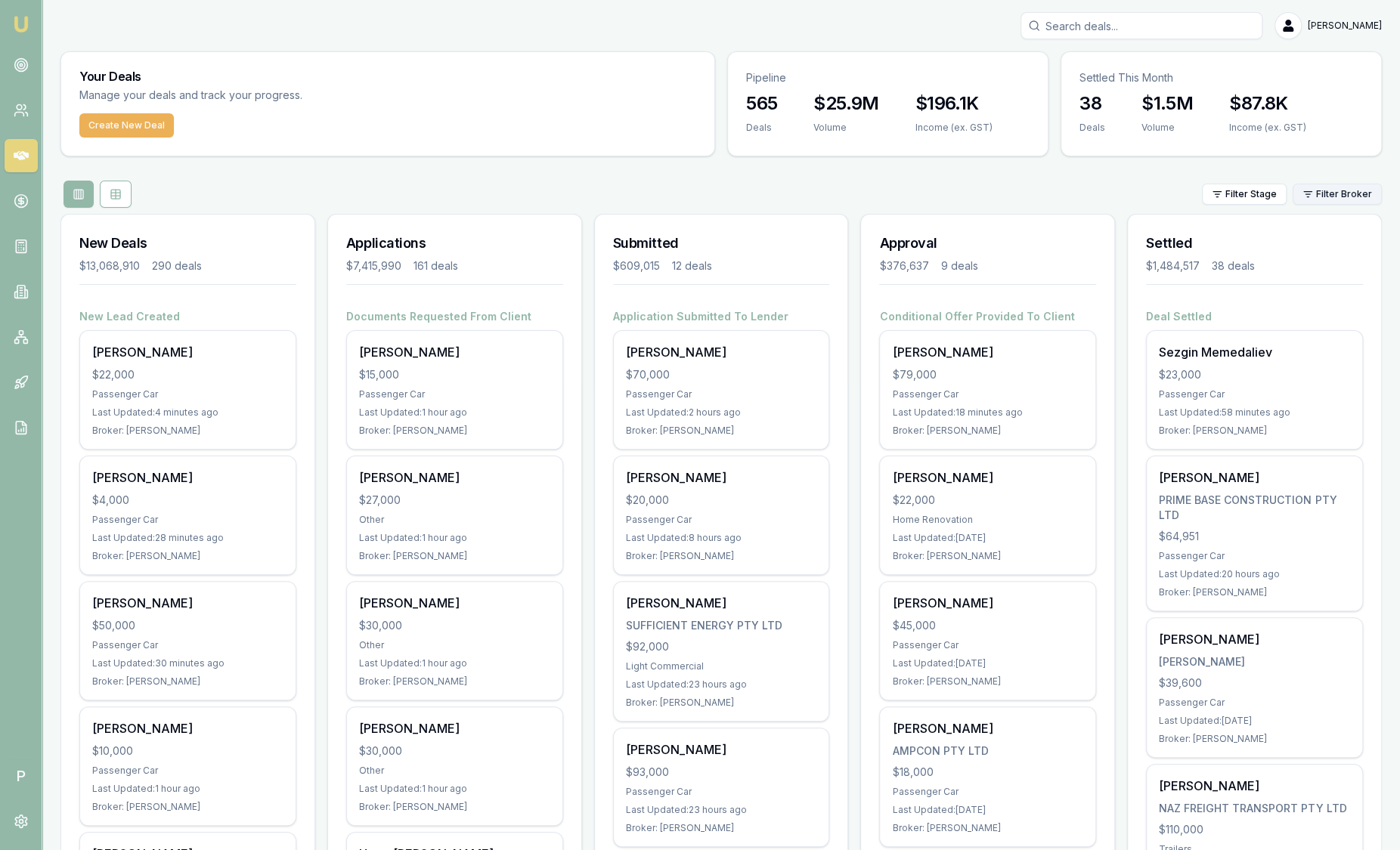
click at [1314, 193] on html "Emu Broker P [PERSON_NAME] Toggle Menu Your Deals Manage your deals and track y…" at bounding box center [700, 425] width 1400 height 850
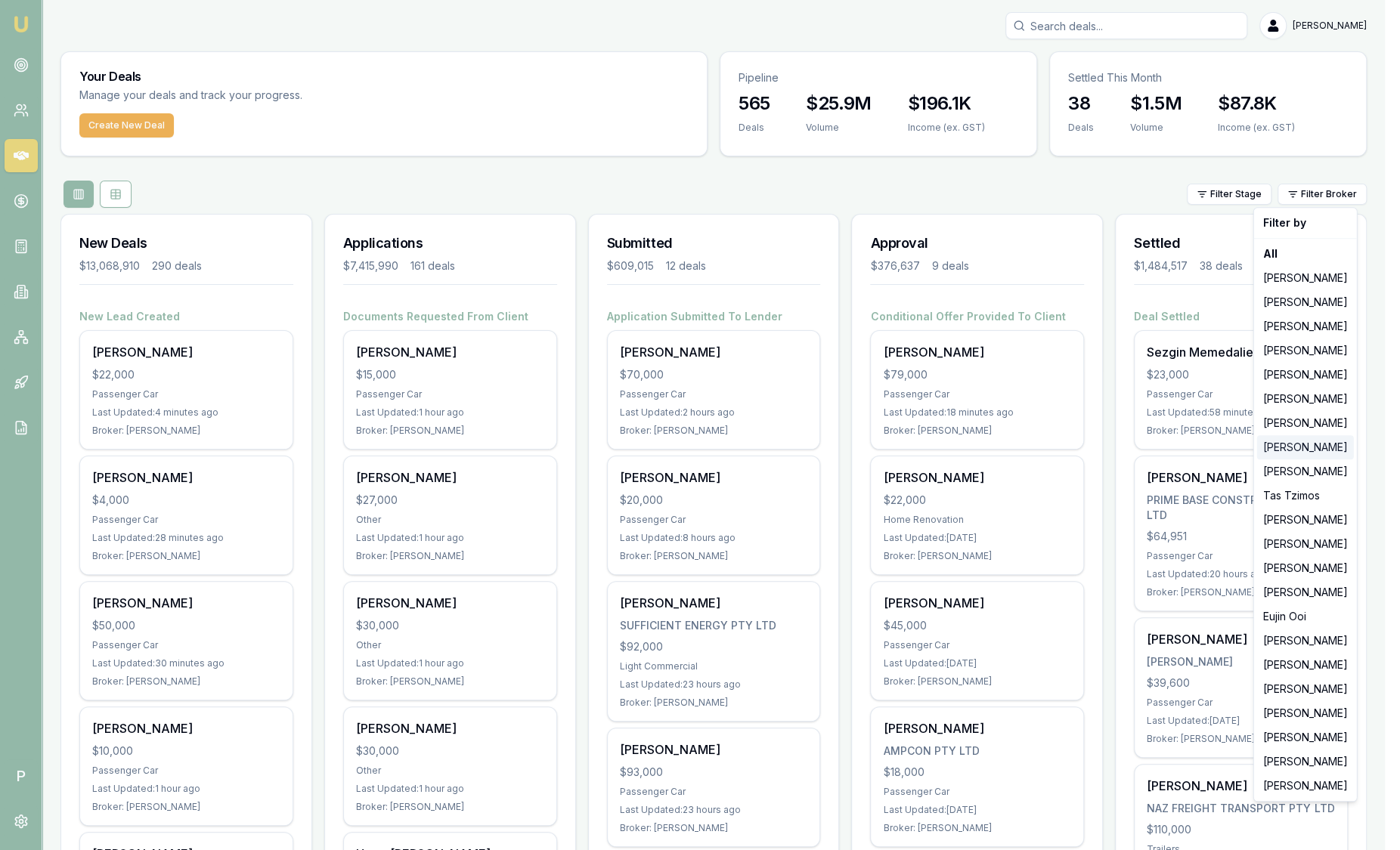
click at [1299, 445] on div "[PERSON_NAME]" at bounding box center [1305, 447] width 97 height 24
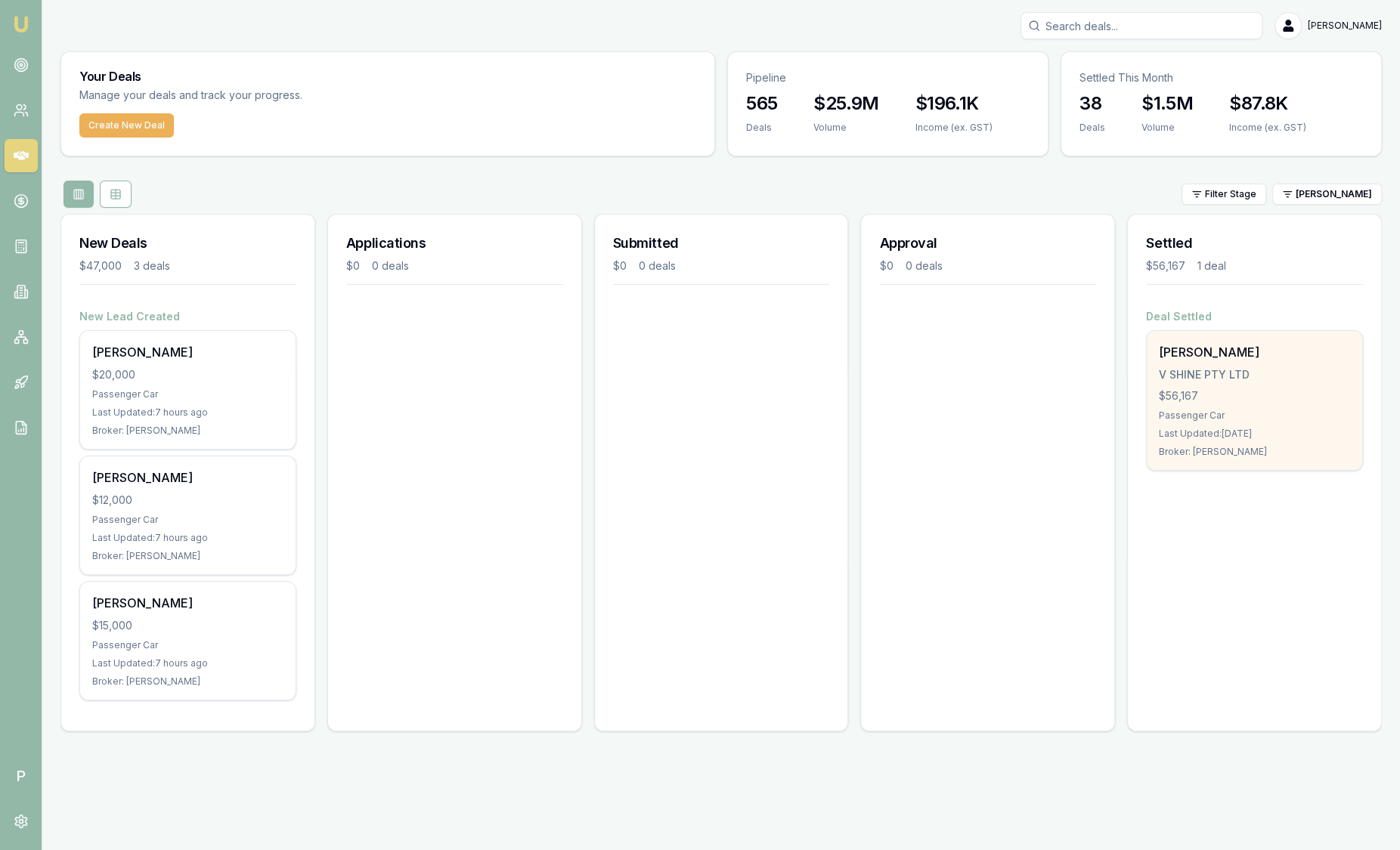
click at [1279, 436] on div "Last Updated: 8 days ago" at bounding box center [1254, 434] width 191 height 12
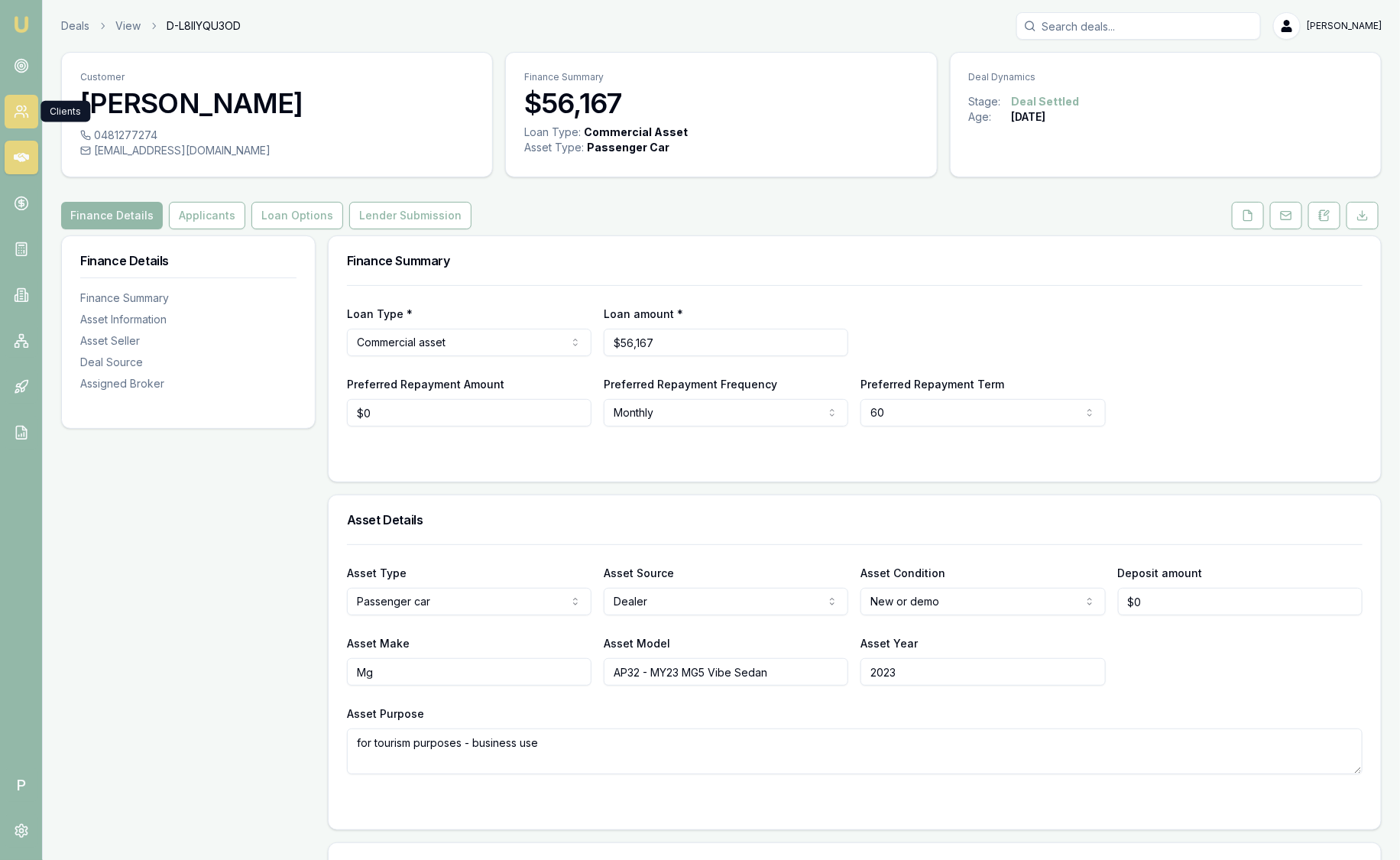
click at [17, 104] on icon at bounding box center [21, 112] width 15 height 15
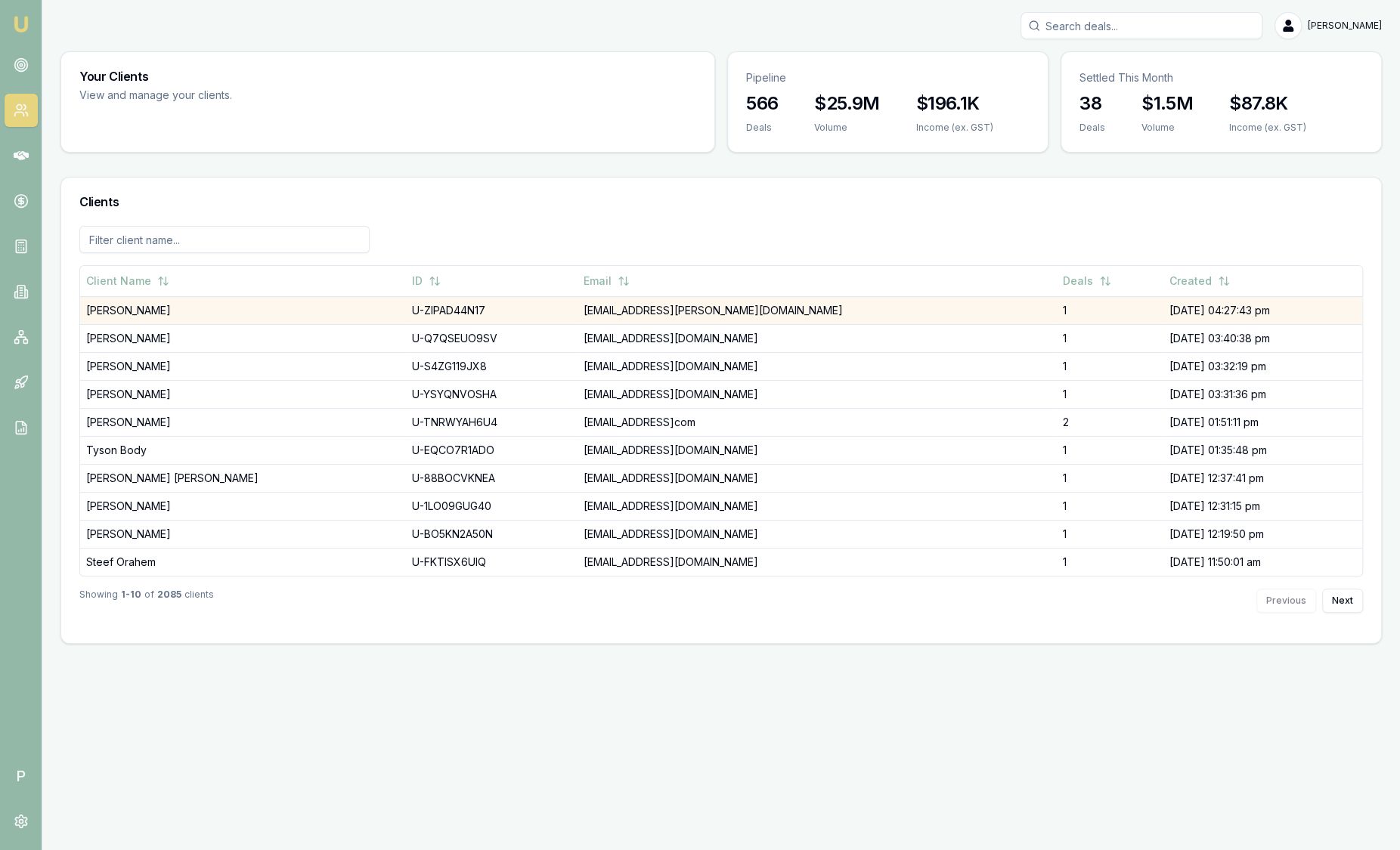
click at [157, 313] on td "[PERSON_NAME]" at bounding box center [243, 310] width 326 height 28
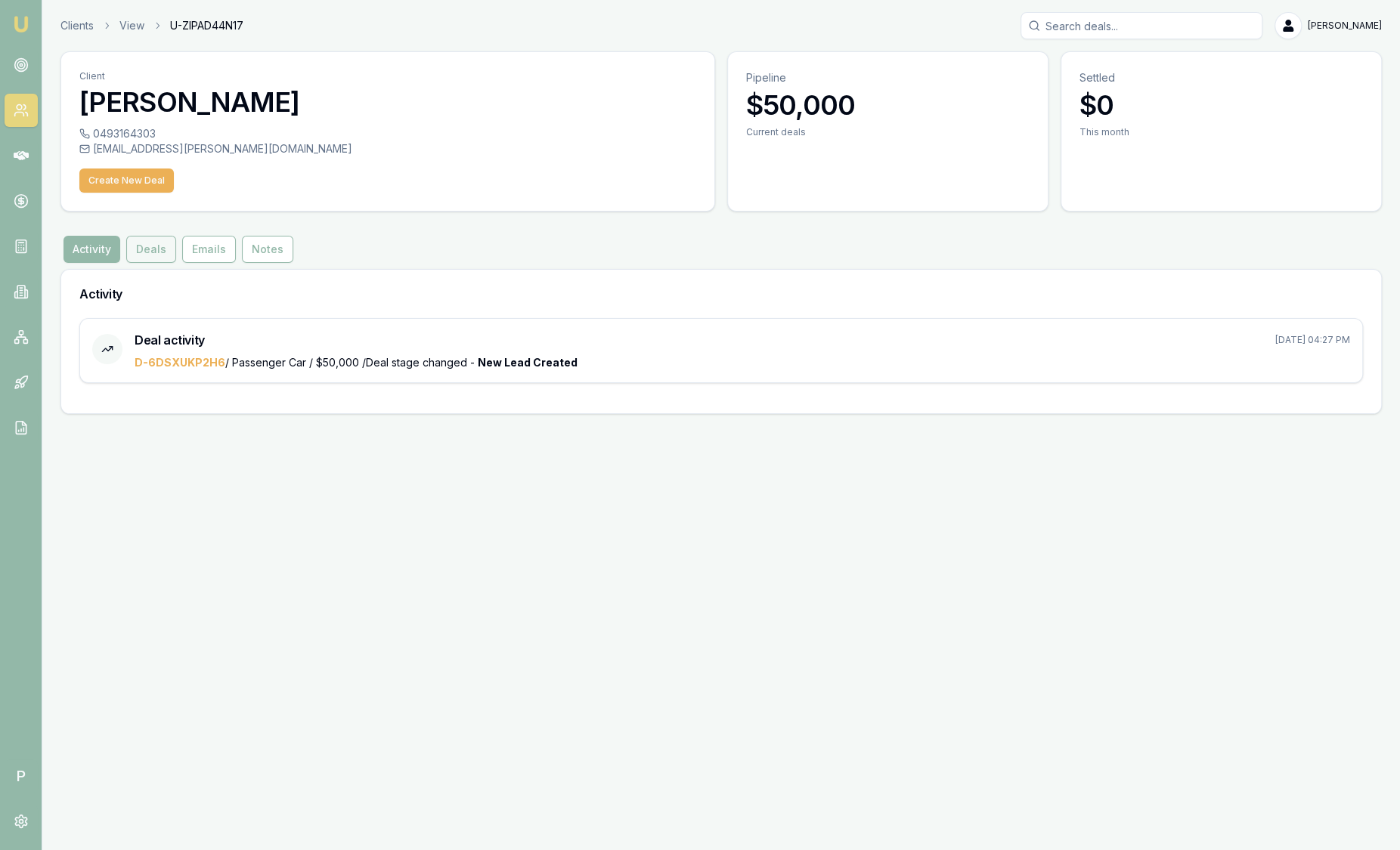
click at [142, 258] on button "Deals" at bounding box center [151, 249] width 50 height 27
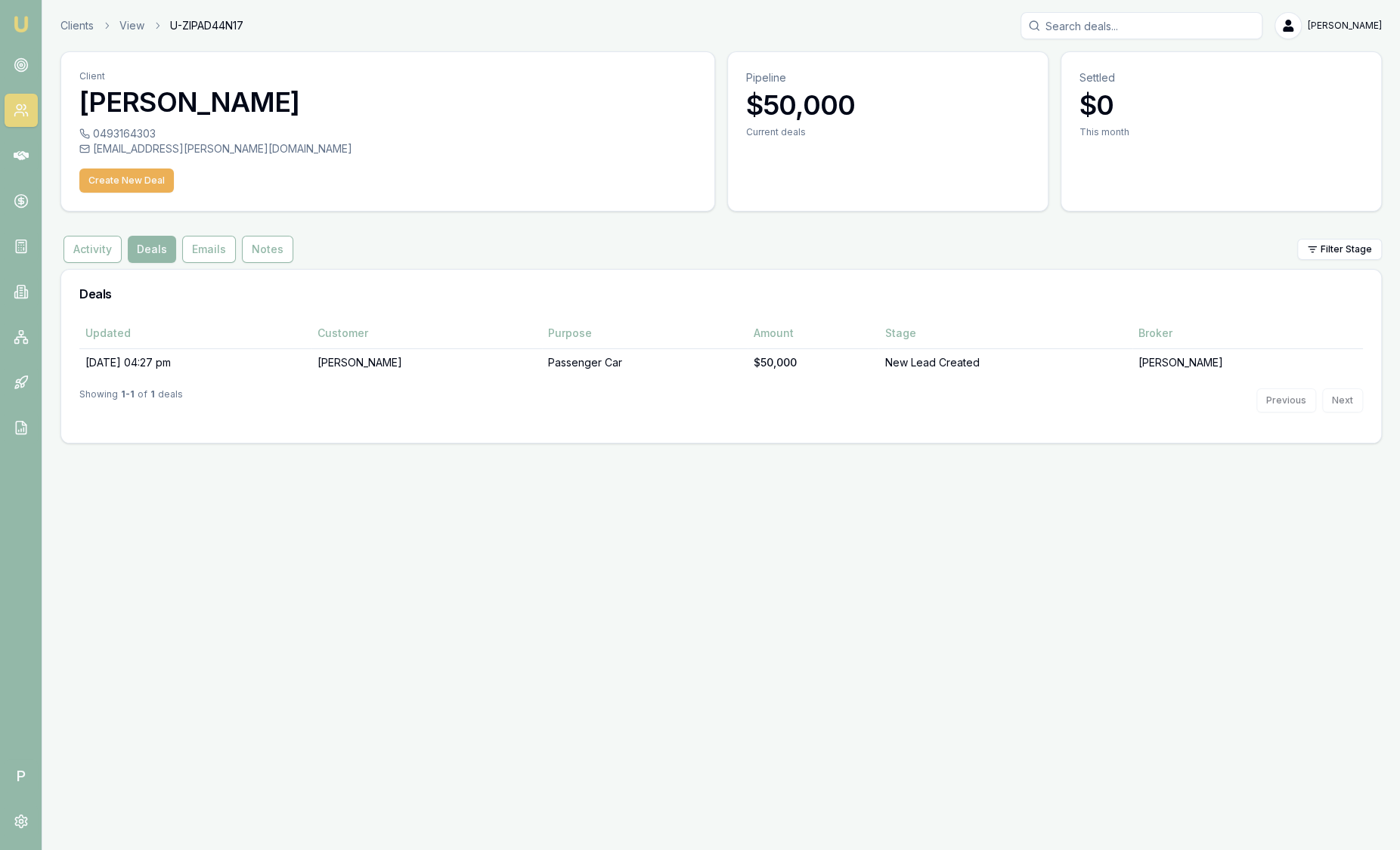
click at [18, 26] on img at bounding box center [21, 24] width 19 height 19
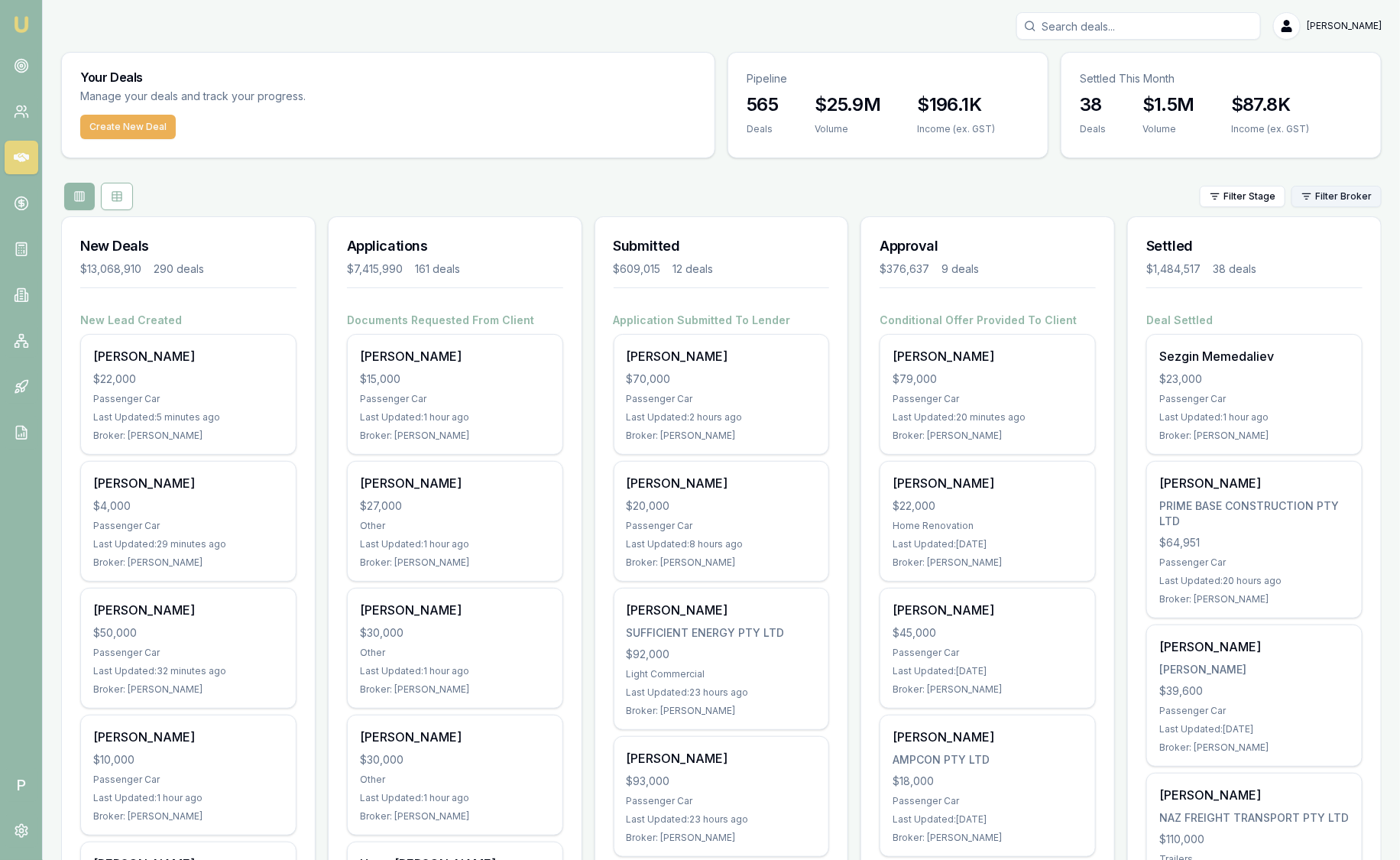
click at [1340, 193] on html "Emu Broker P Sam Crouch Toggle Menu Your Deals Manage your deals and track your…" at bounding box center [700, 430] width 1400 height 860
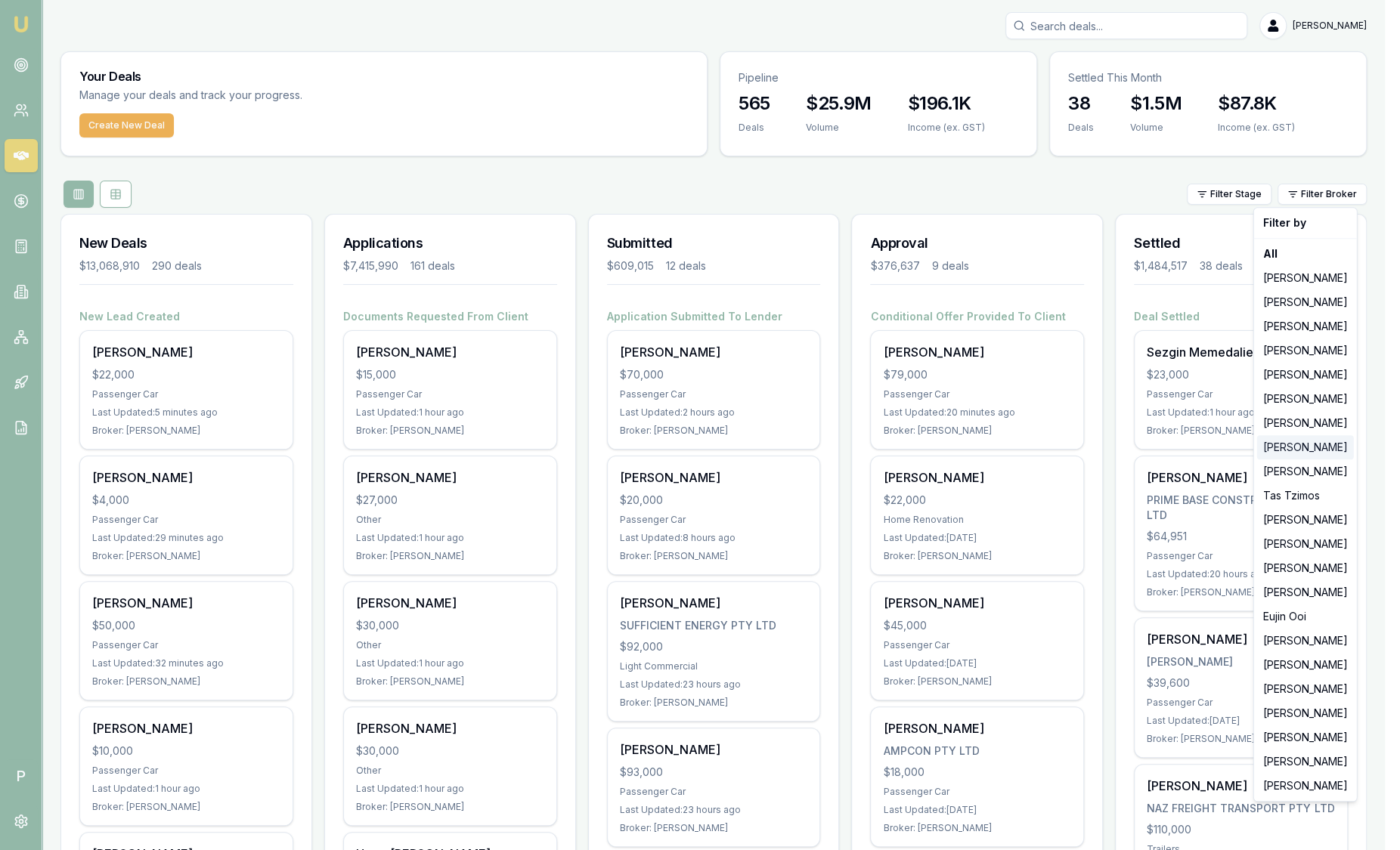
click at [1307, 442] on div "[PERSON_NAME]" at bounding box center [1305, 447] width 97 height 24
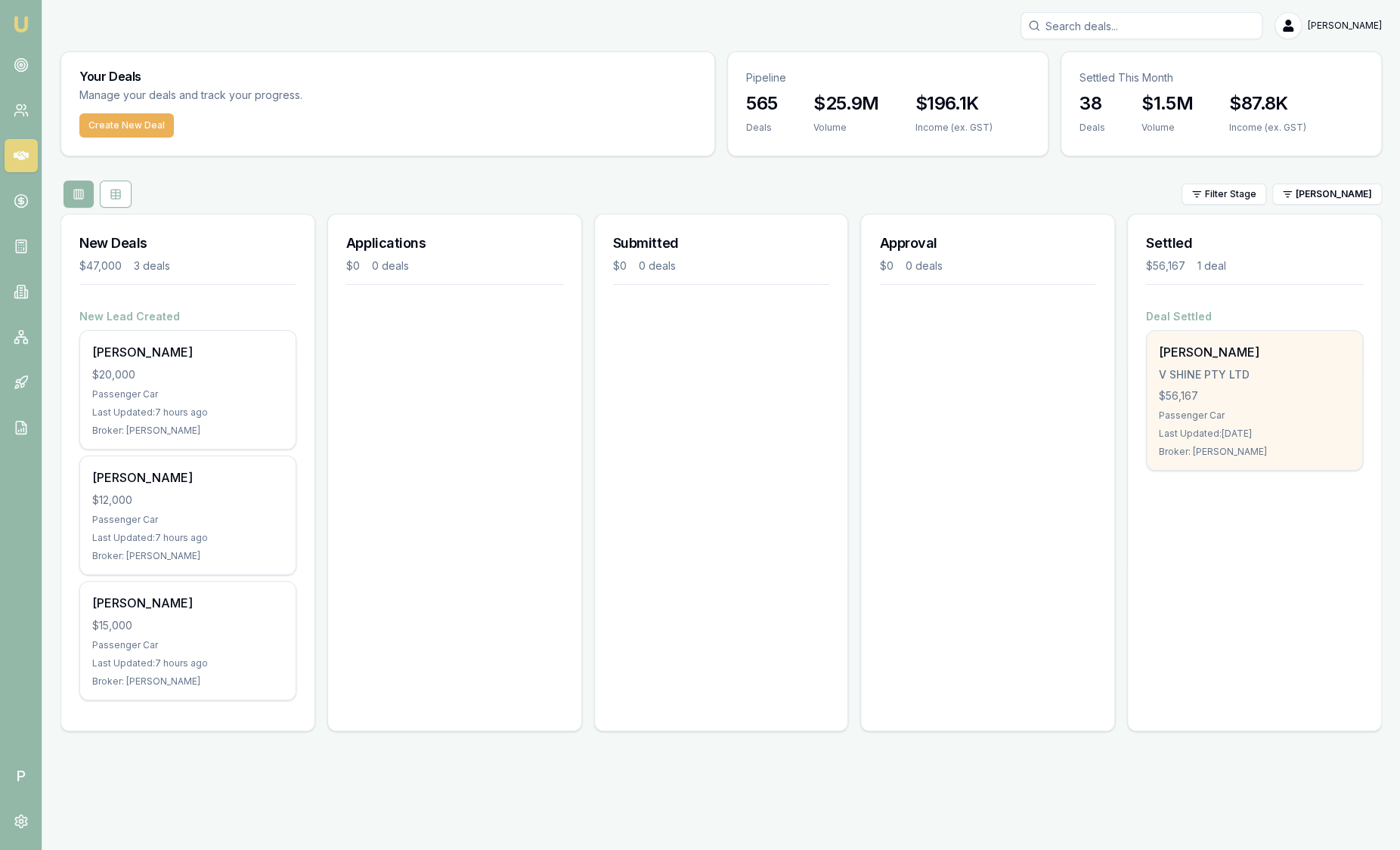
click at [1306, 442] on div "Sella Silva V SHINE PTY LTD $56,167 Passenger Car Last Updated: 8 days ago Brok…" at bounding box center [1254, 400] width 216 height 139
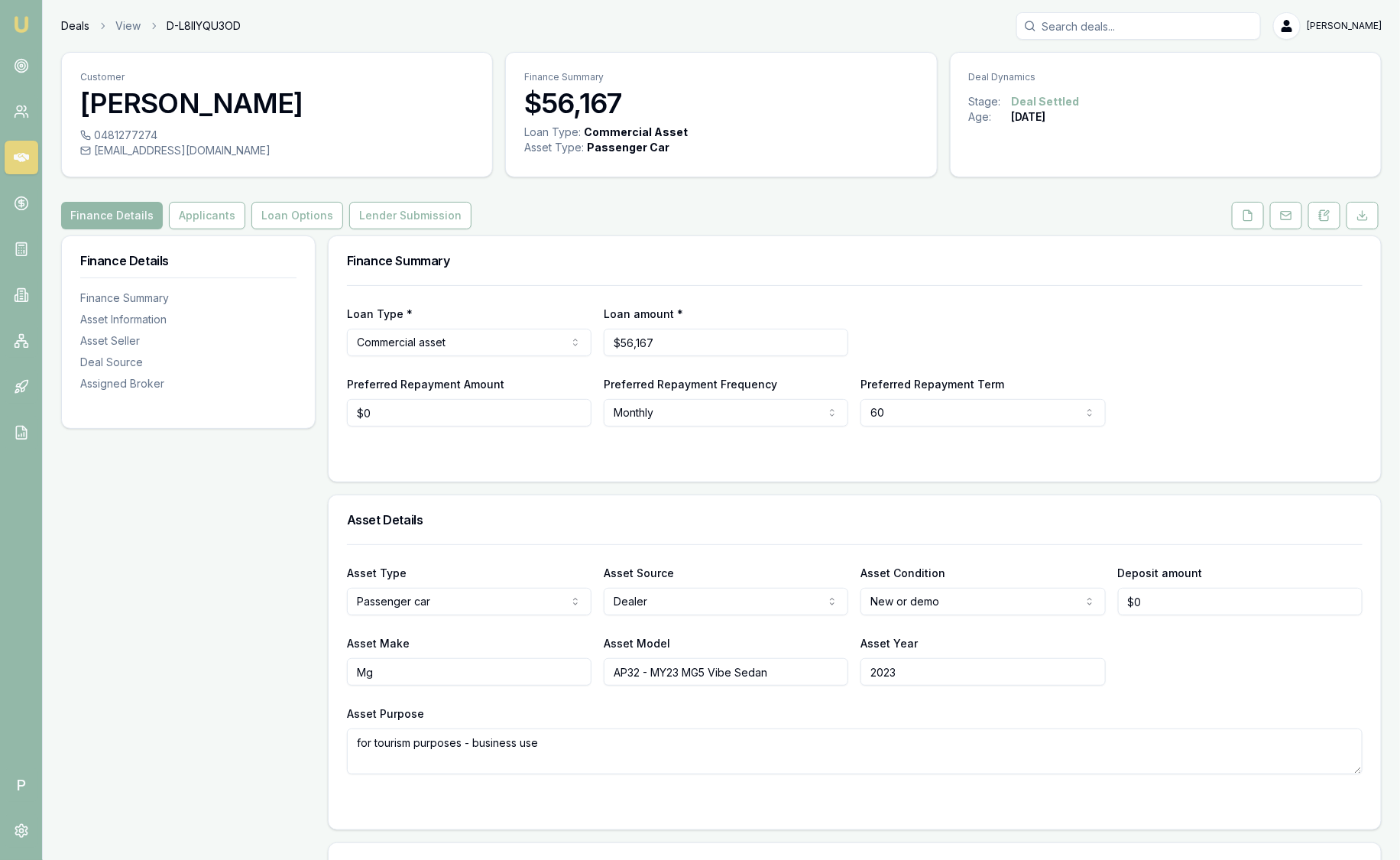
click at [84, 32] on link "Deals" at bounding box center [75, 26] width 28 height 15
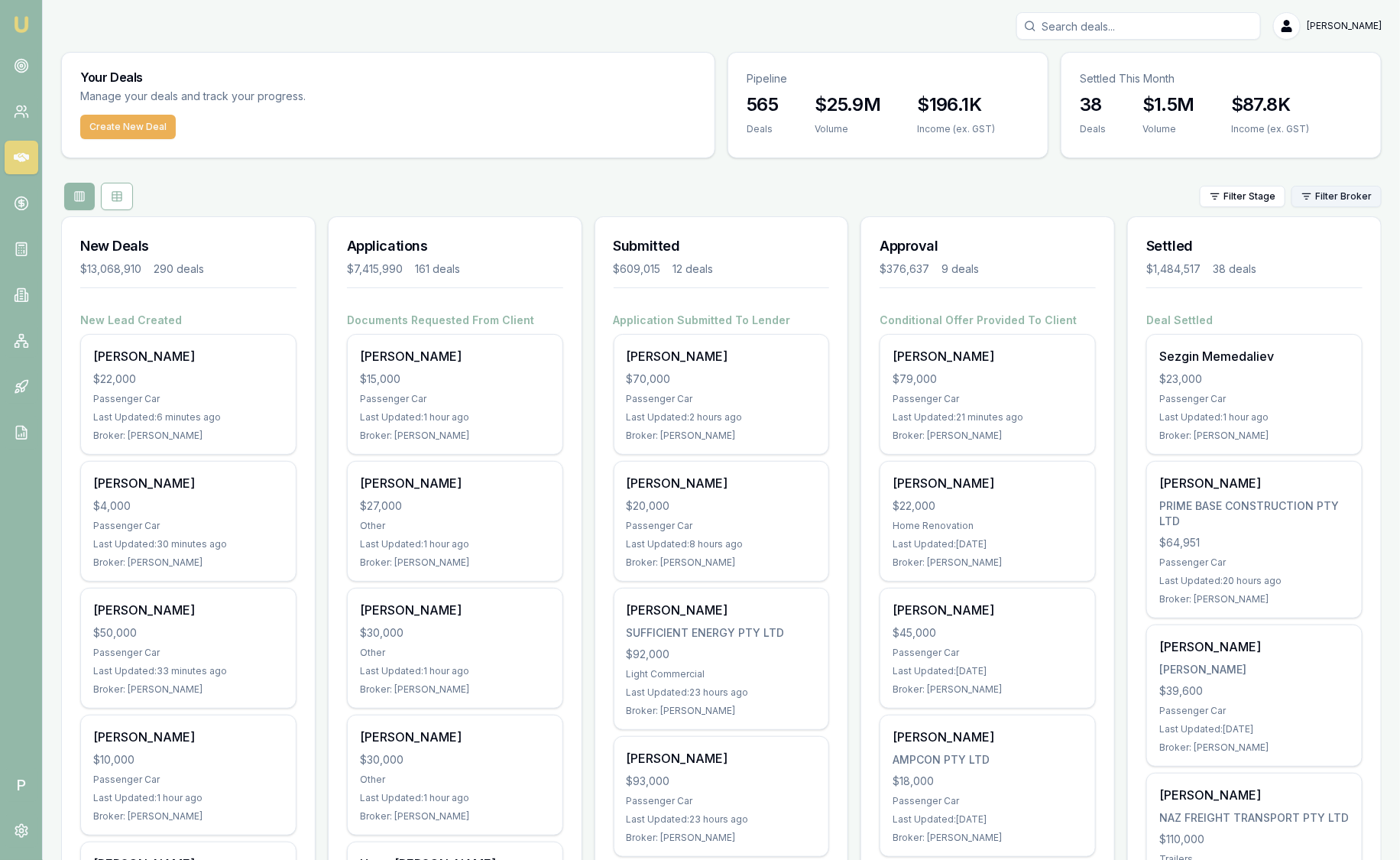
click at [1314, 196] on html "Emu Broker P [PERSON_NAME] Toggle Menu Your Deals Manage your deals and track y…" at bounding box center [700, 430] width 1400 height 860
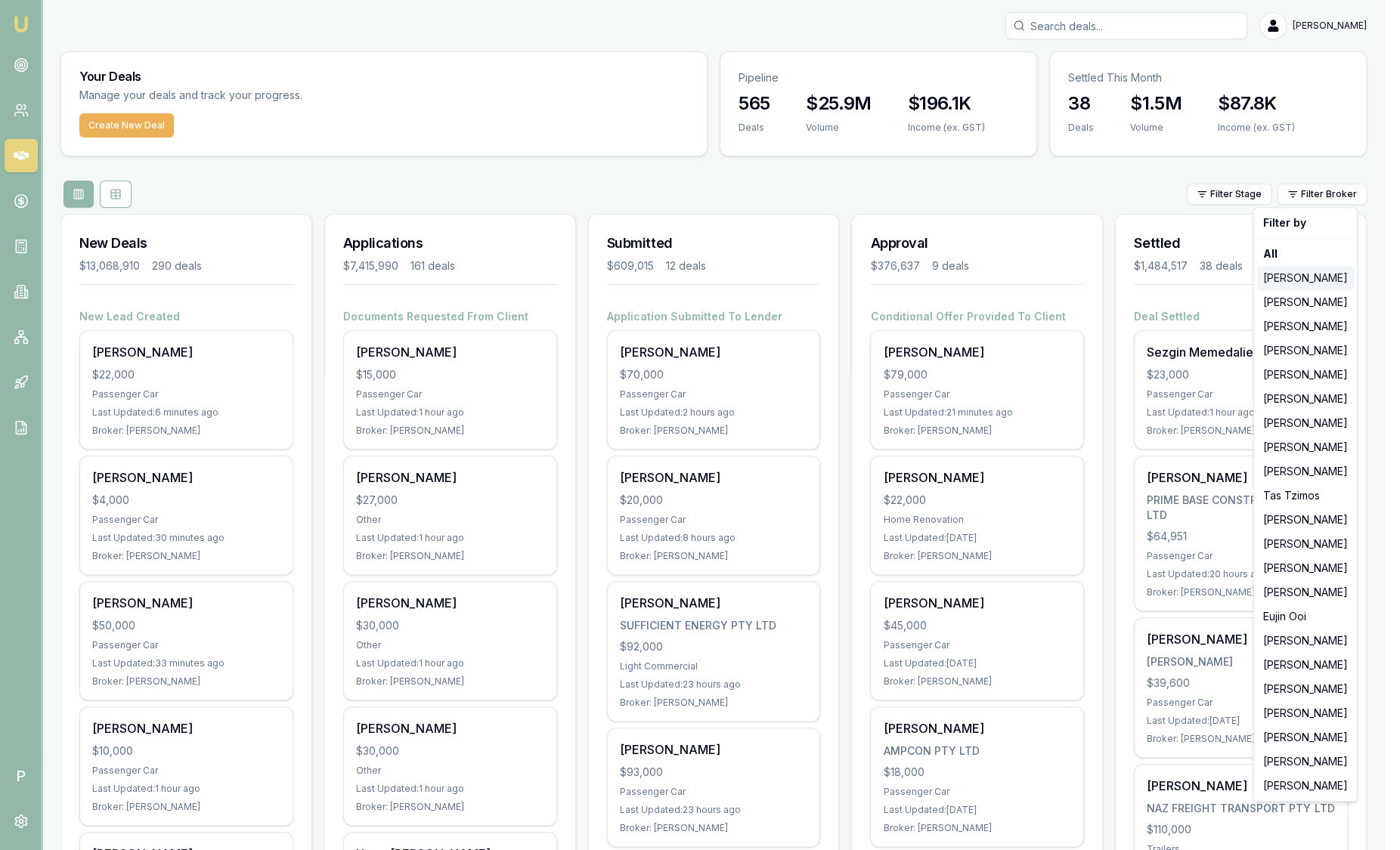
click at [1301, 278] on div "[PERSON_NAME]" at bounding box center [1305, 278] width 97 height 24
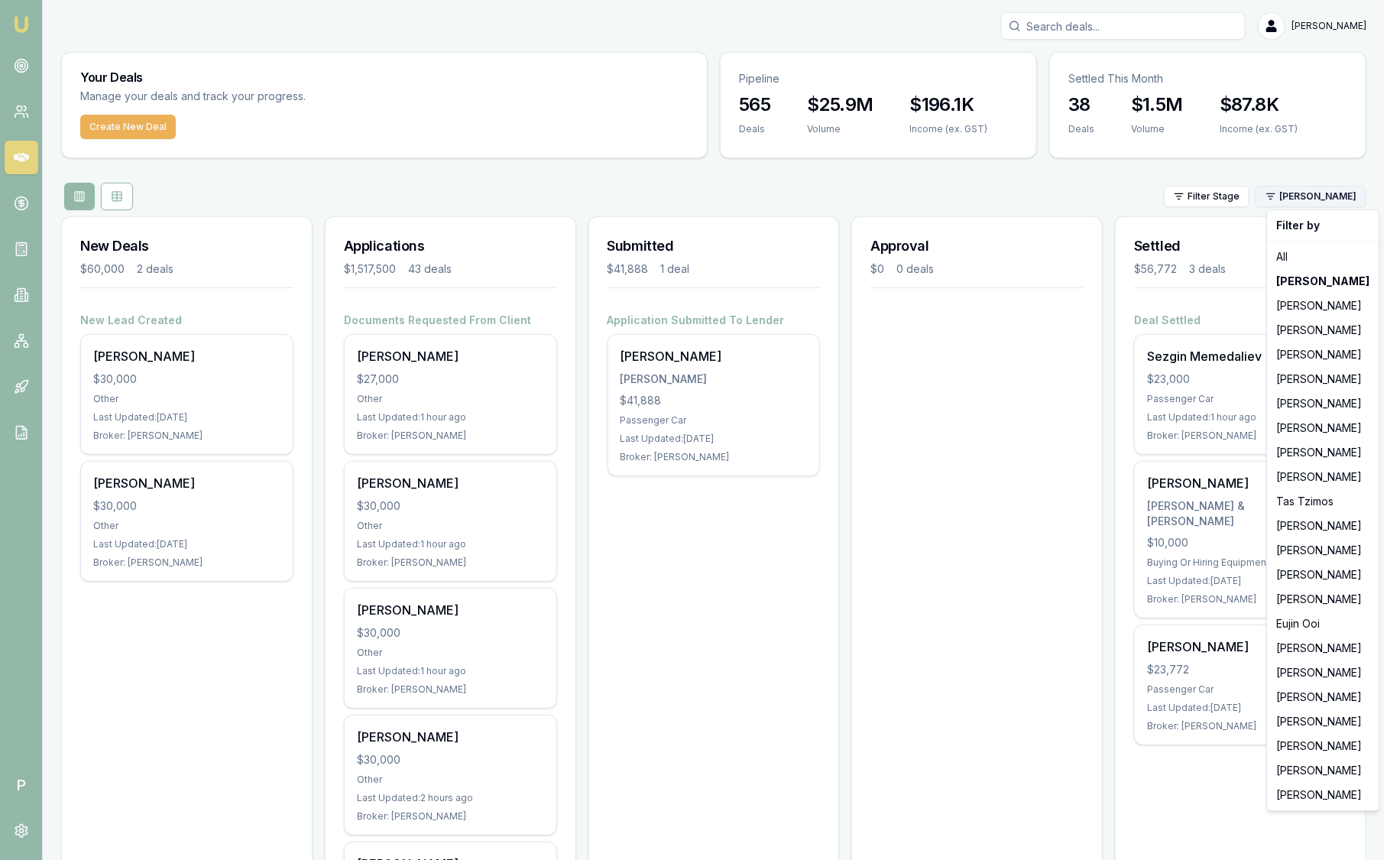
click at [1316, 195] on html "Emu Broker P [PERSON_NAME] Toggle Menu Your Deals Manage your deals and track y…" at bounding box center [700, 430] width 1400 height 860
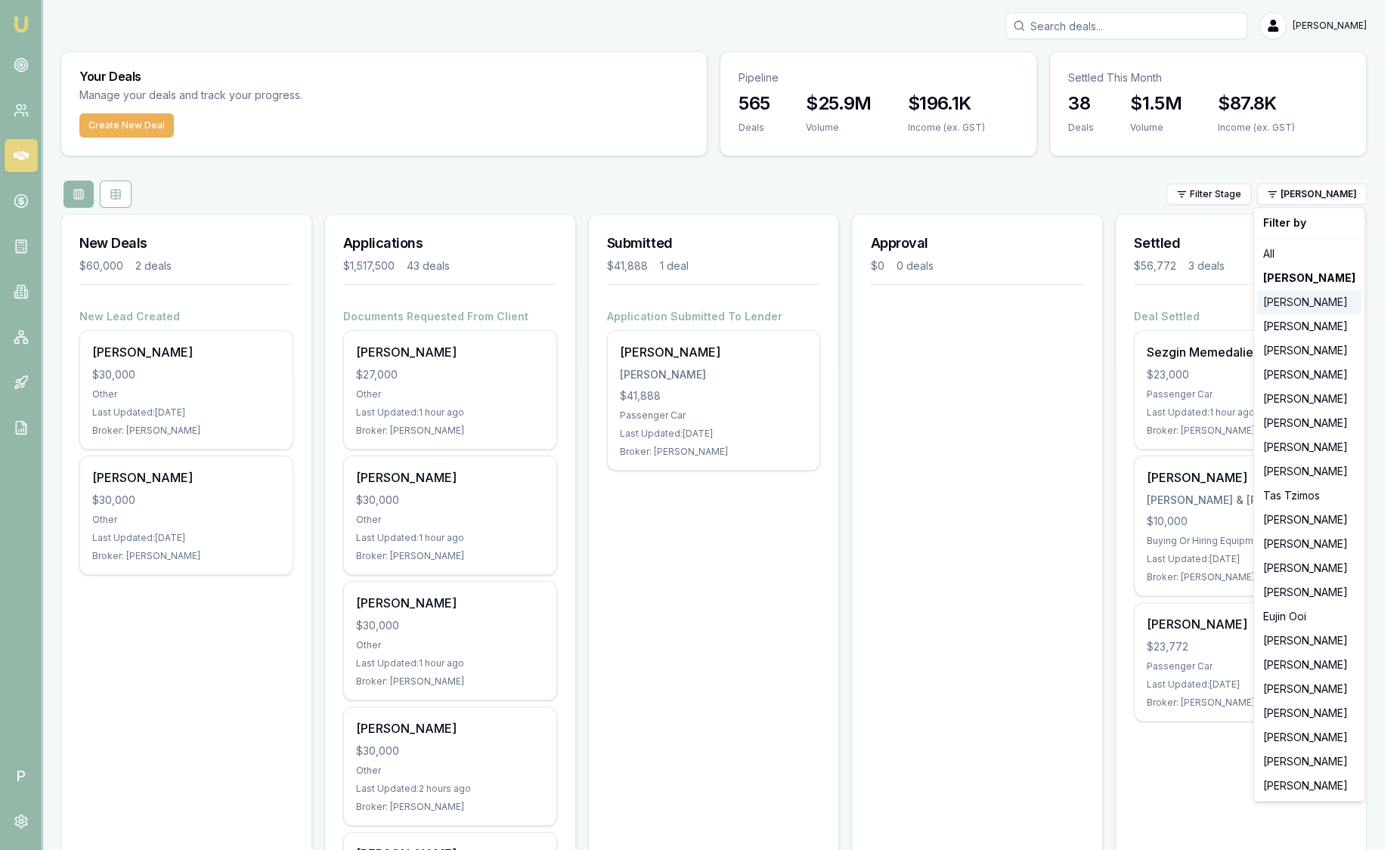
click at [1292, 306] on div "[PERSON_NAME]" at bounding box center [1309, 302] width 105 height 24
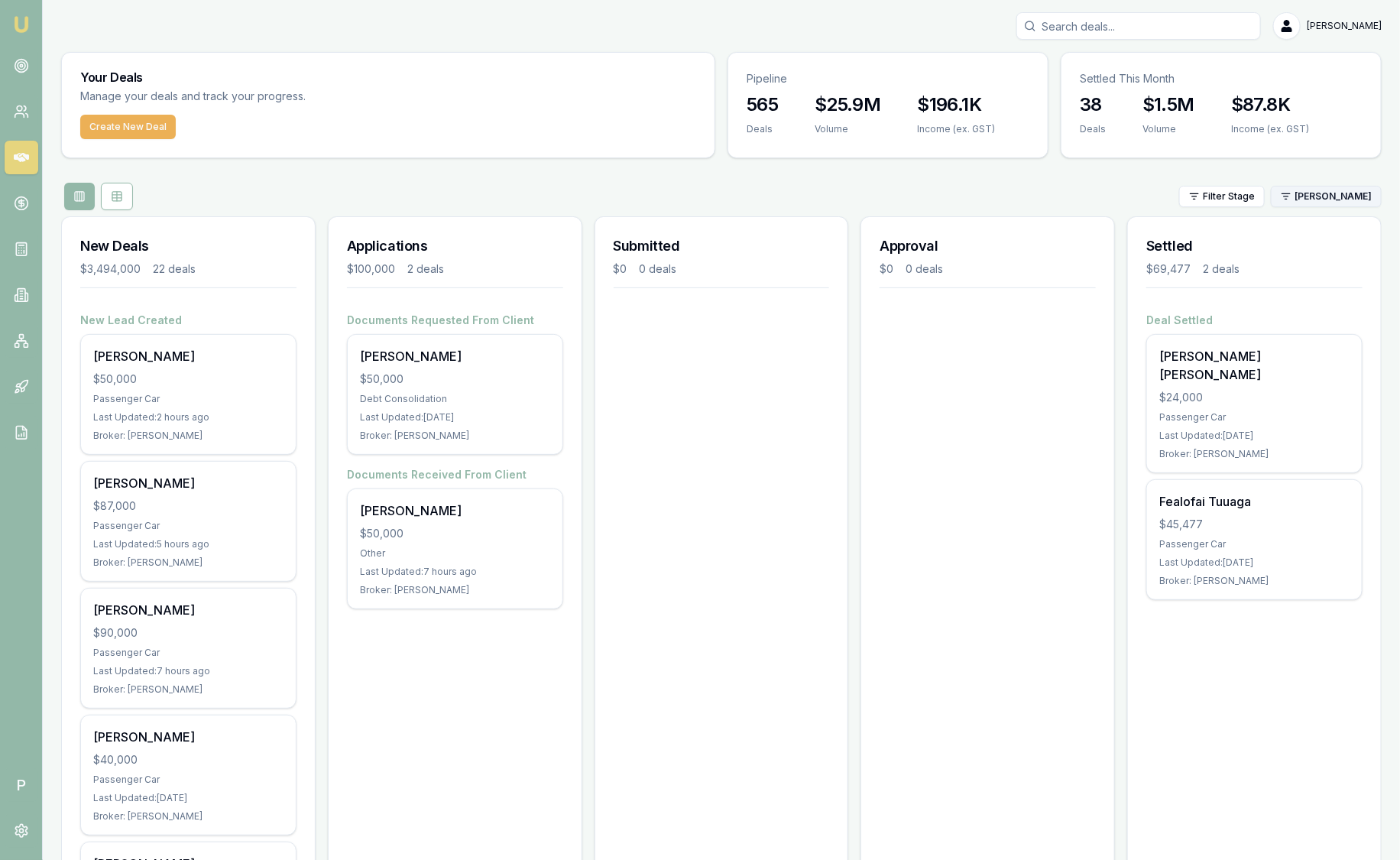
click at [1327, 196] on html "Emu Broker P Sam Crouch Toggle Menu Your Deals Manage your deals and track your…" at bounding box center [700, 430] width 1400 height 860
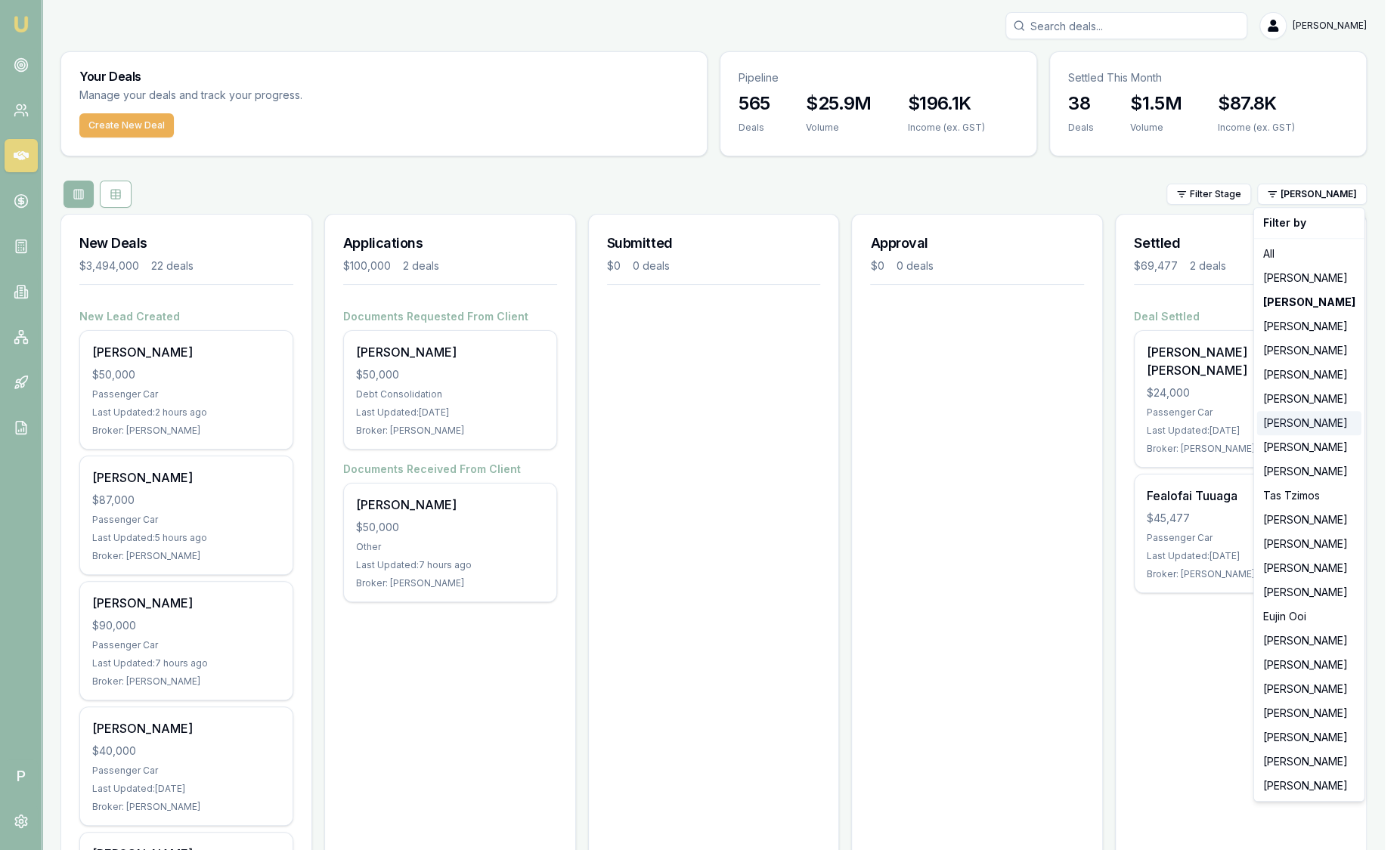
click at [1288, 425] on div "[PERSON_NAME]" at bounding box center [1309, 423] width 105 height 24
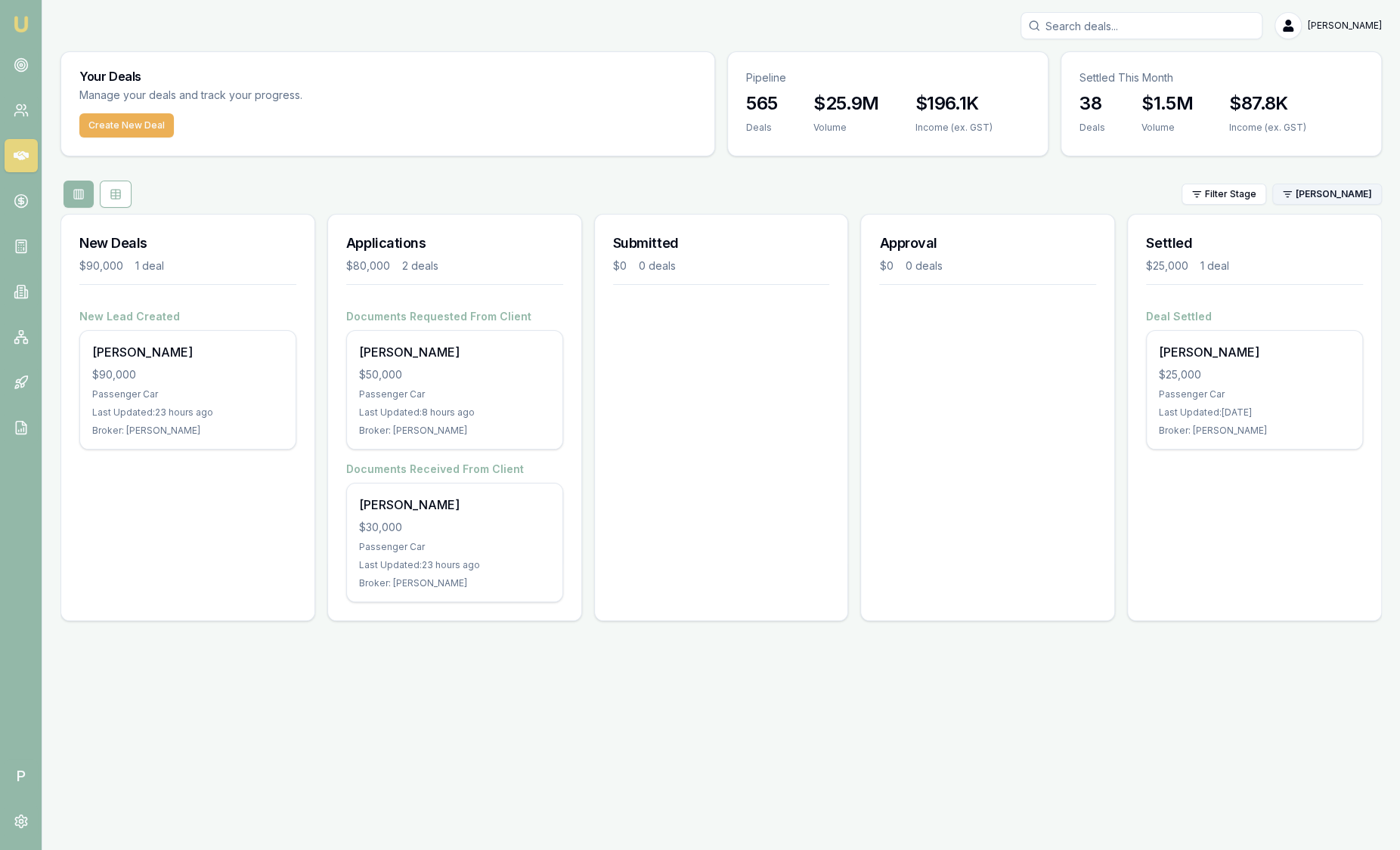
click at [1336, 200] on html "Emu Broker P Sam Crouch Toggle Menu Your Deals Manage your deals and track your…" at bounding box center [700, 425] width 1400 height 850
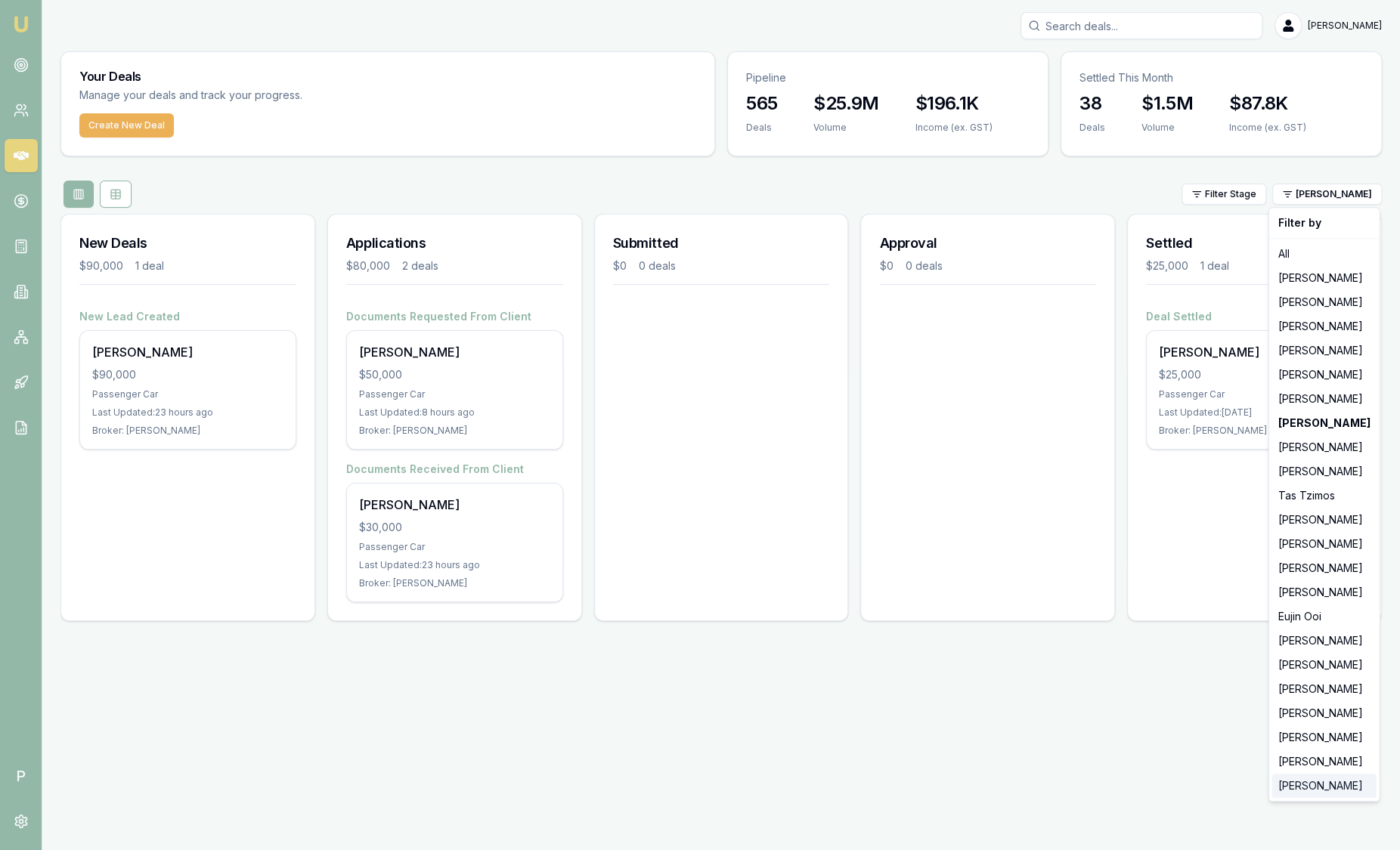
click at [1312, 789] on div "[PERSON_NAME]" at bounding box center [1324, 785] width 105 height 24
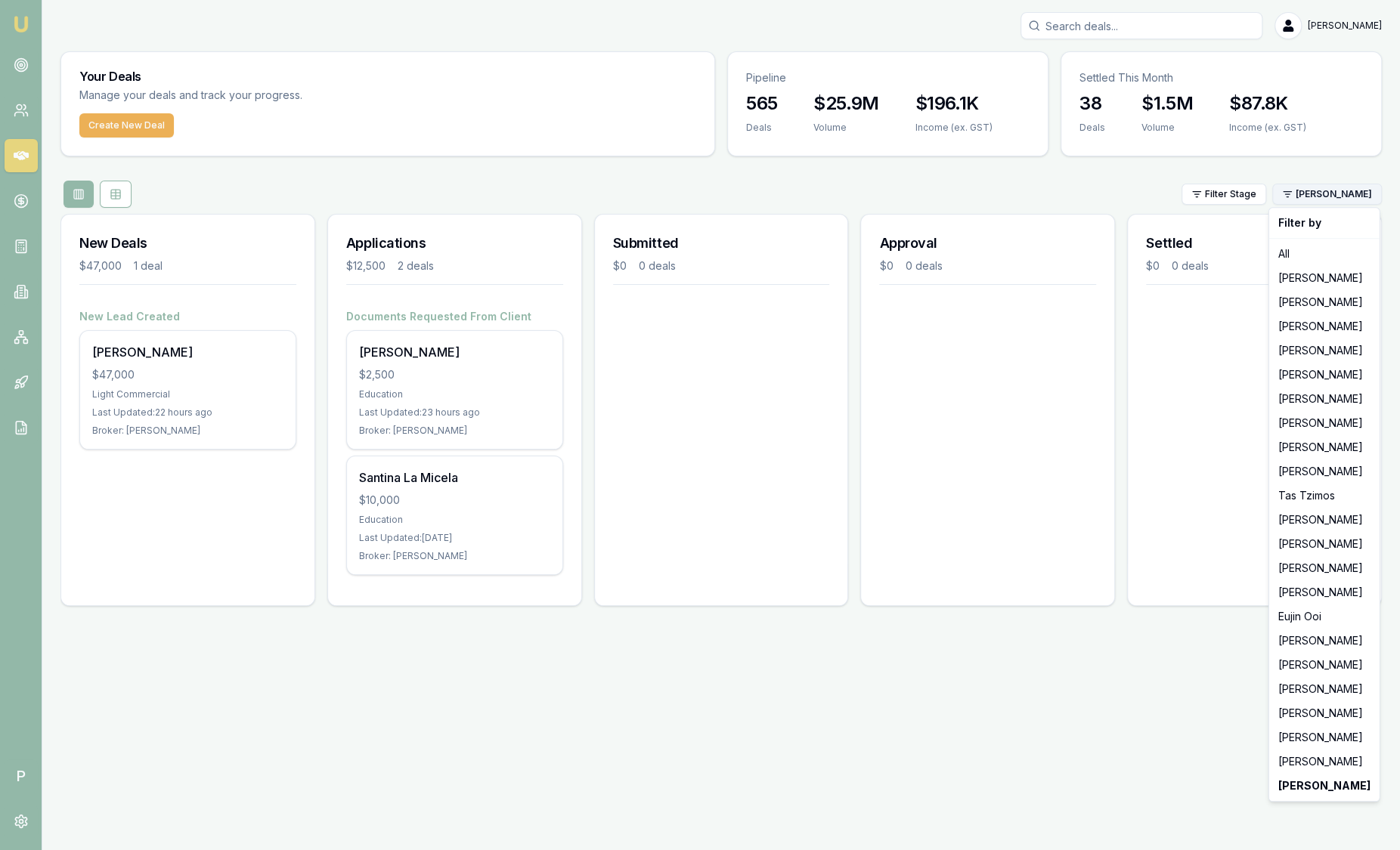
click at [1309, 201] on html "Emu Broker P Sam Crouch Toggle Menu Your Deals Manage your deals and track your…" at bounding box center [700, 425] width 1400 height 850
click at [1328, 761] on div "[PERSON_NAME]" at bounding box center [1324, 762] width 105 height 24
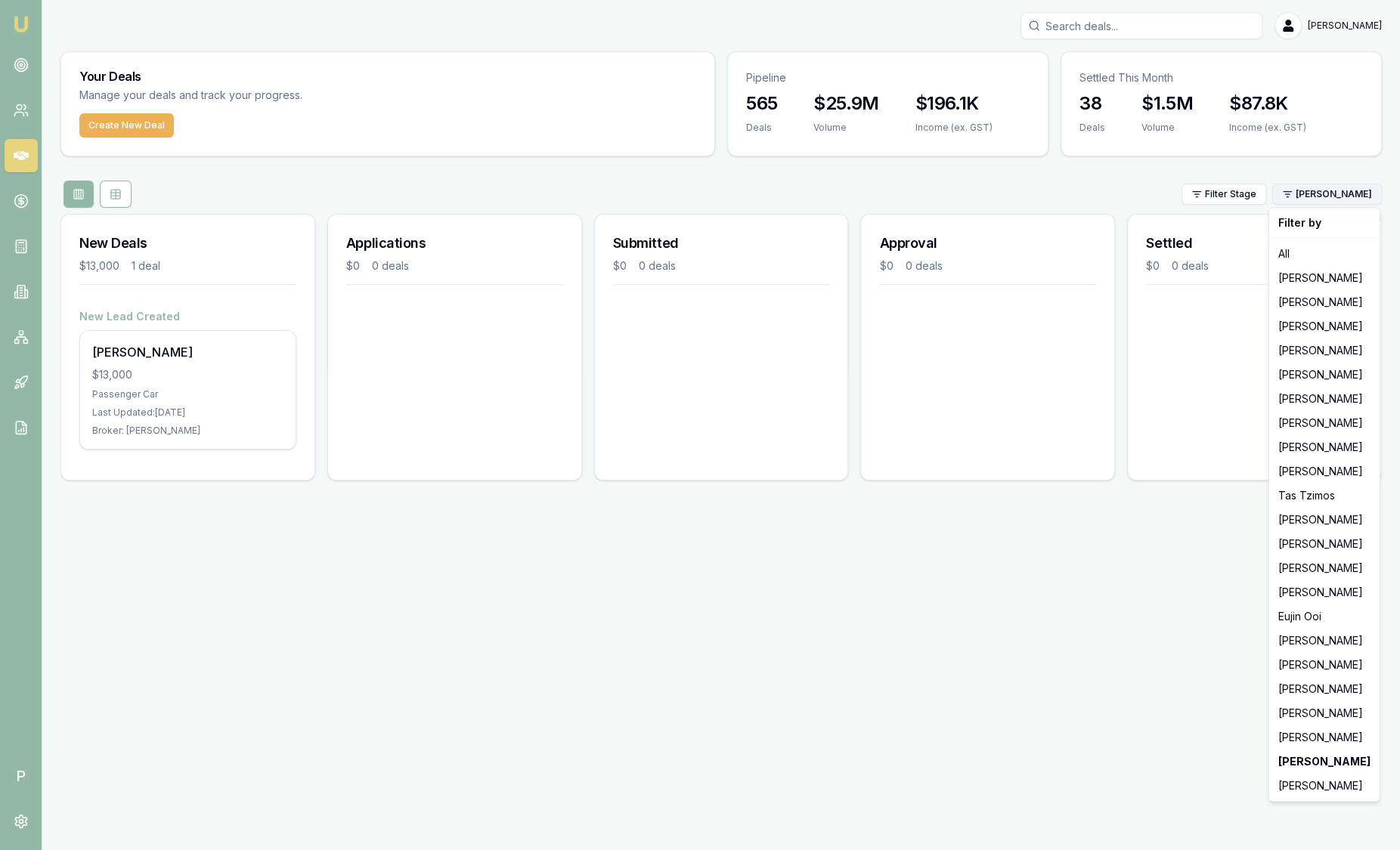
click at [1333, 187] on html "Emu Broker P Sam Crouch Toggle Menu Your Deals Manage your deals and track your…" at bounding box center [700, 425] width 1400 height 850
click at [1322, 735] on div "[PERSON_NAME]" at bounding box center [1324, 737] width 105 height 24
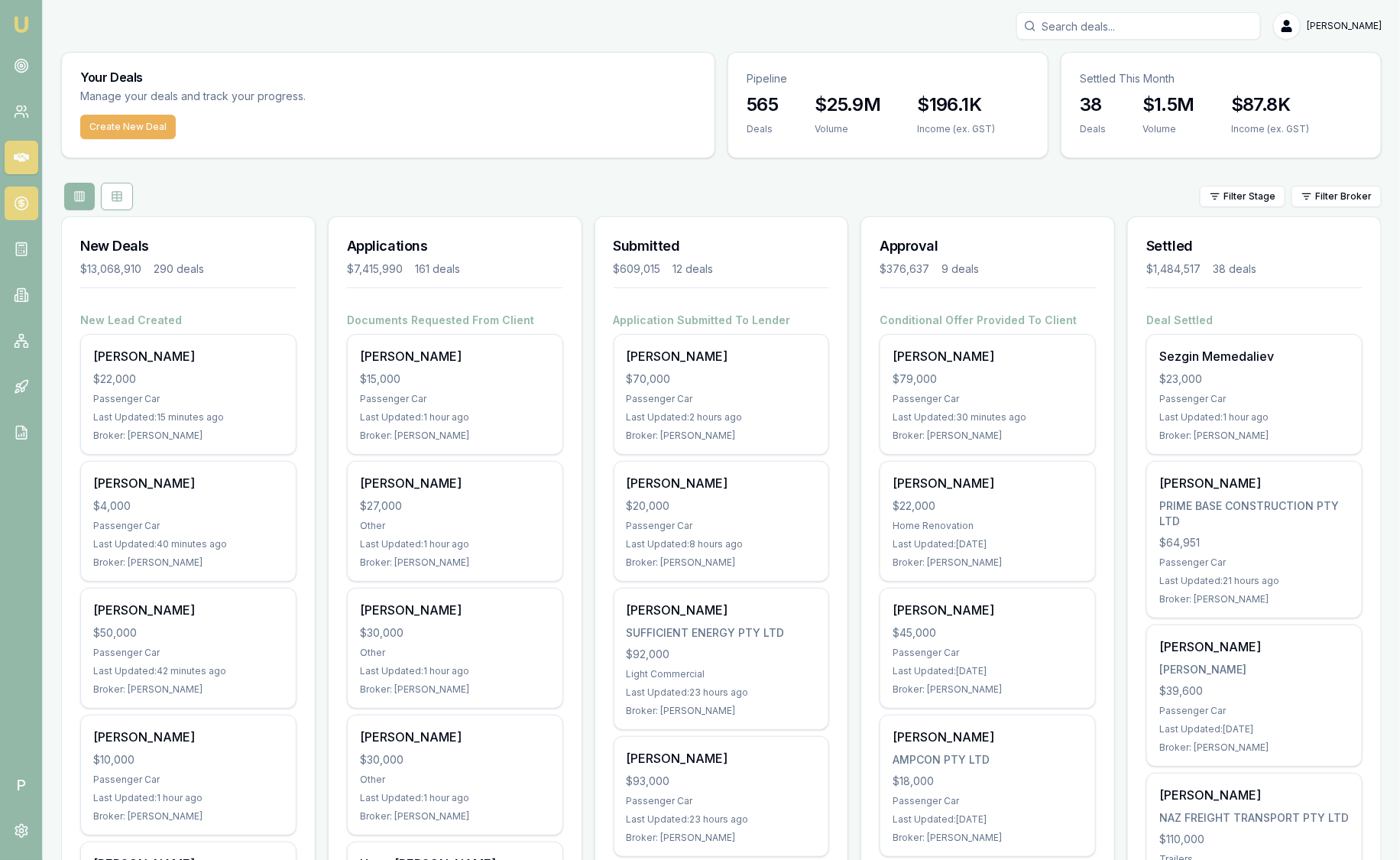
click at [22, 204] on icon at bounding box center [21, 204] width 15 height 15
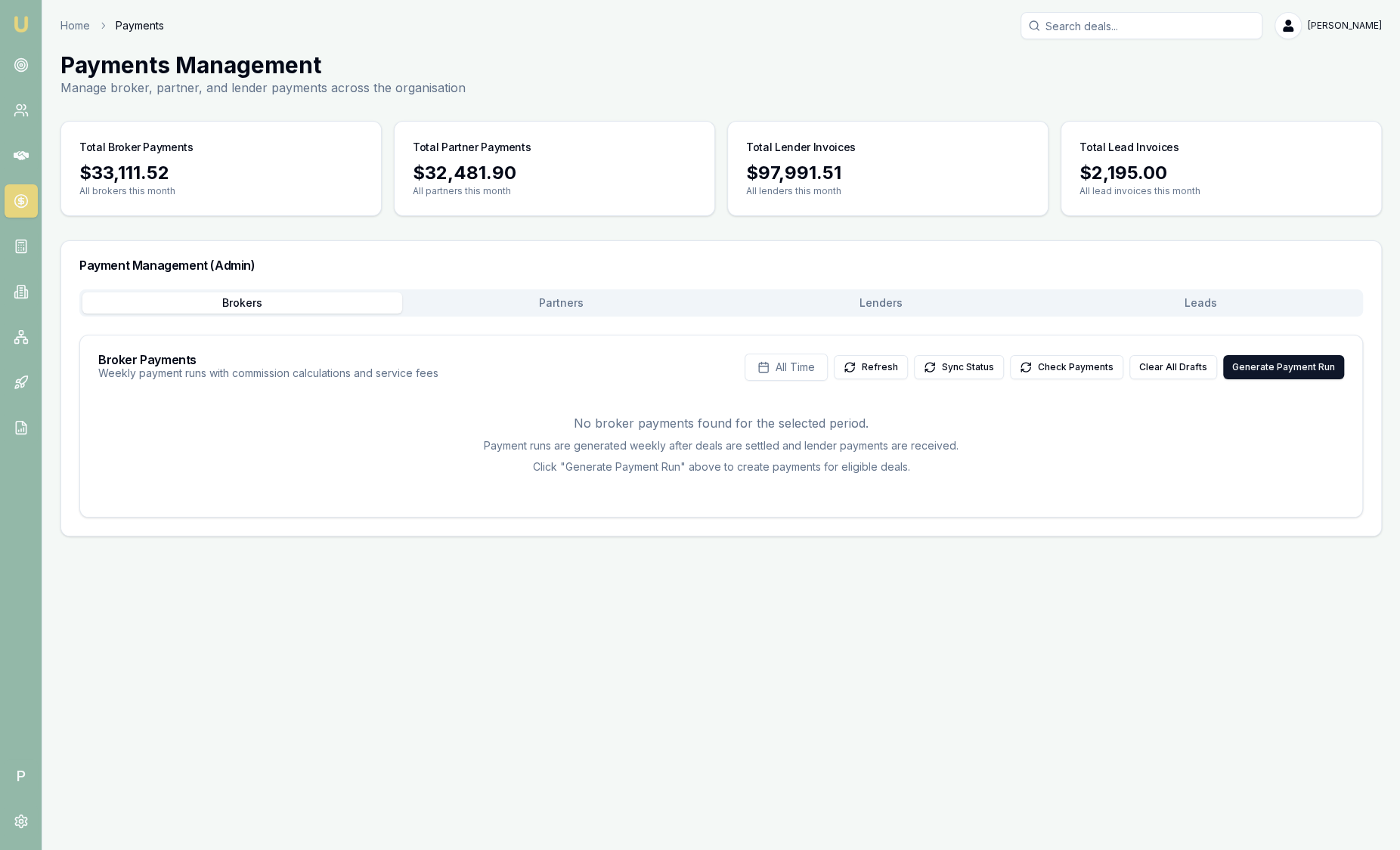
click at [1151, 302] on button "Leads" at bounding box center [1200, 302] width 319 height 21
